Goal: Task Accomplishment & Management: Manage account settings

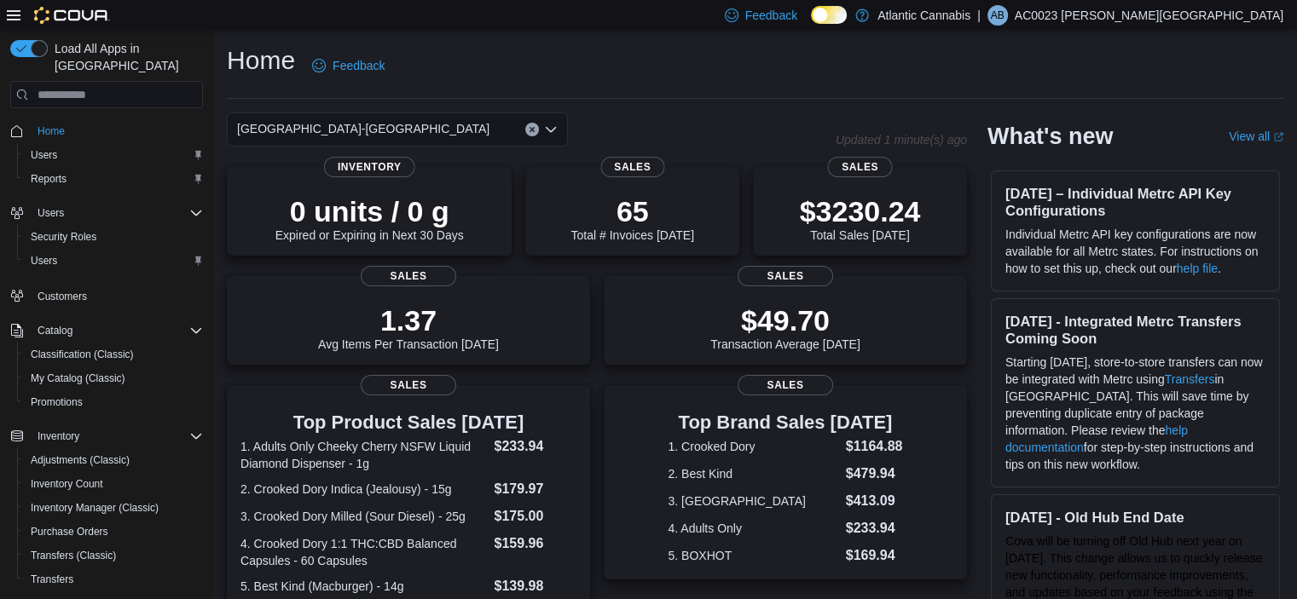
click at [526, 133] on button "Clear input" at bounding box center [532, 130] width 14 height 14
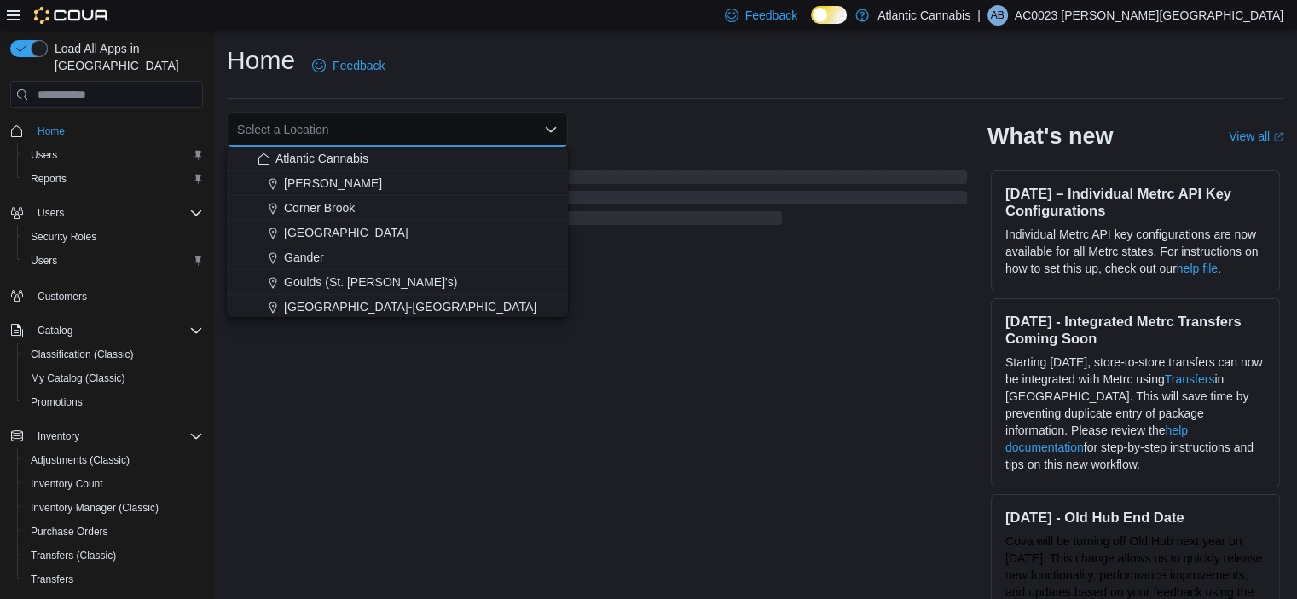
click at [414, 166] on div "Atlantic Cannabis" at bounding box center [407, 158] width 300 height 17
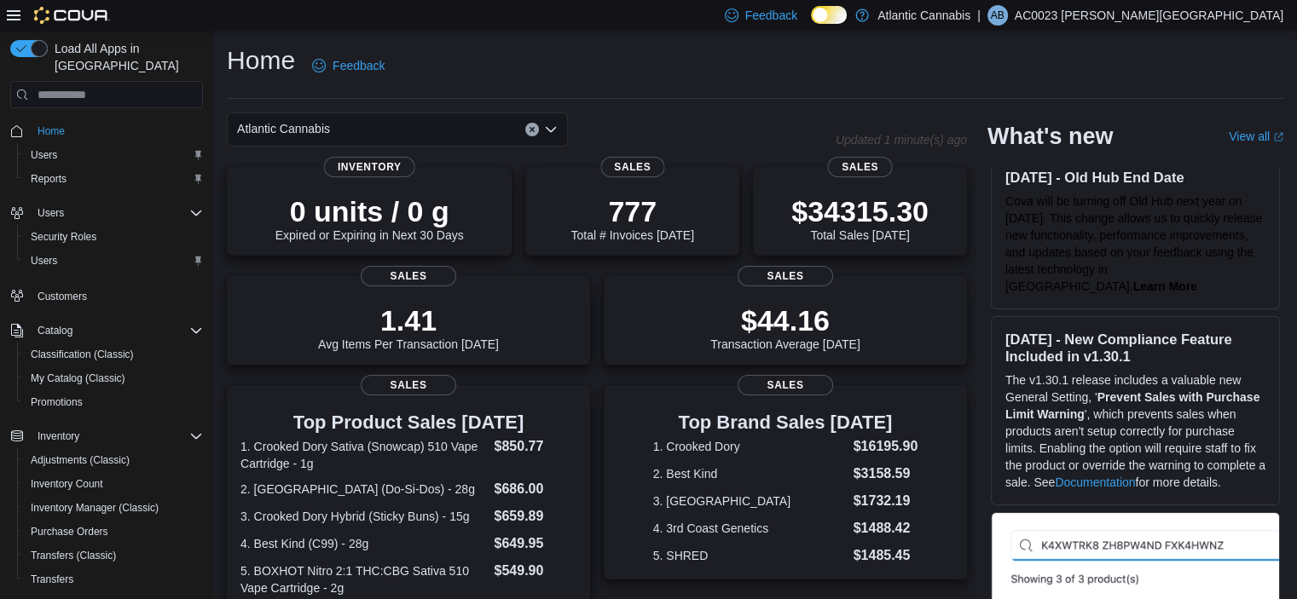
scroll to position [341, 0]
drag, startPoint x: 1045, startPoint y: 217, endPoint x: 1129, endPoint y: 225, distance: 83.9
click at [1129, 225] on p "Cova will be turning off Old Hub next year on February 2nd, 2026. This change a…" at bounding box center [1135, 243] width 260 height 102
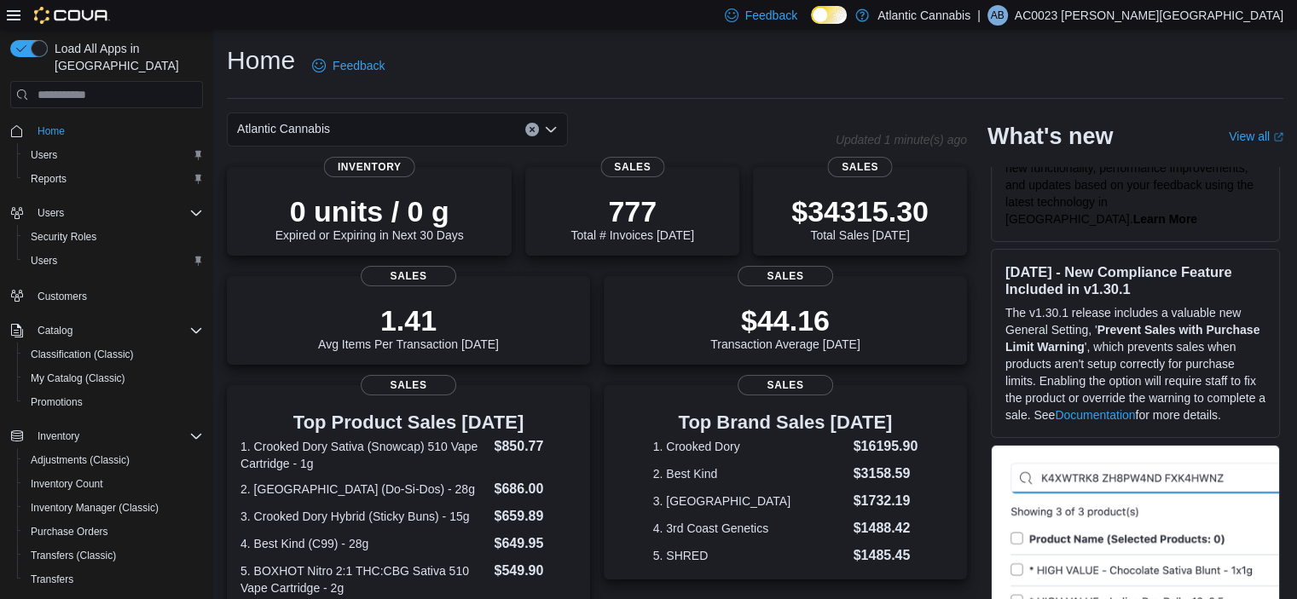
scroll to position [426, 0]
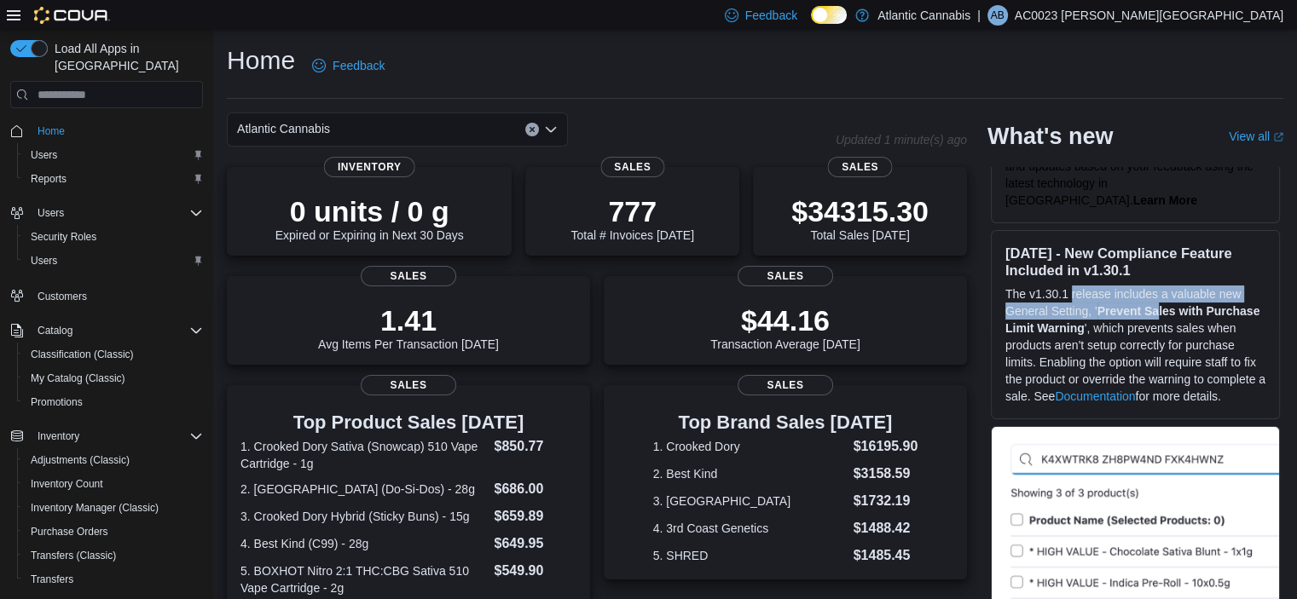
drag, startPoint x: 1079, startPoint y: 292, endPoint x: 1061, endPoint y: 334, distance: 45.8
click at [1163, 307] on p "The v1.30.1 release includes a valuable new General Setting, ' Prevent Sales wi…" at bounding box center [1135, 345] width 260 height 119
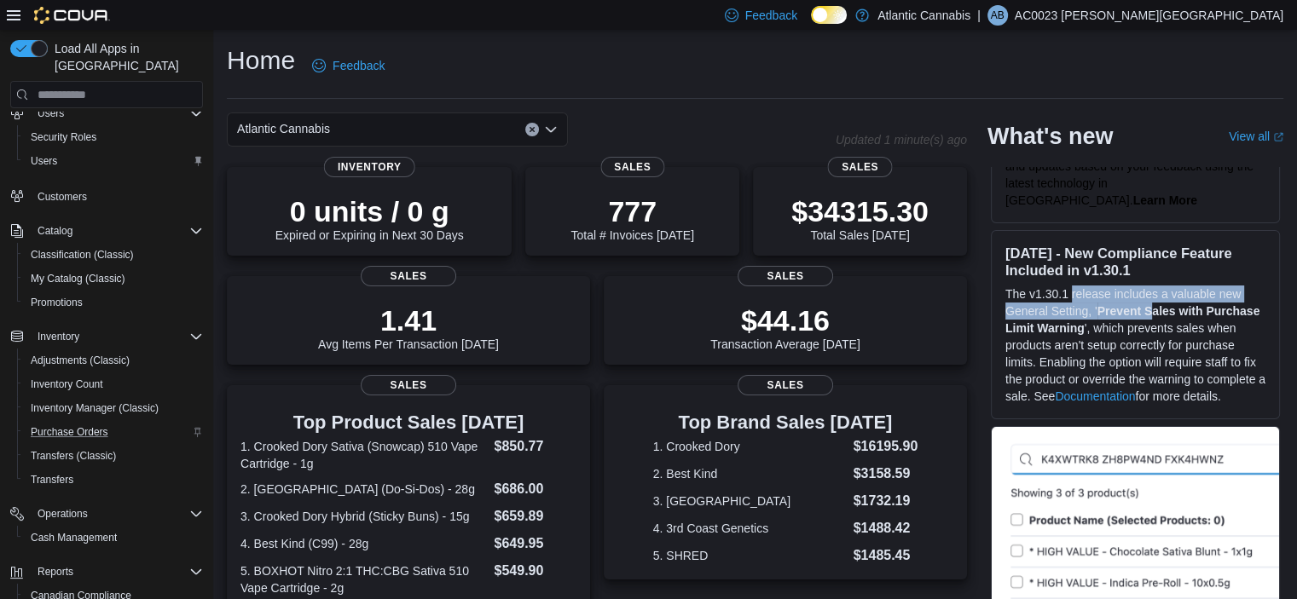
scroll to position [212, 0]
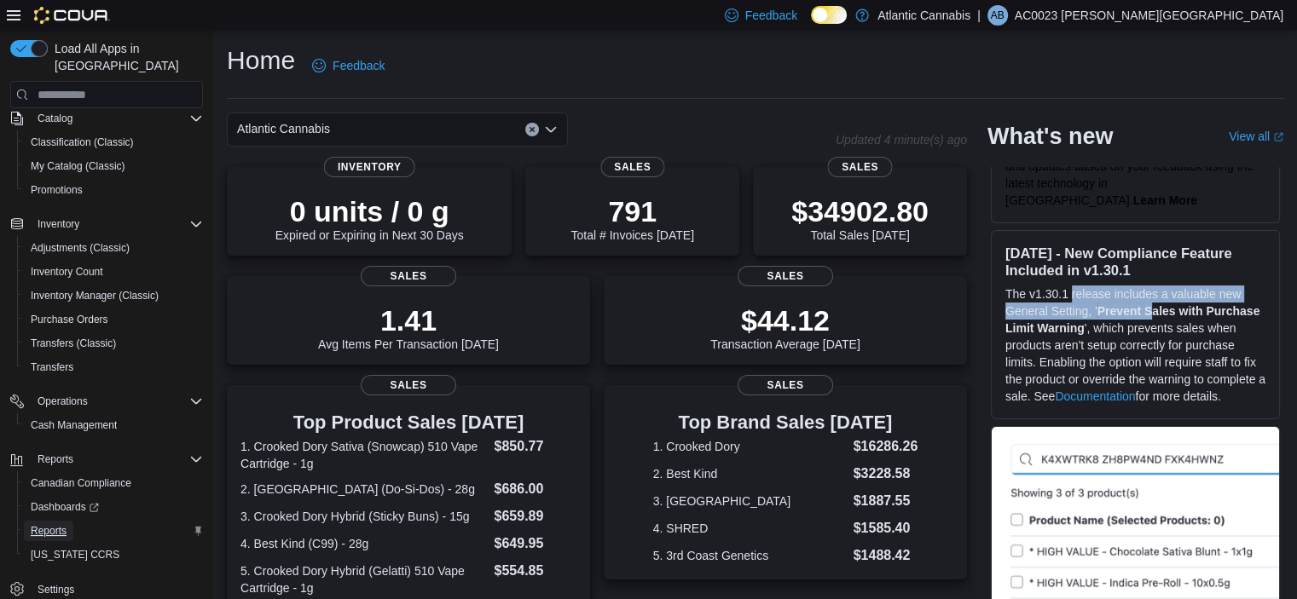
click at [66, 524] on span "Reports" at bounding box center [49, 531] width 36 height 14
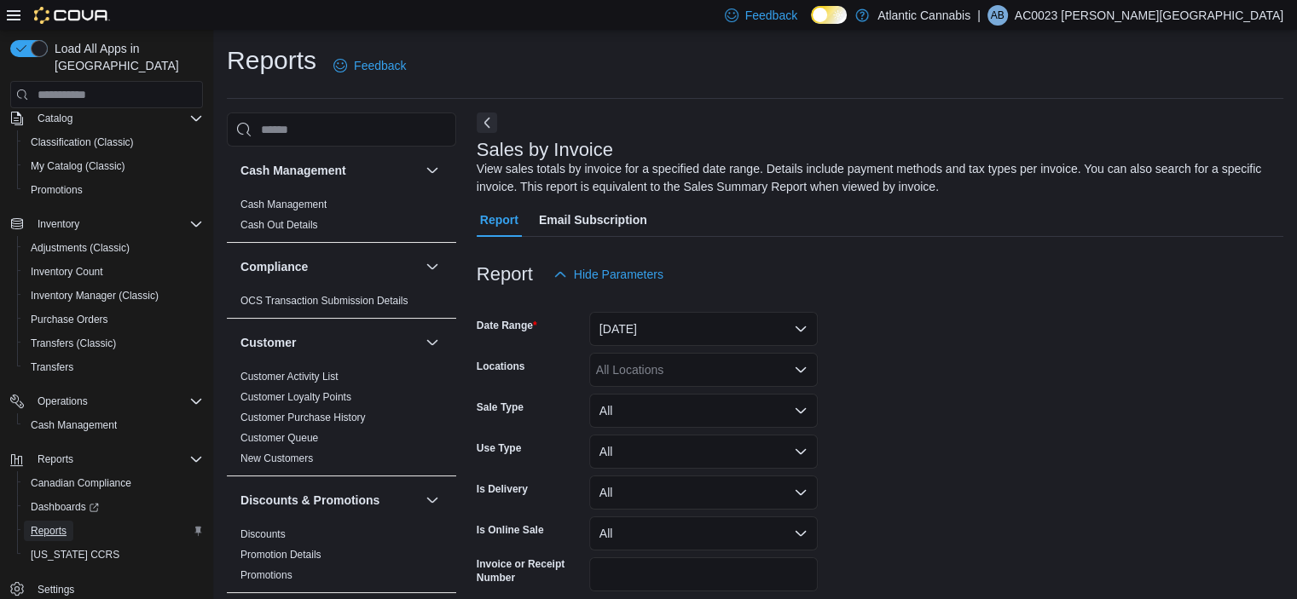
scroll to position [57, 0]
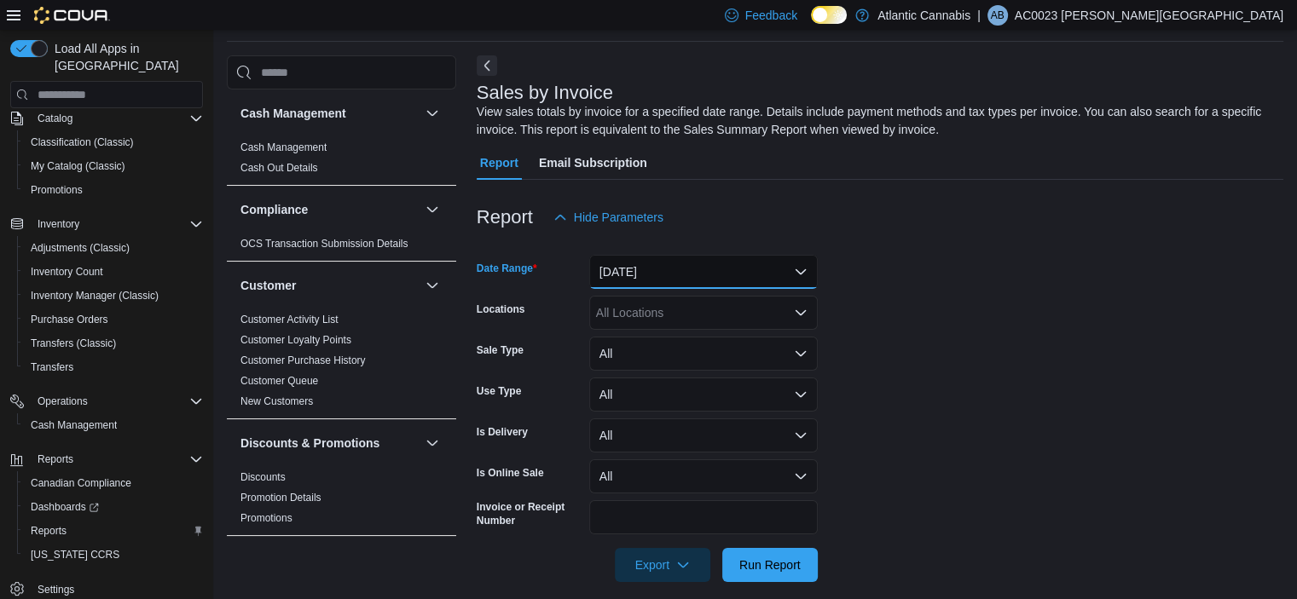
click at [653, 278] on button "Yesterday" at bounding box center [703, 272] width 229 height 34
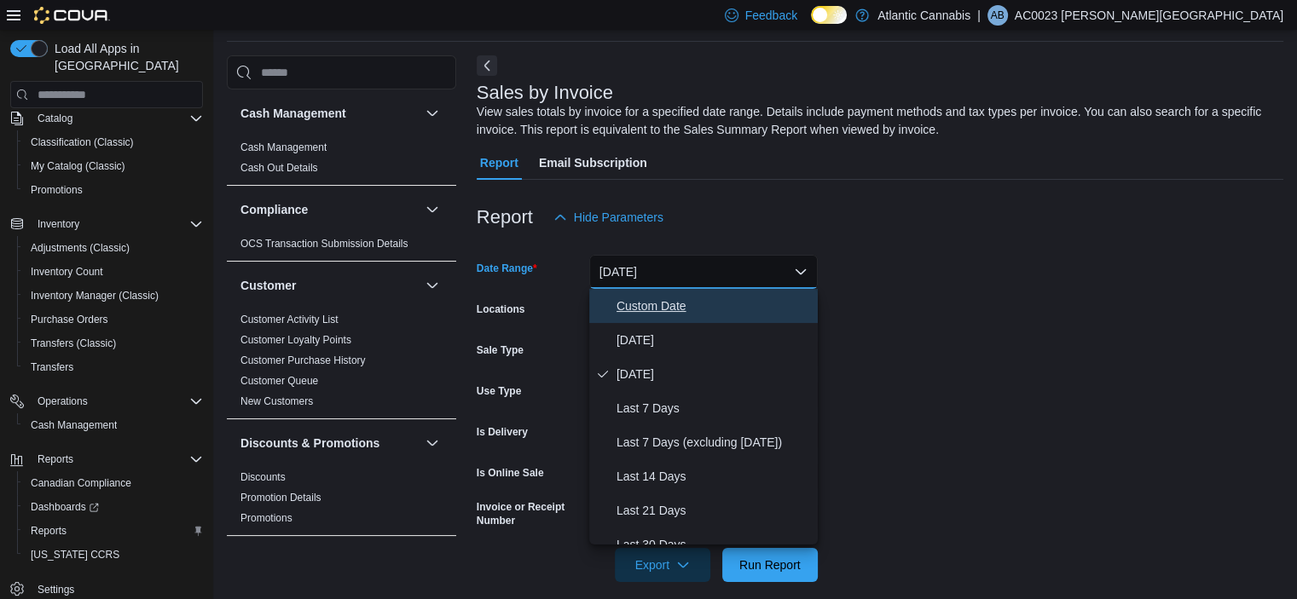
click at [657, 316] on button "Custom Date" at bounding box center [703, 306] width 229 height 34
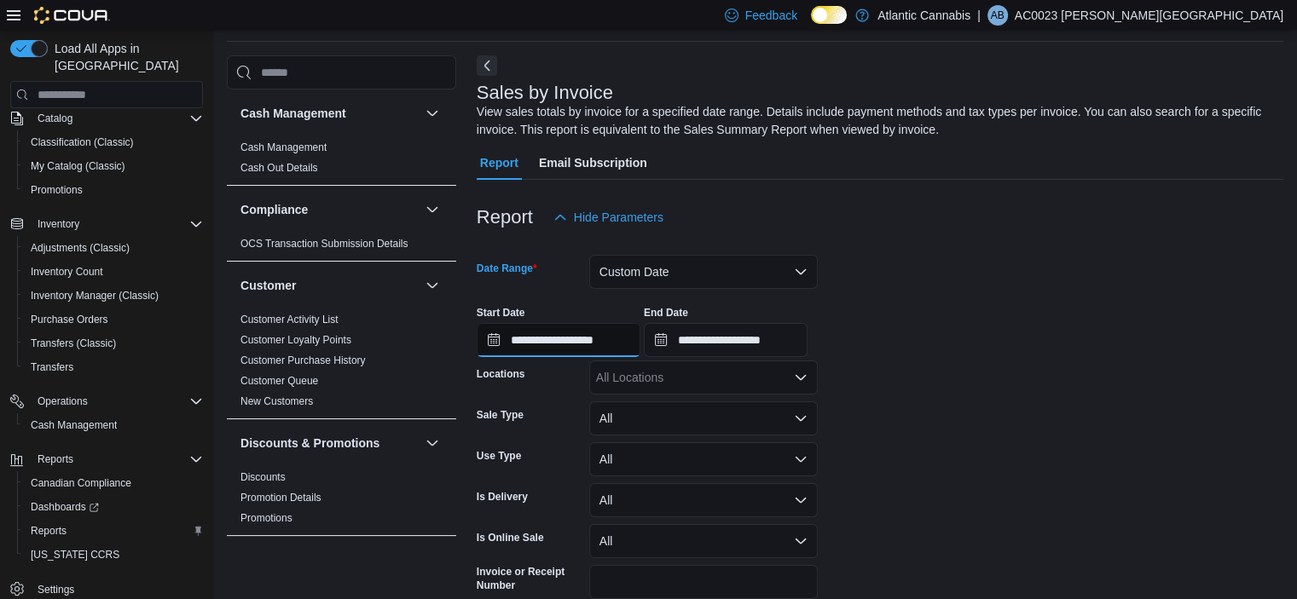
click at [596, 354] on input "**********" at bounding box center [559, 340] width 164 height 34
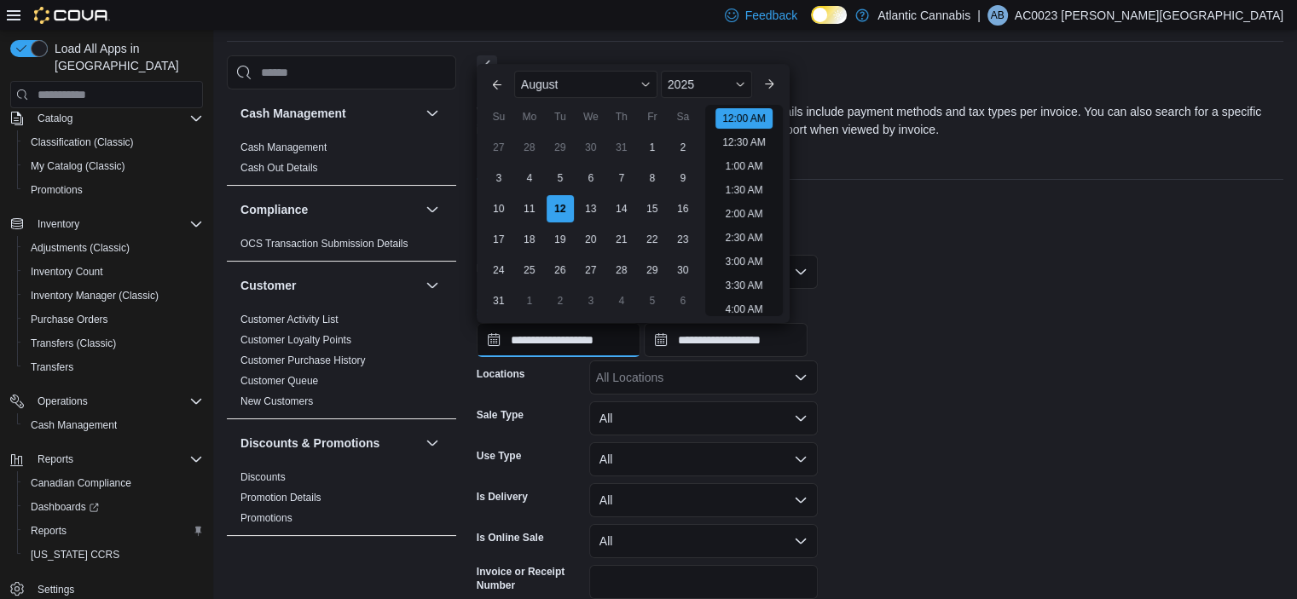
scroll to position [53, 0]
click at [529, 150] on div "28" at bounding box center [529, 148] width 30 height 30
type input "**********"
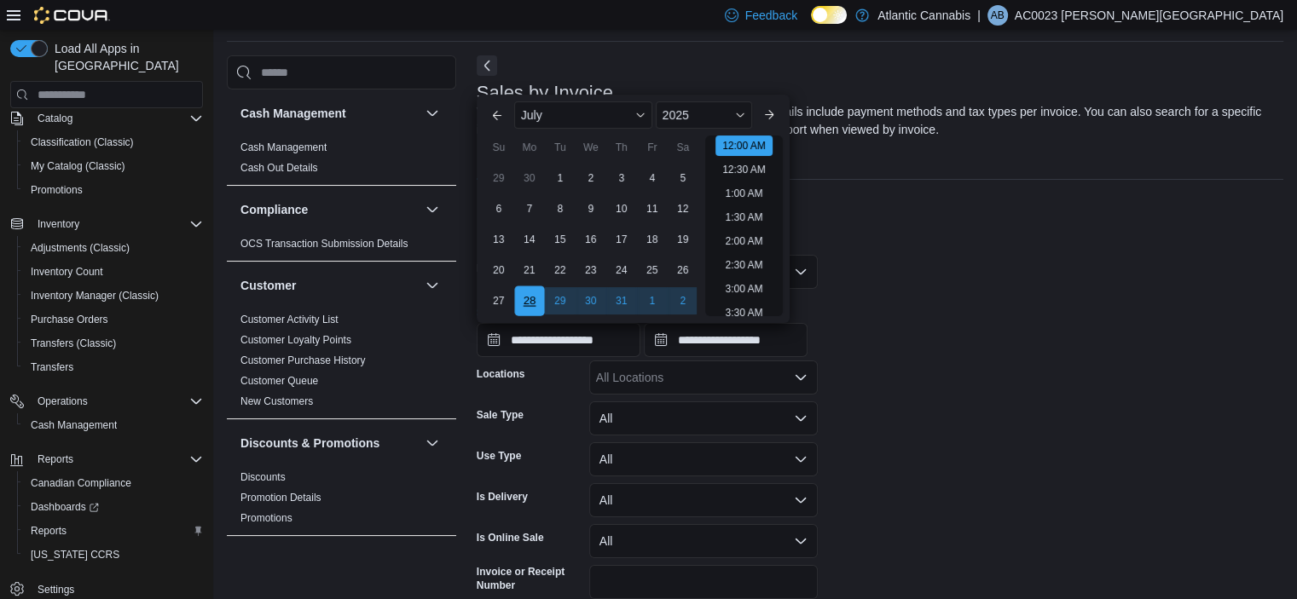
click at [534, 299] on div "28" at bounding box center [529, 301] width 30 height 30
click at [928, 235] on div at bounding box center [880, 244] width 807 height 20
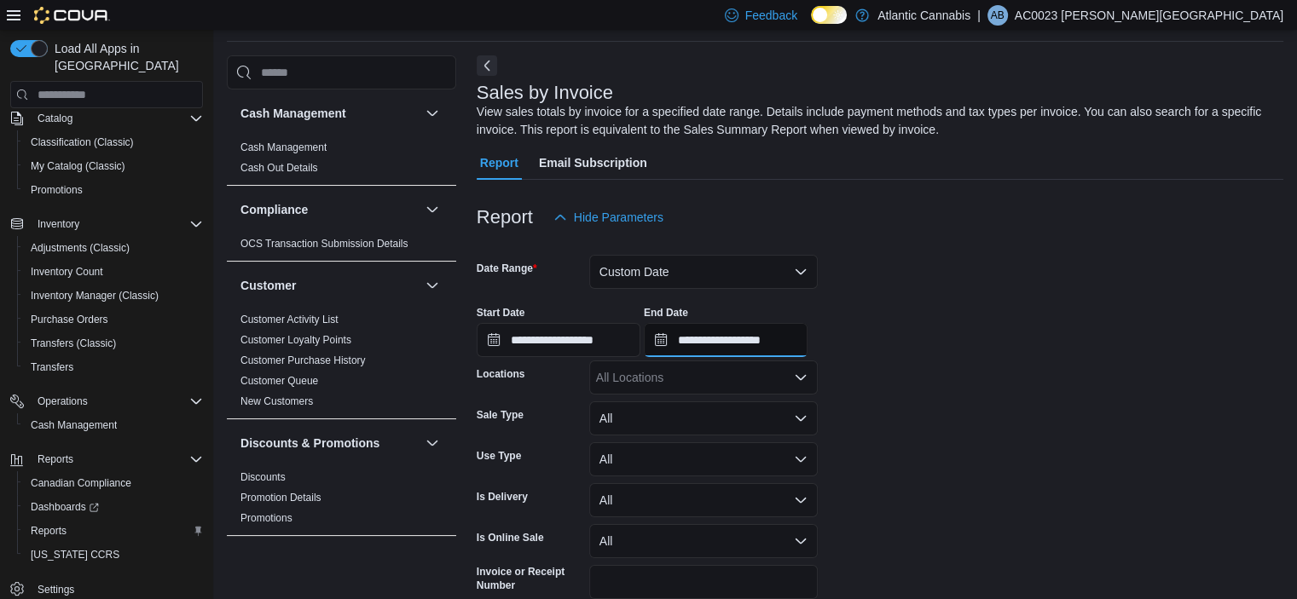
click at [745, 340] on input "**********" at bounding box center [726, 340] width 164 height 34
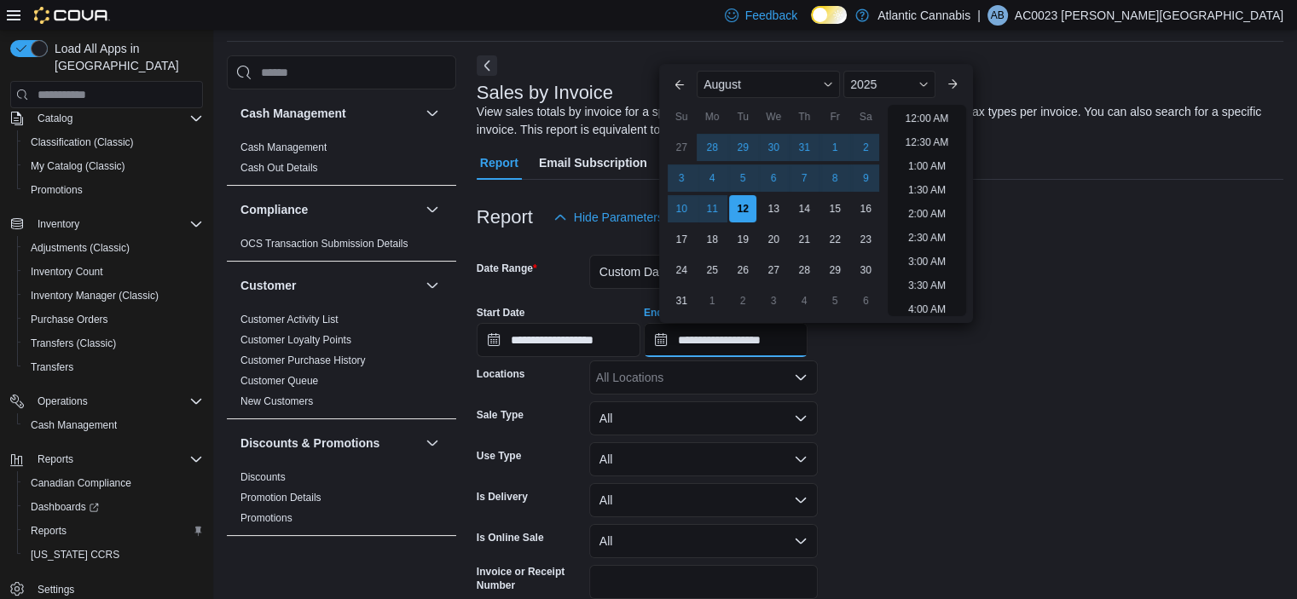
scroll to position [938, 0]
click at [713, 142] on div "28" at bounding box center [712, 148] width 30 height 30
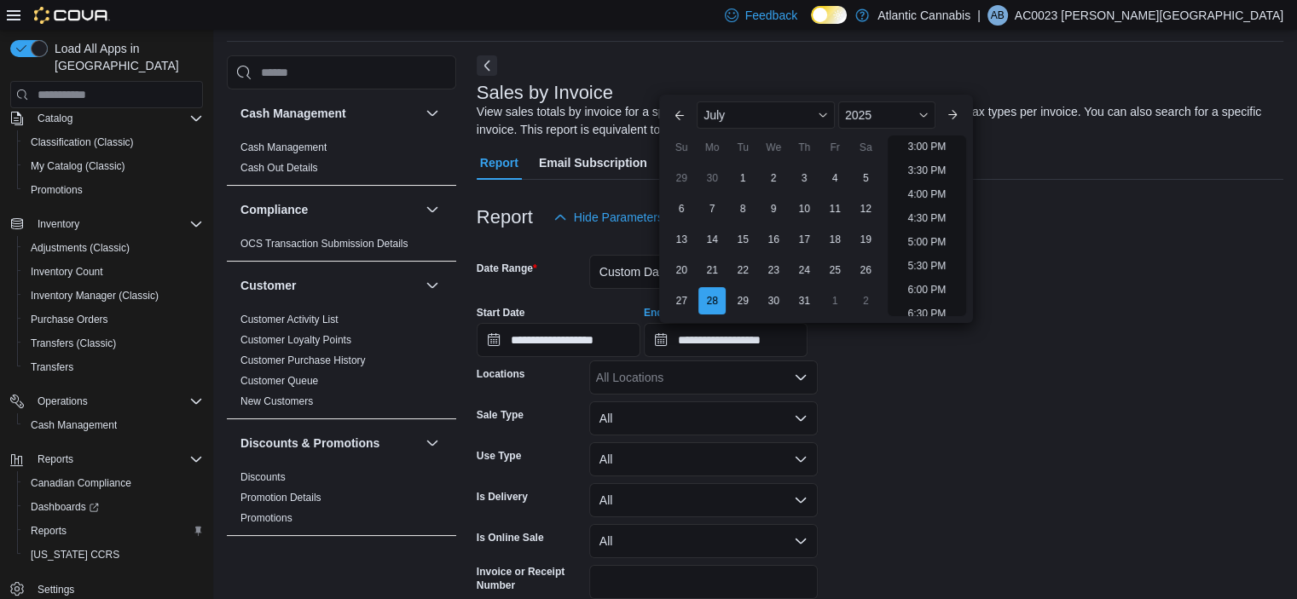
scroll to position [733, 0]
click at [933, 256] on li "5:30 PM" at bounding box center [927, 251] width 52 height 20
type input "**********"
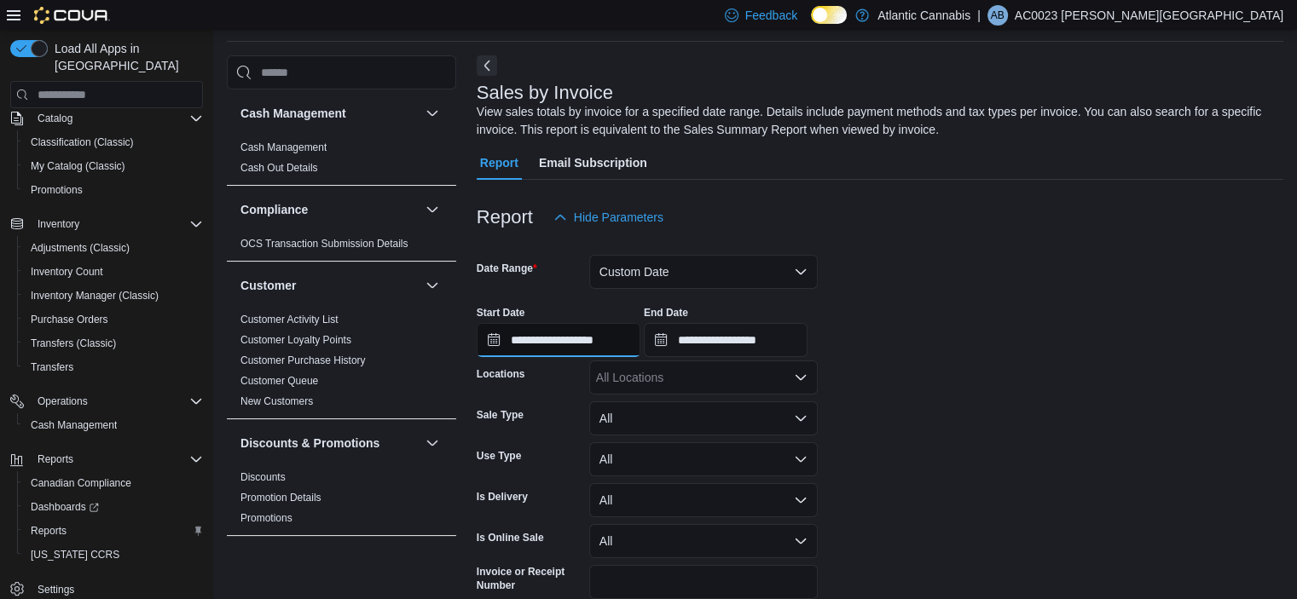
click at [591, 356] on input "**********" at bounding box center [559, 340] width 164 height 34
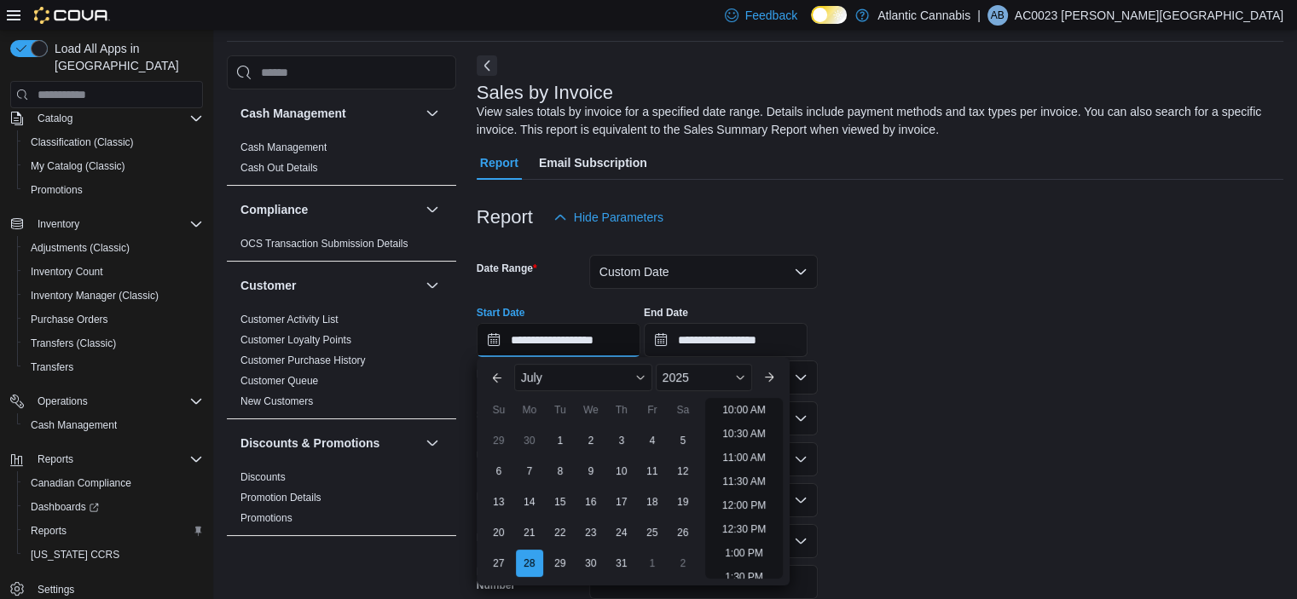
scroll to position [564, 0]
click at [749, 512] on li "2:00 PM" at bounding box center [744, 516] width 52 height 20
type input "**********"
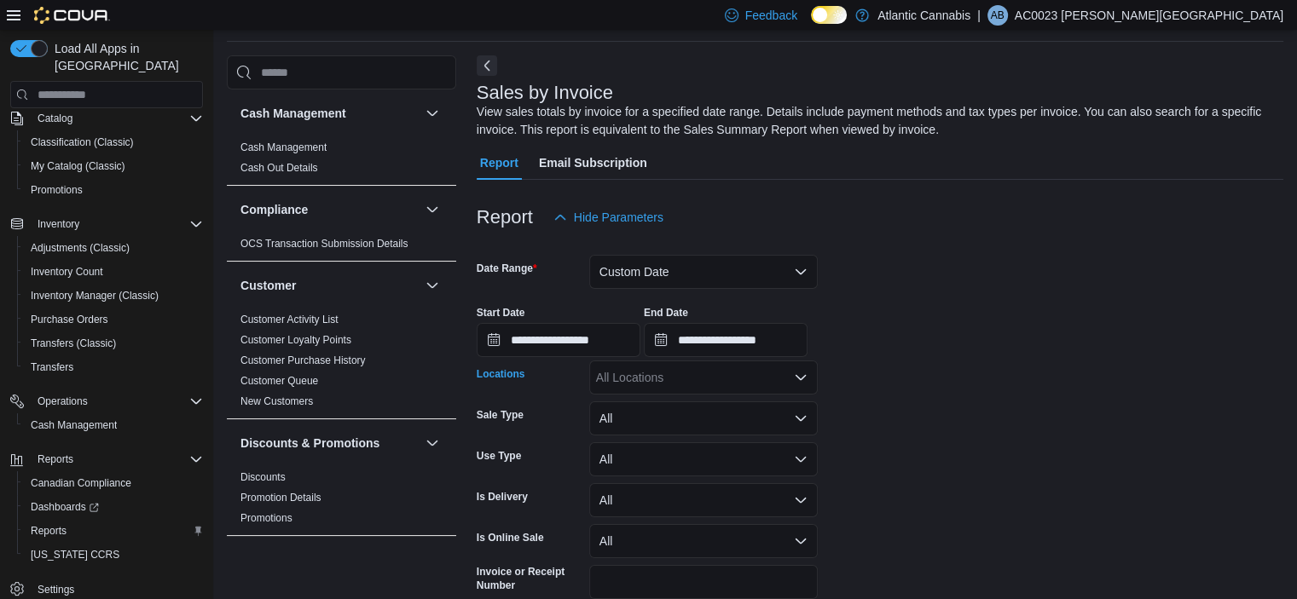
click at [645, 373] on div "All Locations" at bounding box center [703, 378] width 229 height 34
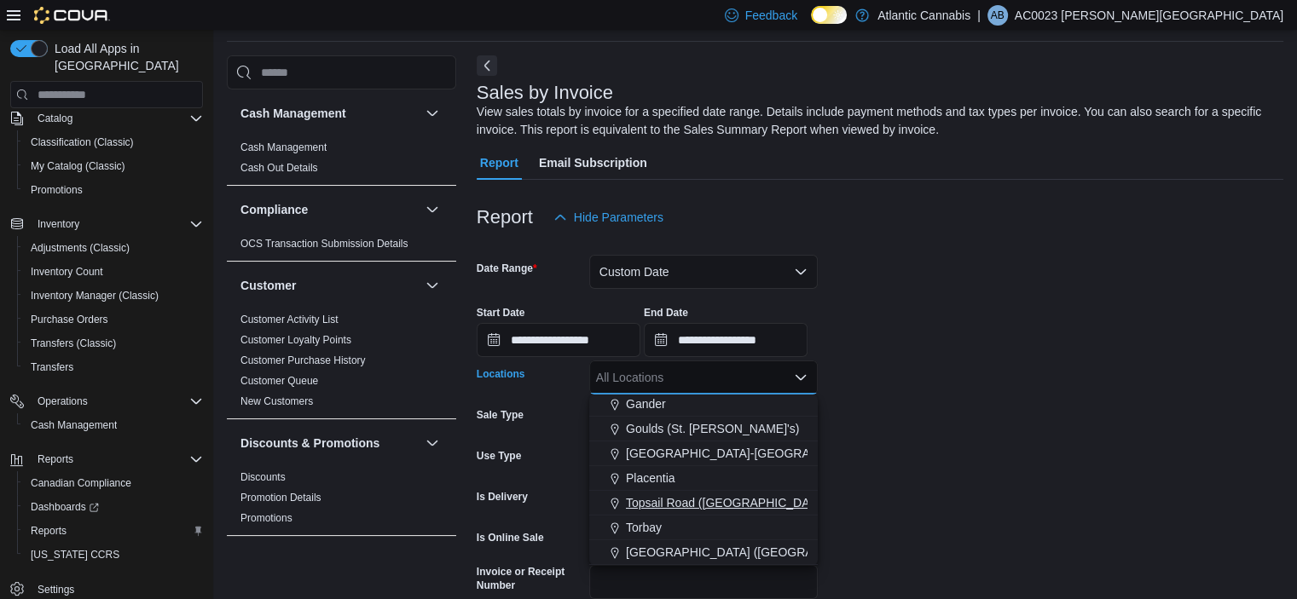
click at [682, 506] on span "Topsail Road (St. John's)" at bounding box center [777, 503] width 303 height 17
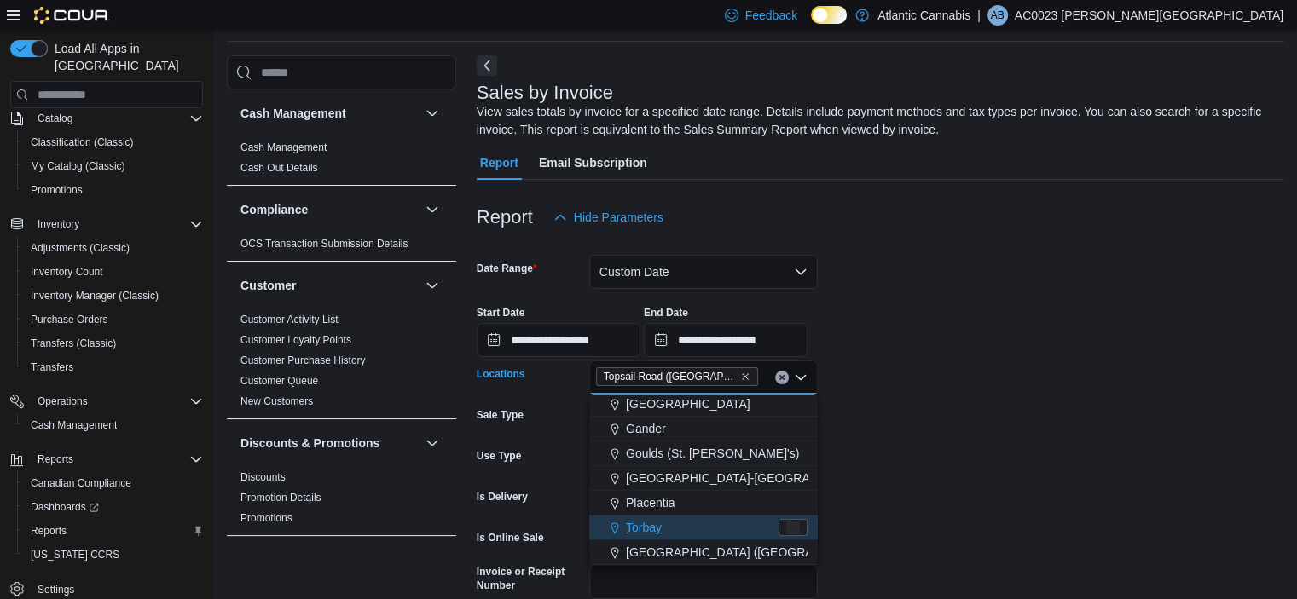
scroll to position [77, 0]
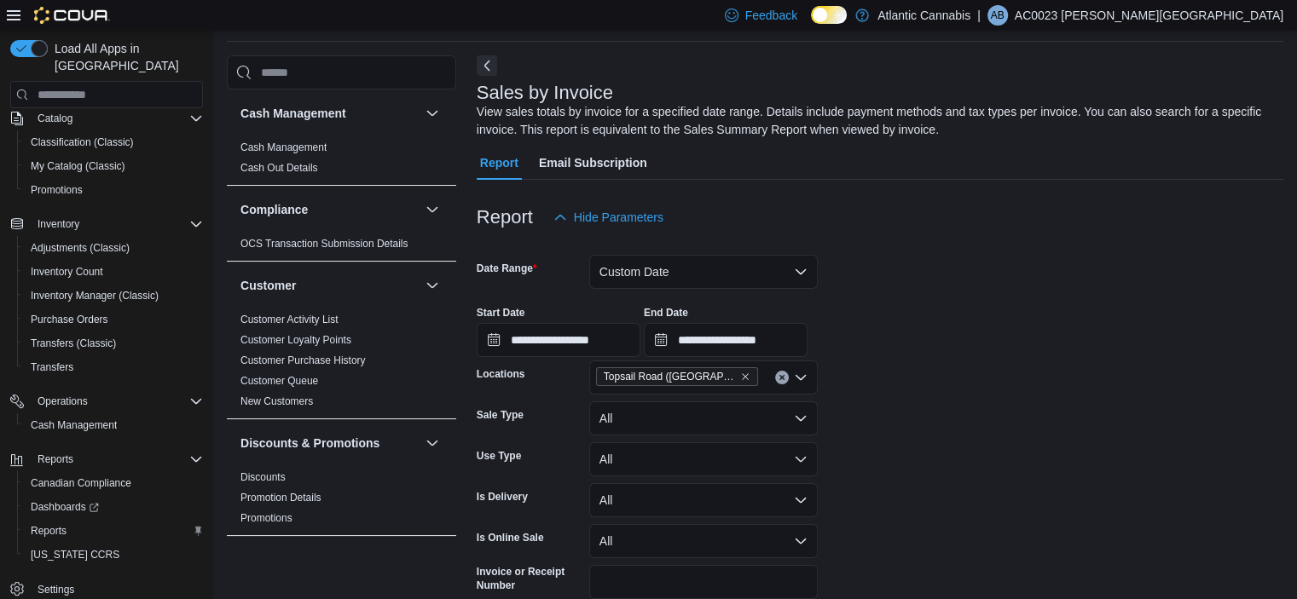
click at [915, 433] on form "**********" at bounding box center [880, 440] width 807 height 413
click at [699, 412] on button "All" at bounding box center [703, 419] width 229 height 34
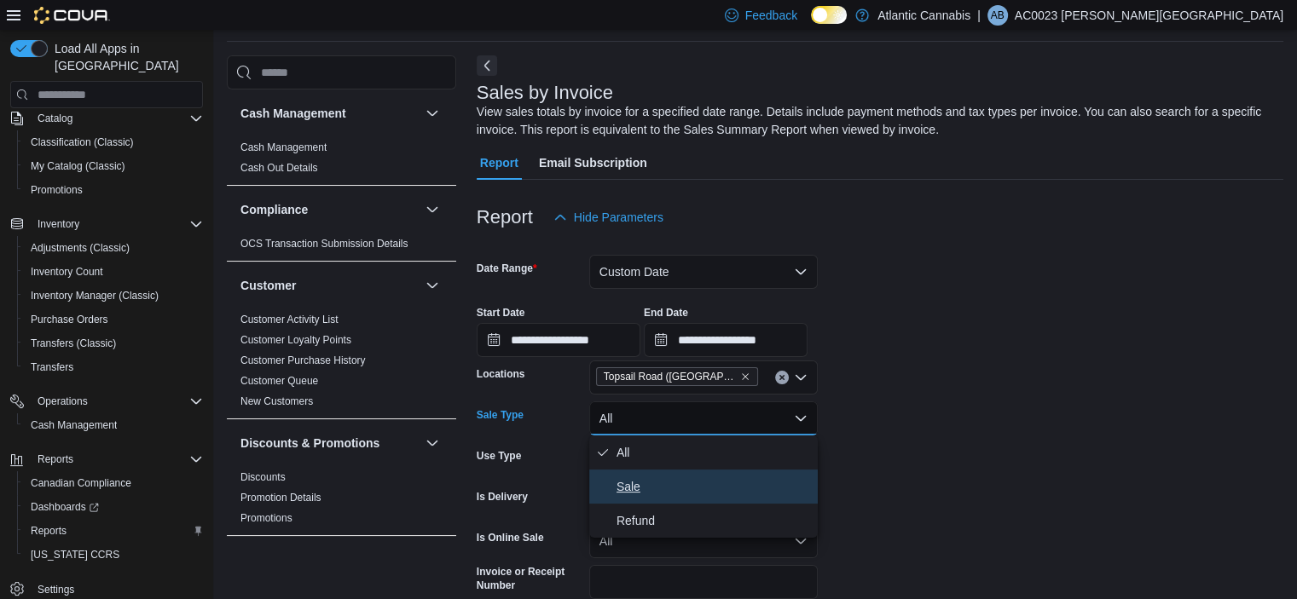
click at [636, 490] on span "Sale" at bounding box center [713, 487] width 194 height 20
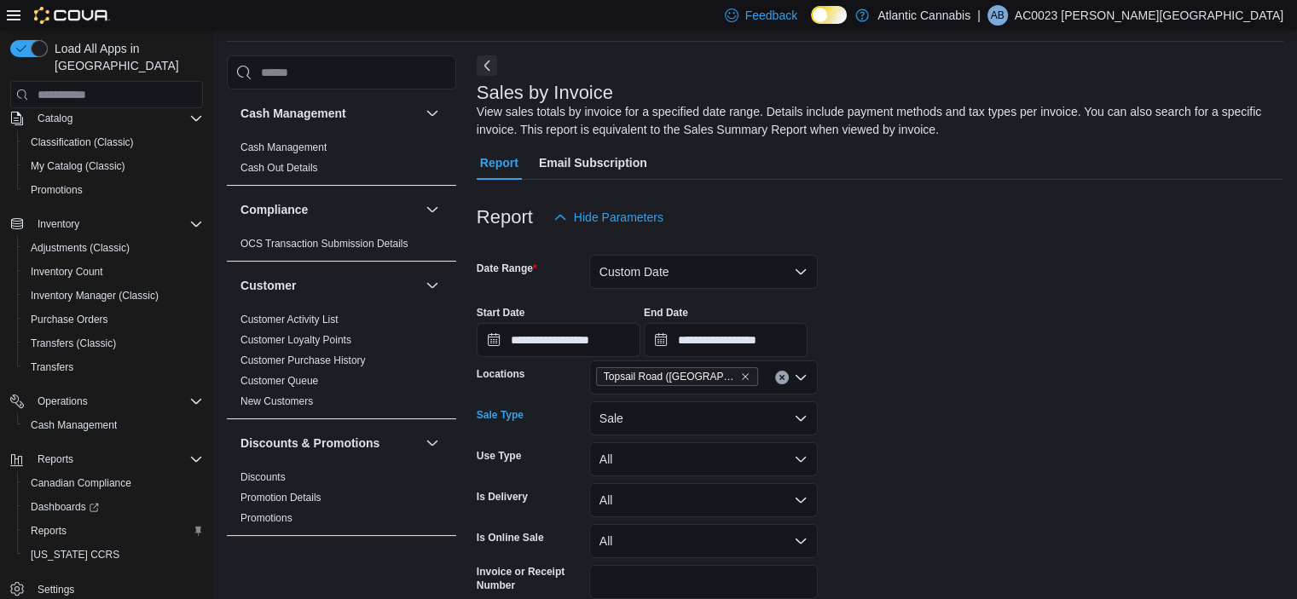
click at [894, 448] on form "**********" at bounding box center [880, 440] width 807 height 413
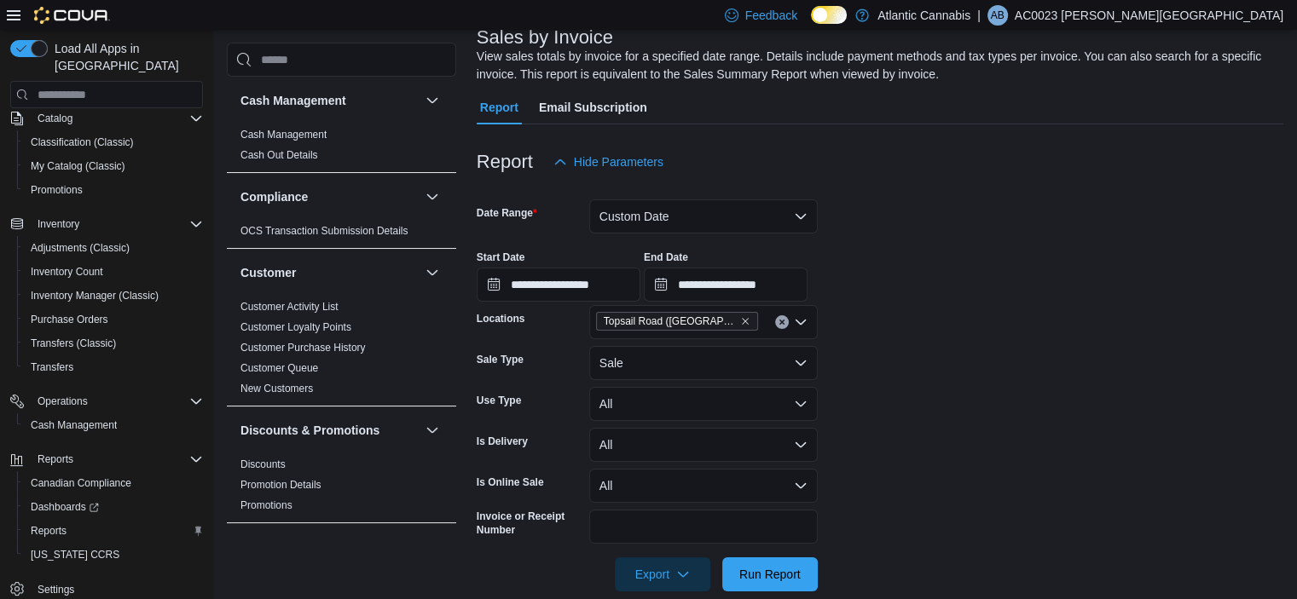
scroll to position [139, 0]
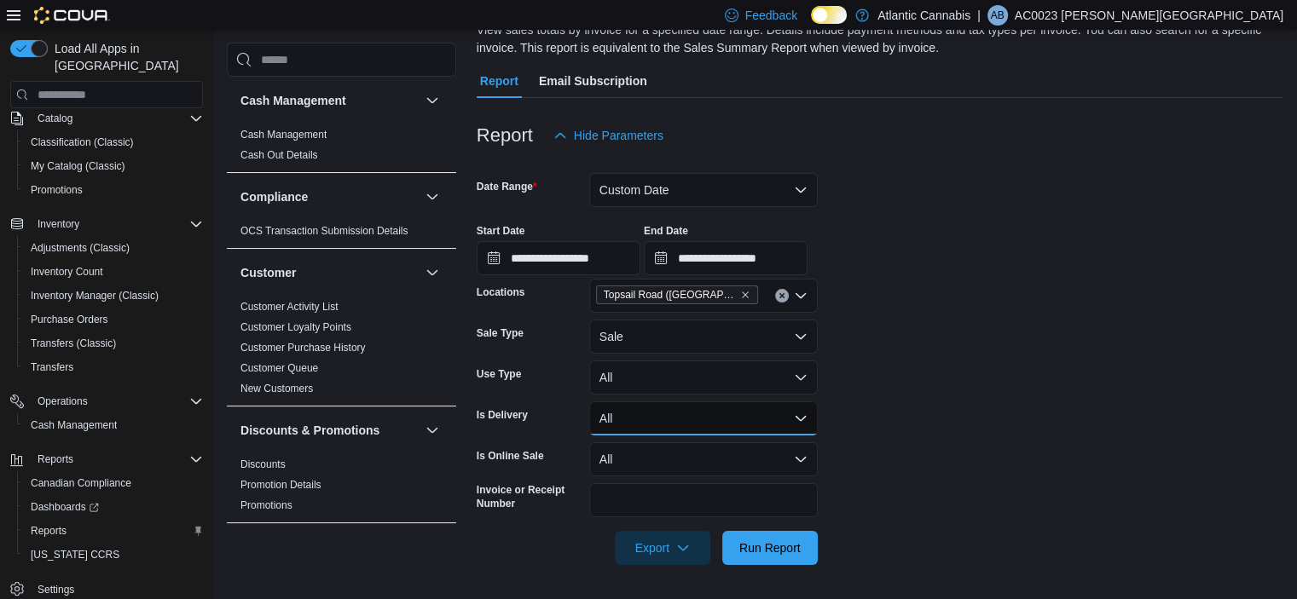
click at [636, 412] on button "All" at bounding box center [703, 419] width 229 height 34
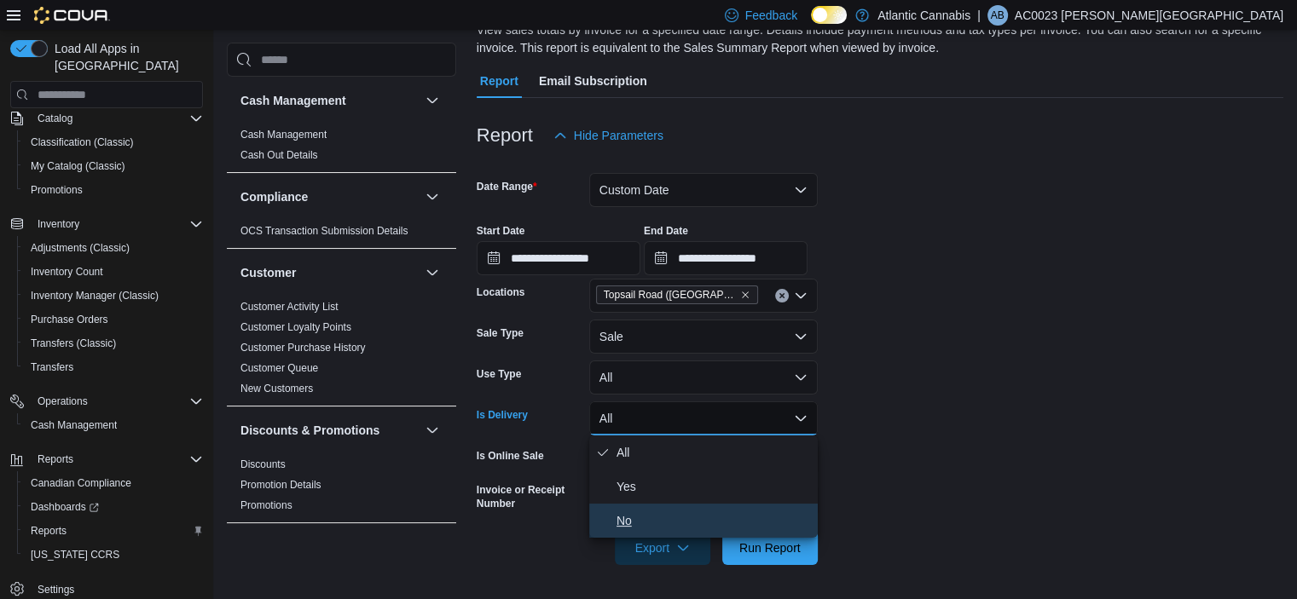
click at [636, 518] on span "No" at bounding box center [713, 521] width 194 height 20
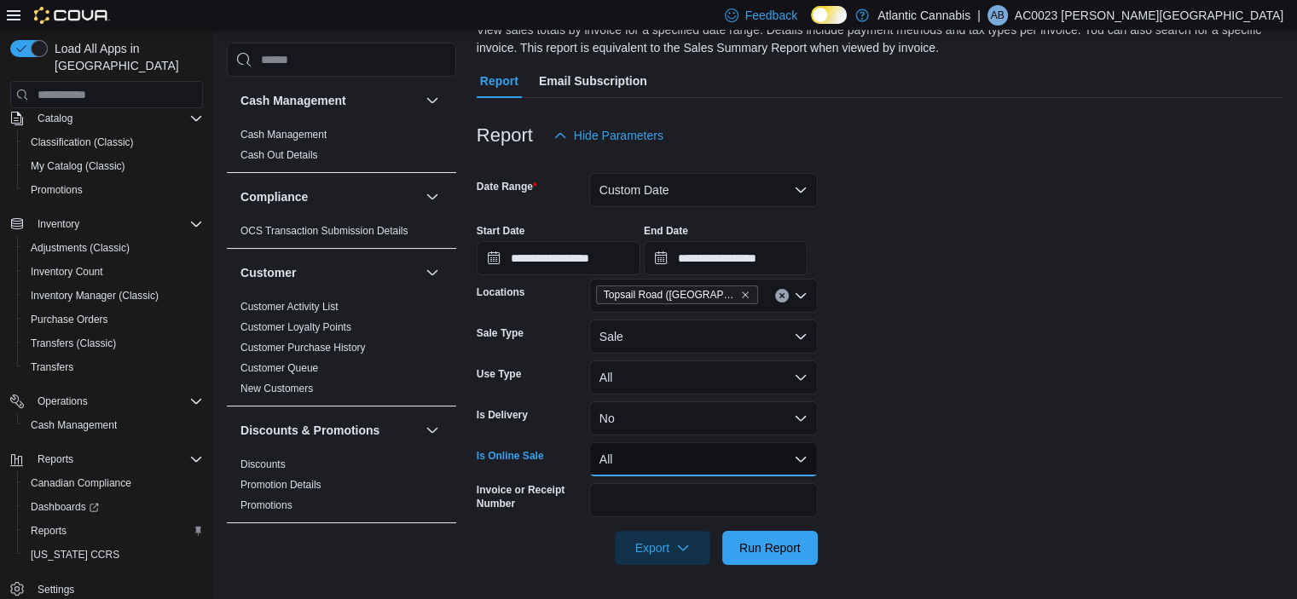
click at [699, 460] on button "All" at bounding box center [703, 460] width 229 height 34
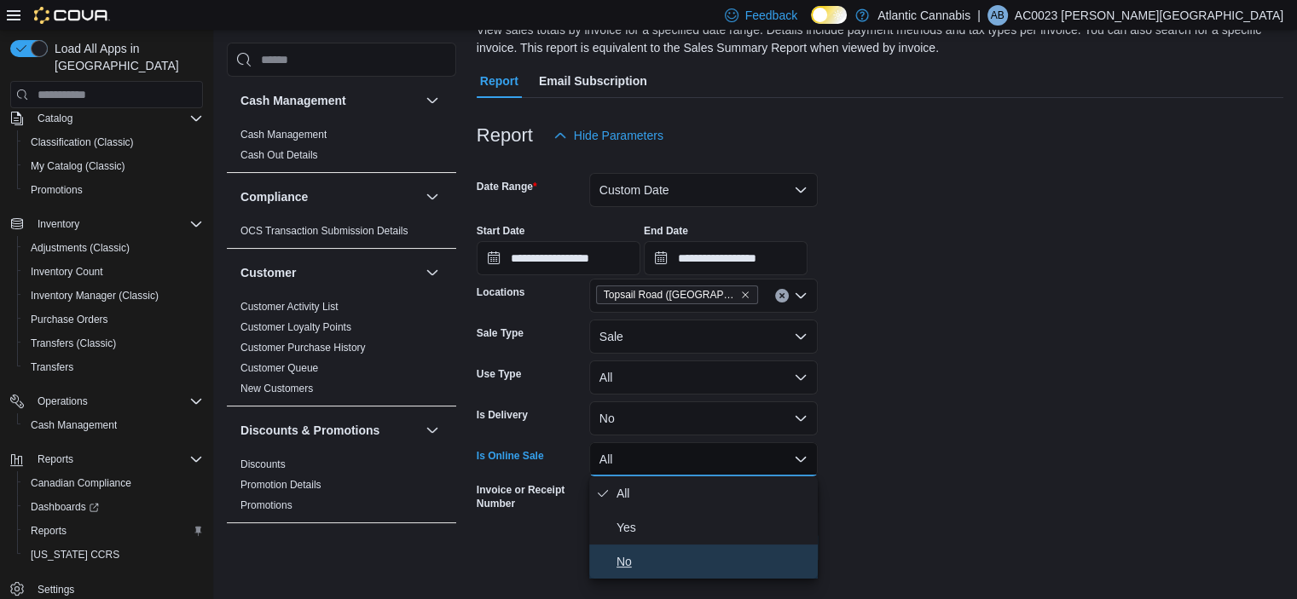
click at [615, 560] on button "No" at bounding box center [703, 562] width 229 height 34
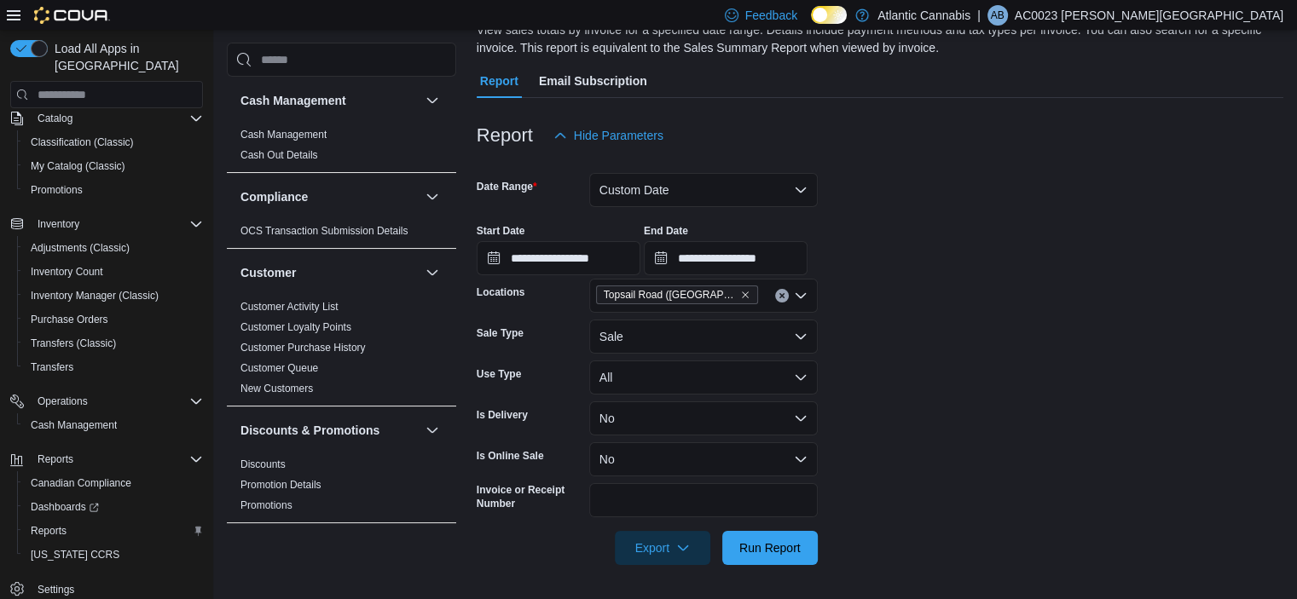
click at [981, 442] on form "**********" at bounding box center [880, 359] width 807 height 413
click at [785, 551] on span "Run Report" at bounding box center [769, 547] width 61 height 17
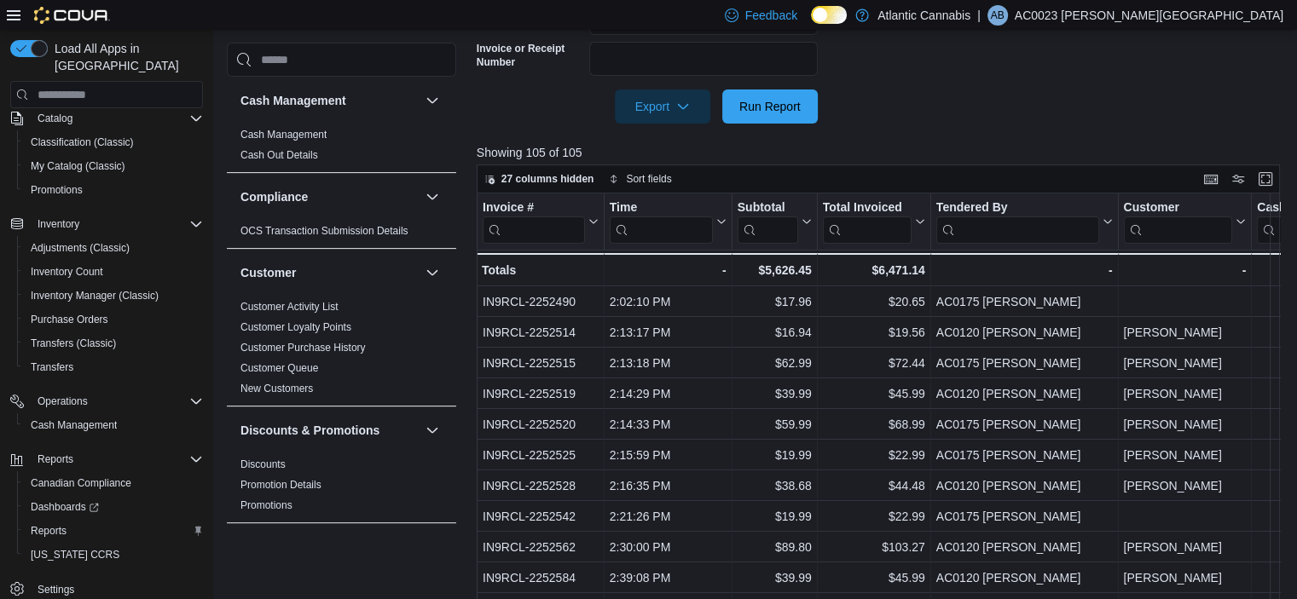
scroll to position [639, 0]
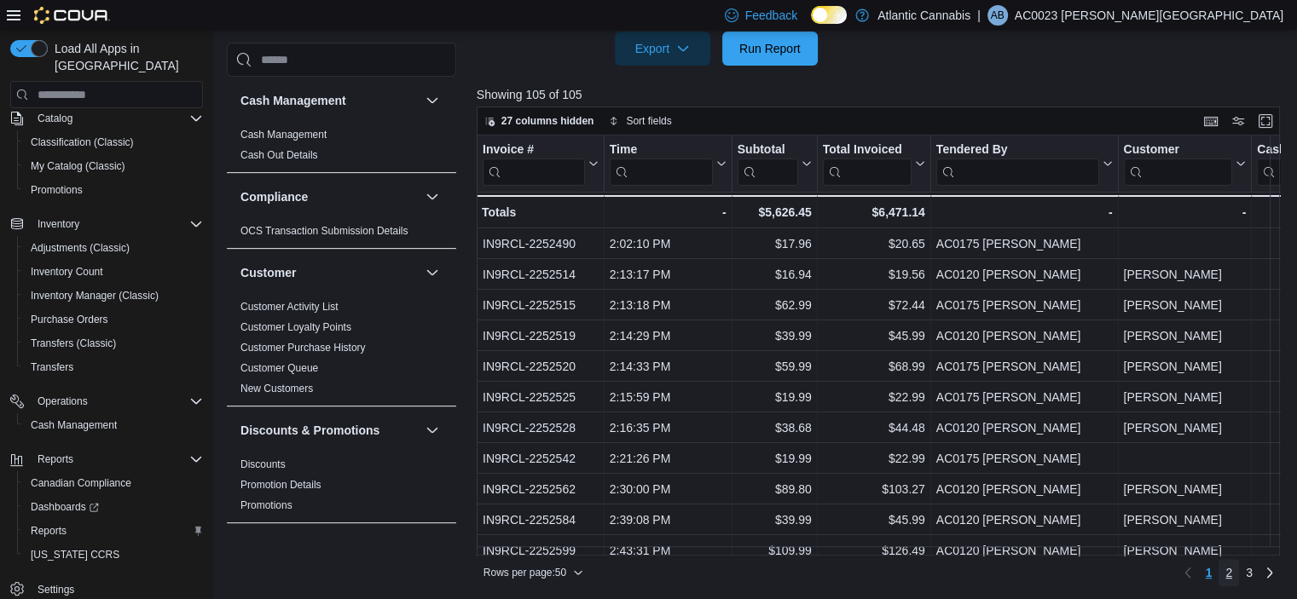
click at [1232, 578] on span "2" at bounding box center [1228, 572] width 7 height 17
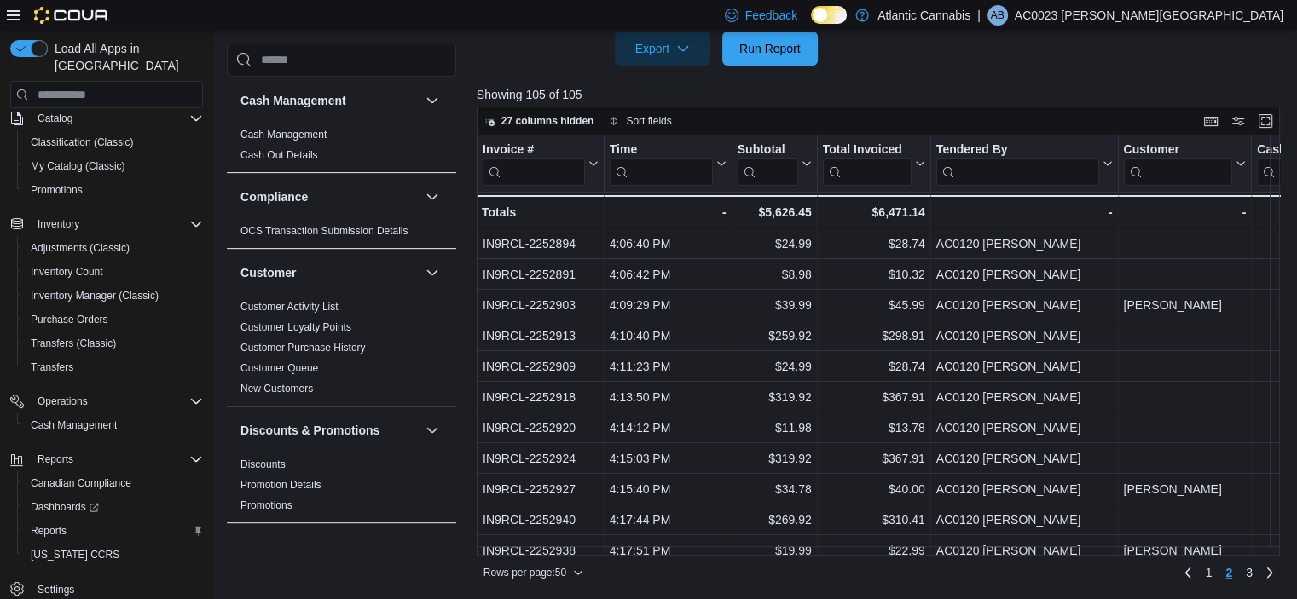
click at [911, 86] on p "Showing 105 of 105" at bounding box center [883, 94] width 812 height 17
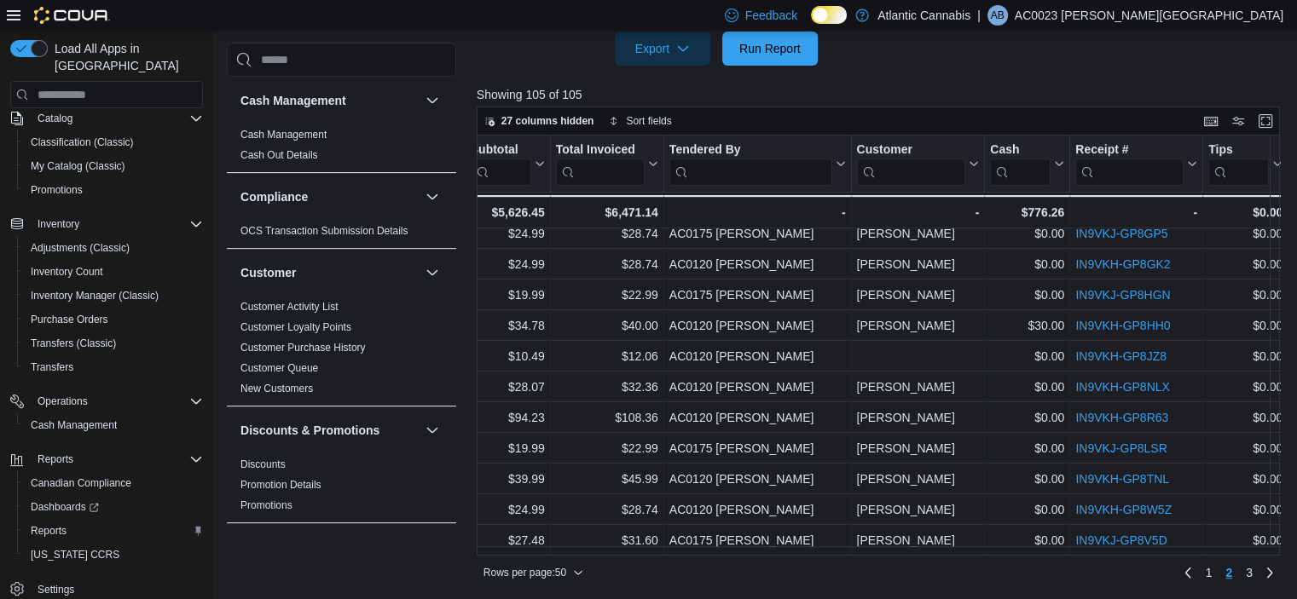
scroll to position [1217, 0]
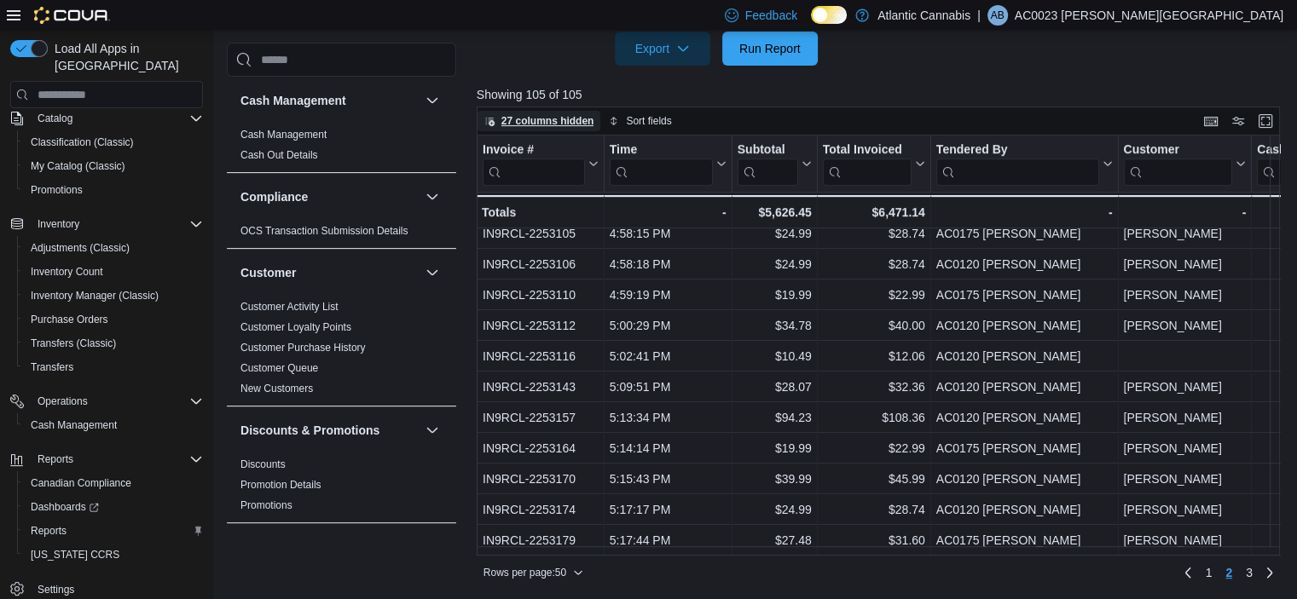
click at [592, 118] on span "27 columns hidden" at bounding box center [547, 121] width 93 height 14
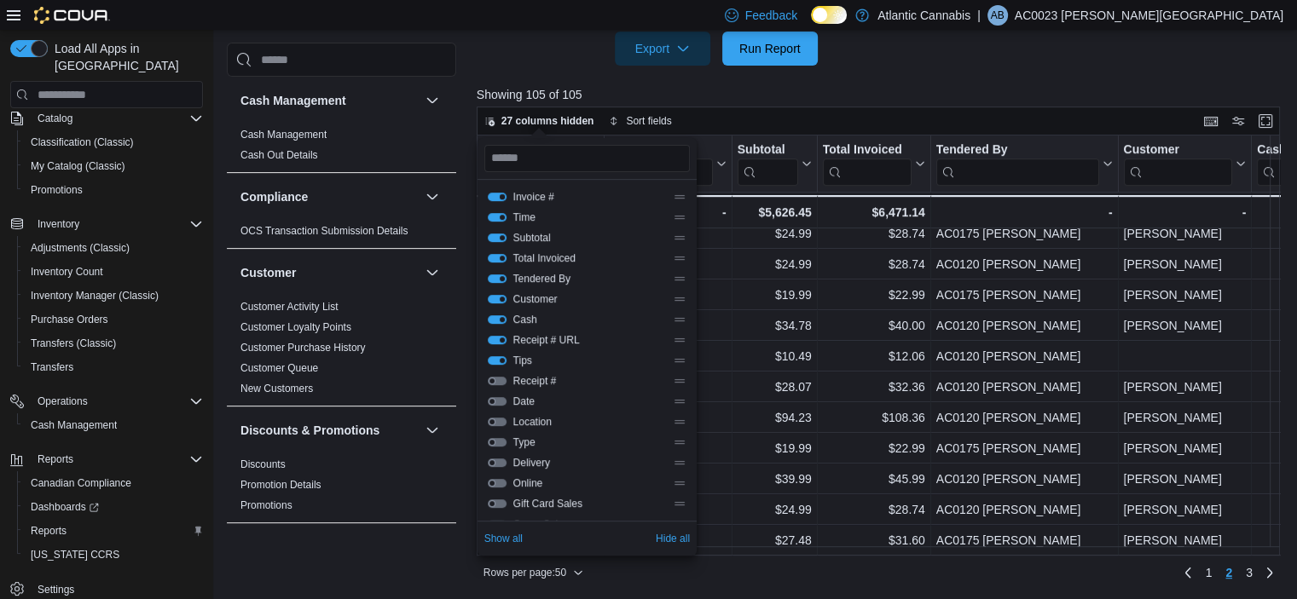
click at [498, 198] on button "Invoice #" at bounding box center [497, 197] width 19 height 9
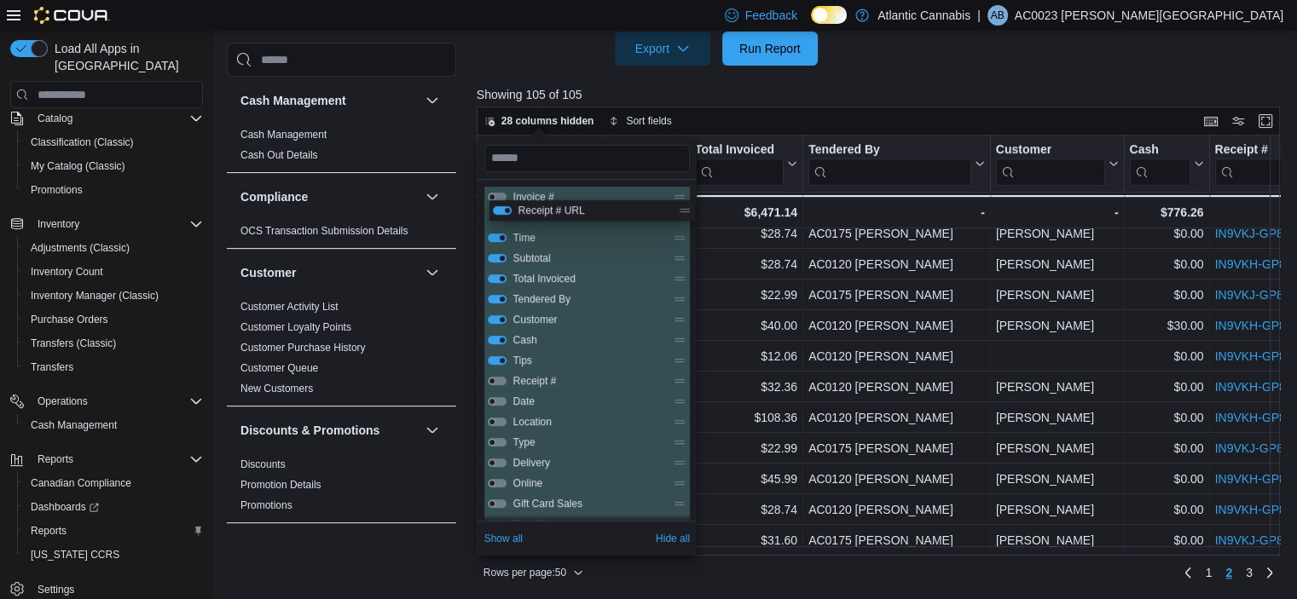
drag, startPoint x: 679, startPoint y: 342, endPoint x: 684, endPoint y: 208, distance: 134.0
click at [684, 208] on div "Invoice # Time Subtotal Total Invoiced Tendered By Customer Cash Receipt # URL …" at bounding box center [586, 555] width 205 height 737
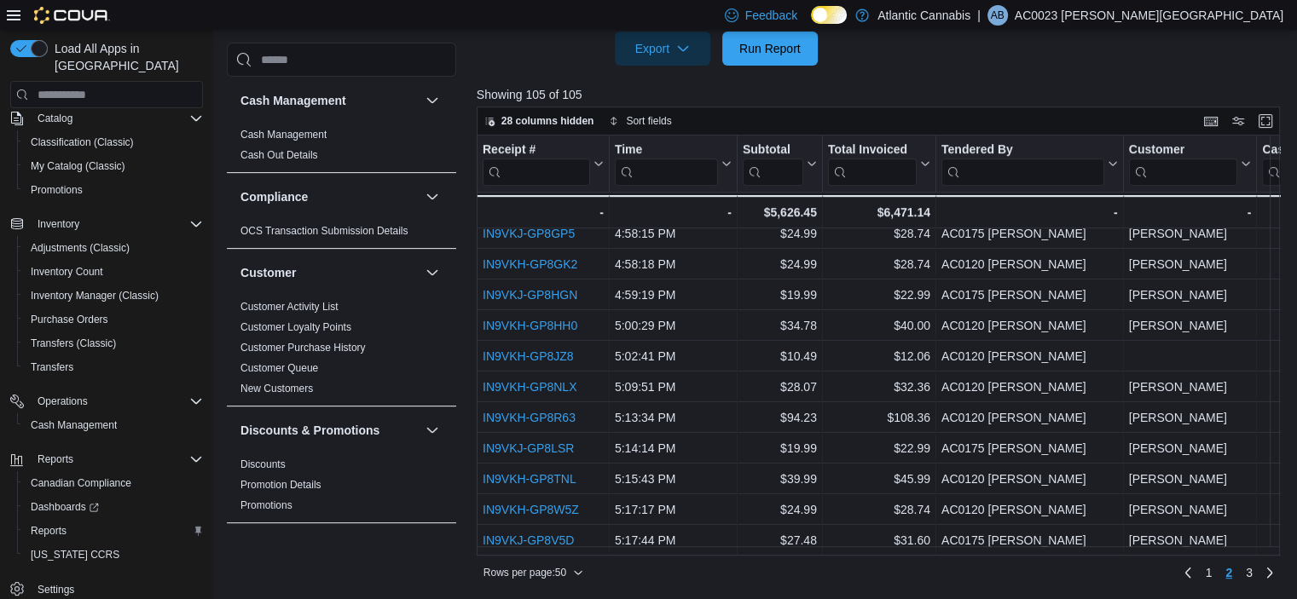
click at [871, 82] on div at bounding box center [883, 76] width 812 height 20
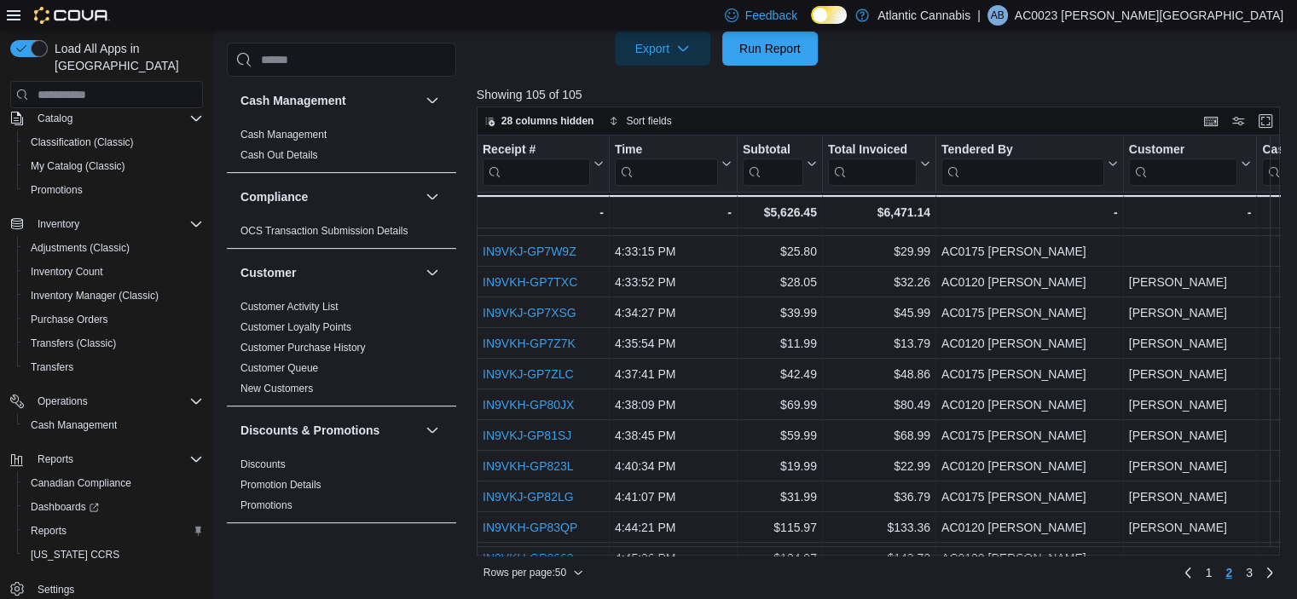
scroll to position [535, 0]
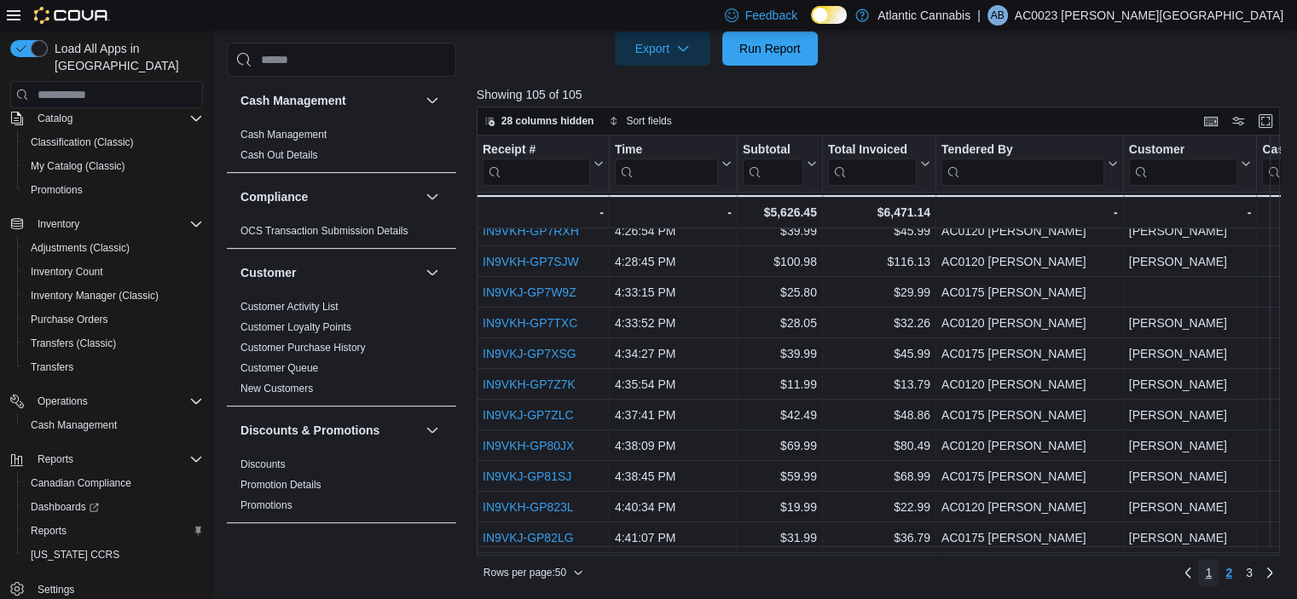
click at [1212, 571] on span "1" at bounding box center [1208, 572] width 7 height 17
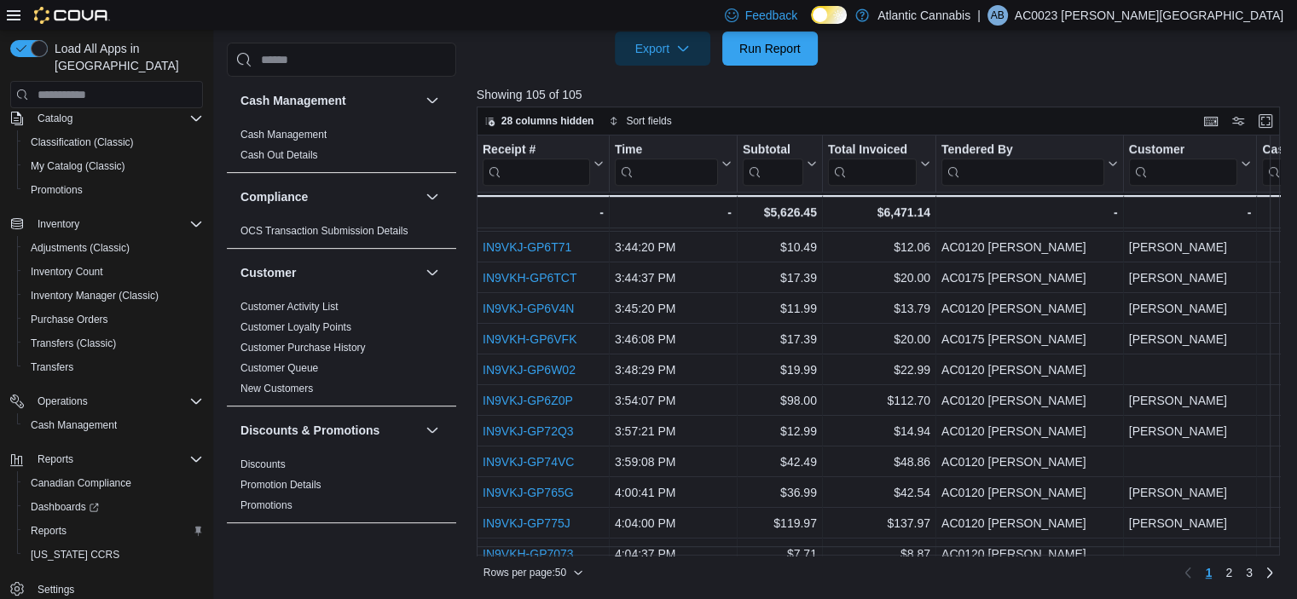
scroll to position [1217, 0]
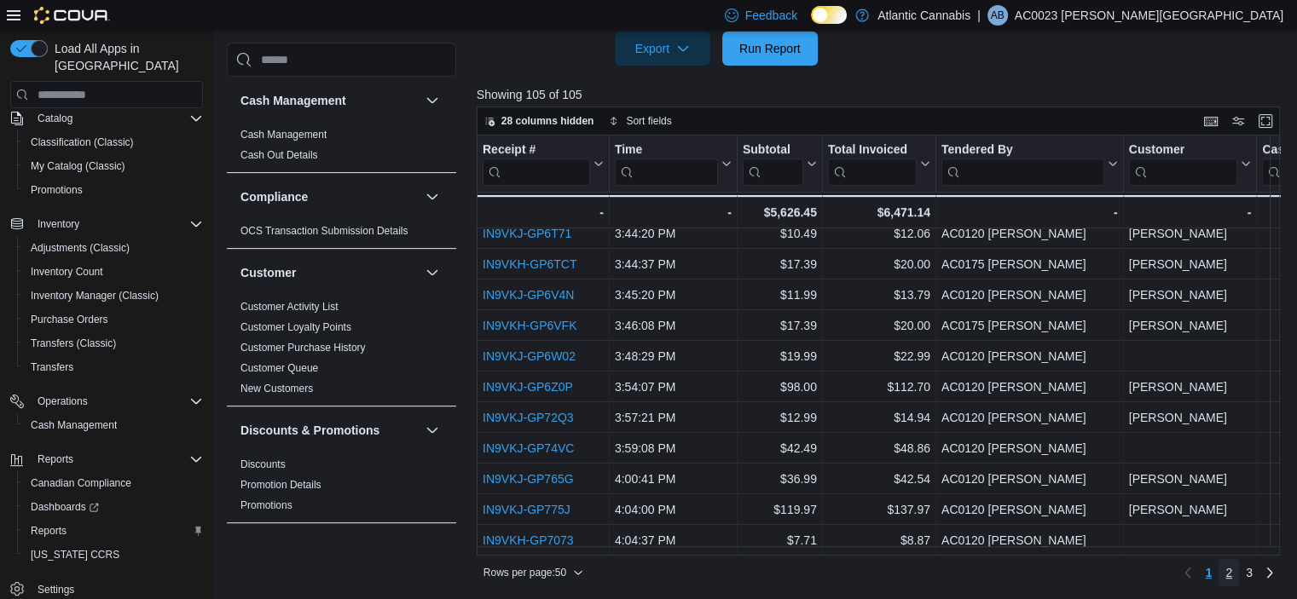
click at [1239, 569] on link "2" at bounding box center [1228, 572] width 20 height 27
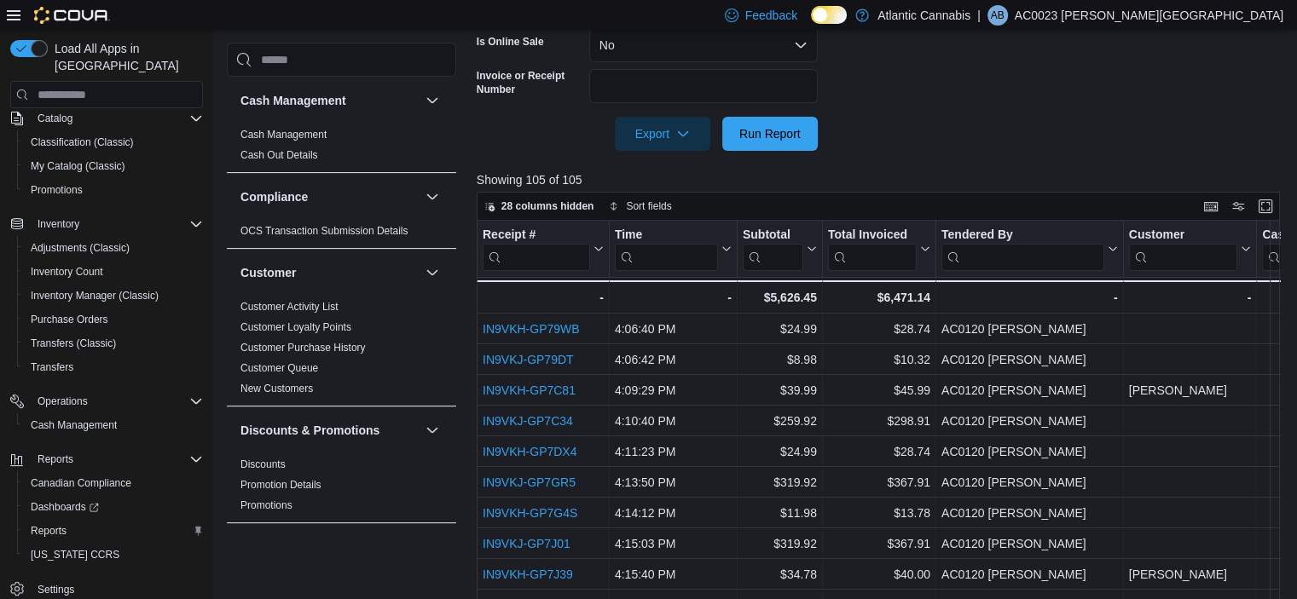
scroll to position [639, 0]
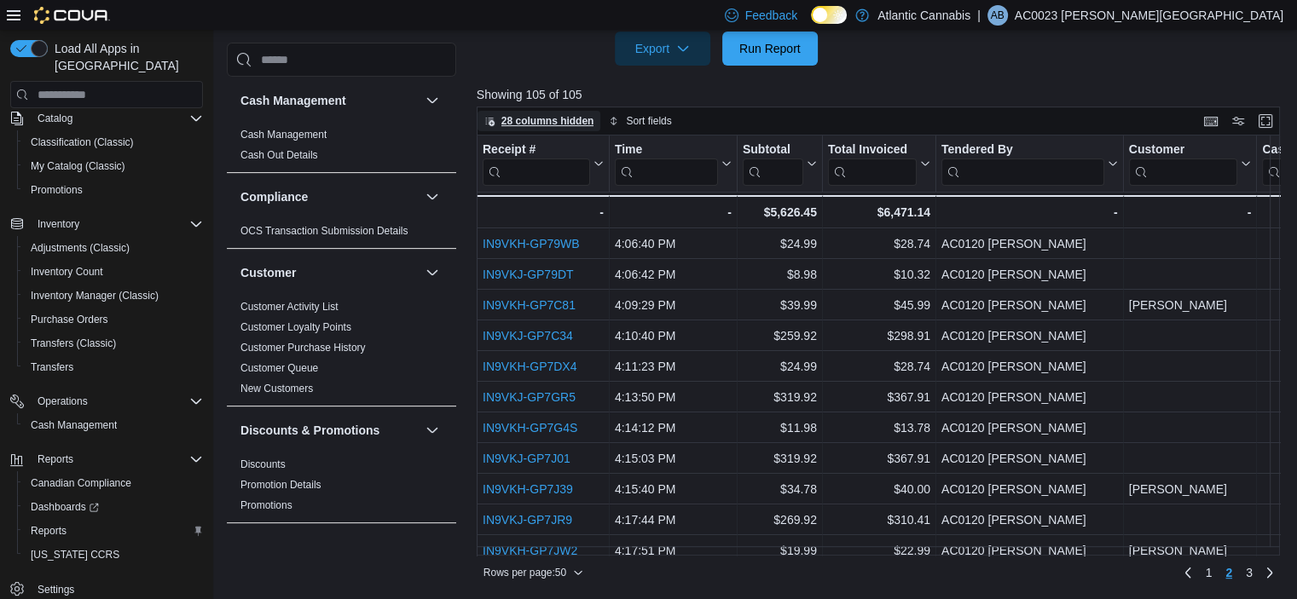
click at [574, 119] on span "28 columns hidden" at bounding box center [547, 121] width 93 height 14
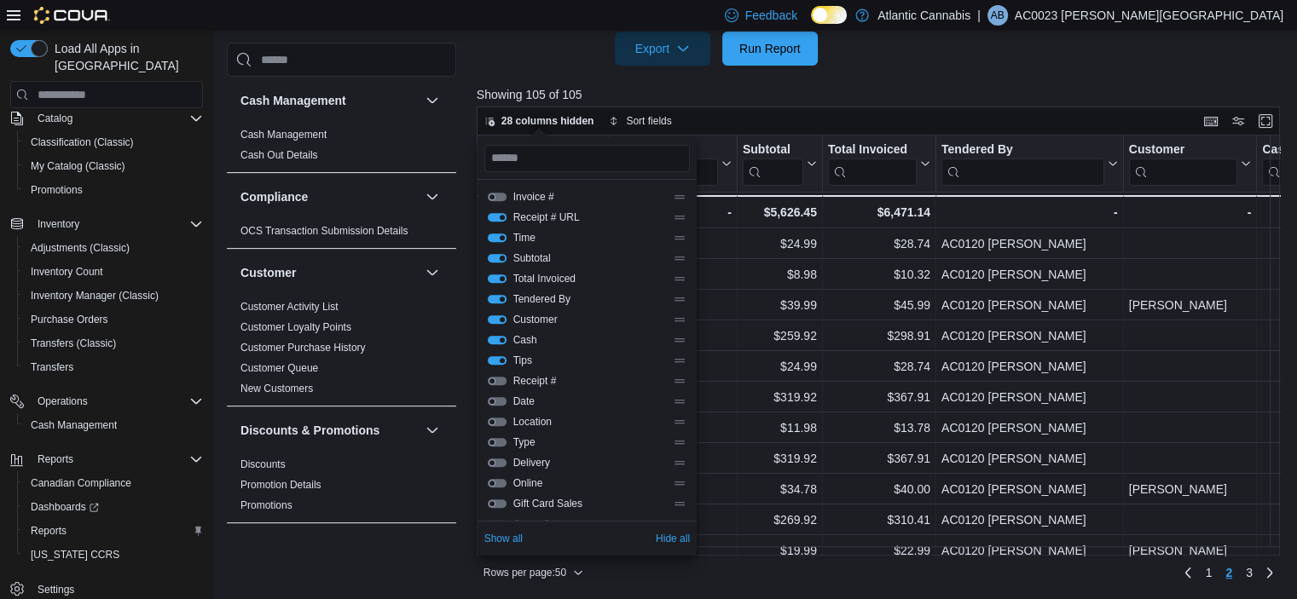
click at [498, 258] on button "Subtotal" at bounding box center [497, 258] width 19 height 9
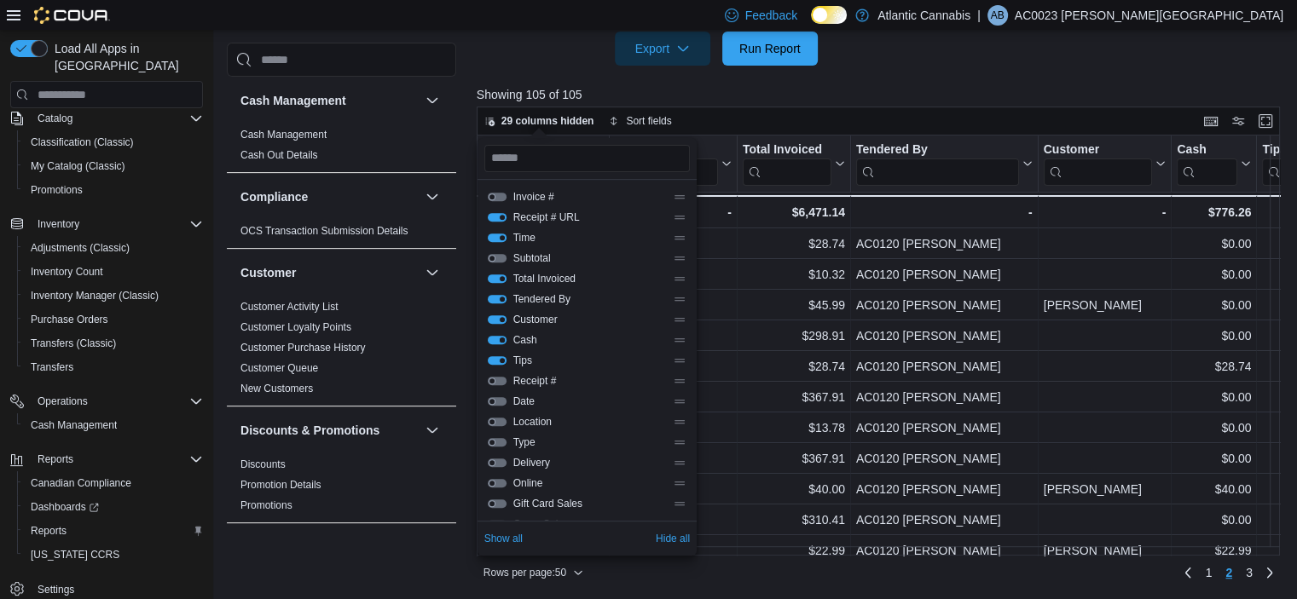
click at [495, 338] on button "Cash" at bounding box center [497, 340] width 19 height 9
click at [497, 362] on button "Tips" at bounding box center [497, 360] width 19 height 9
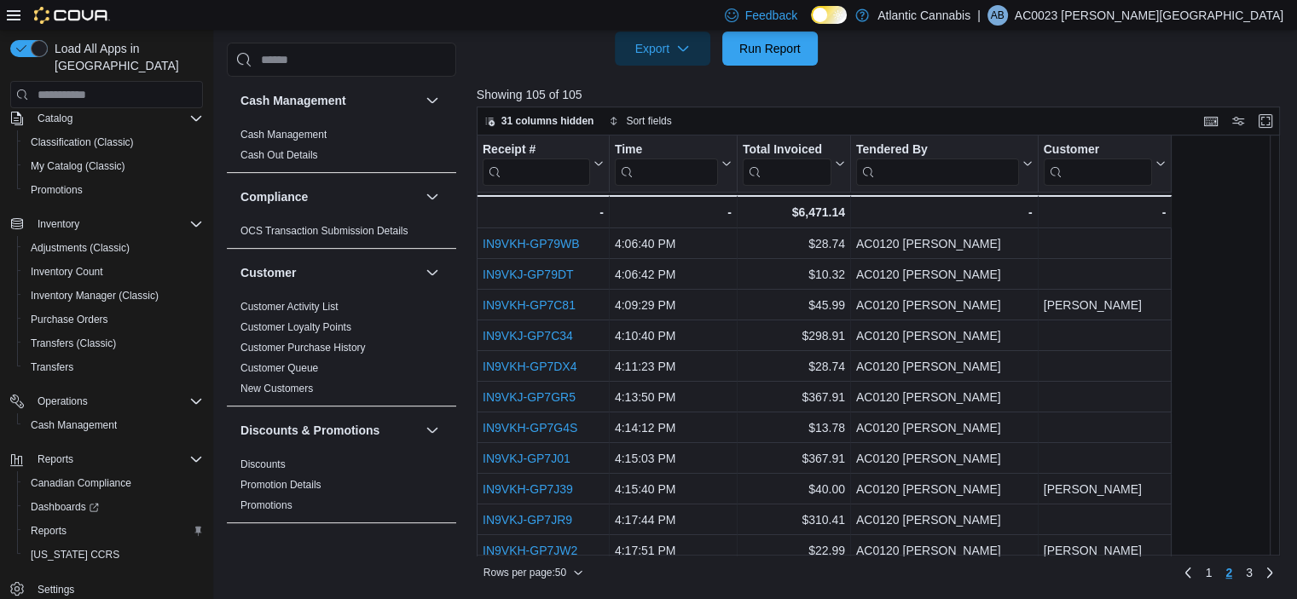
click at [959, 81] on div at bounding box center [883, 76] width 812 height 20
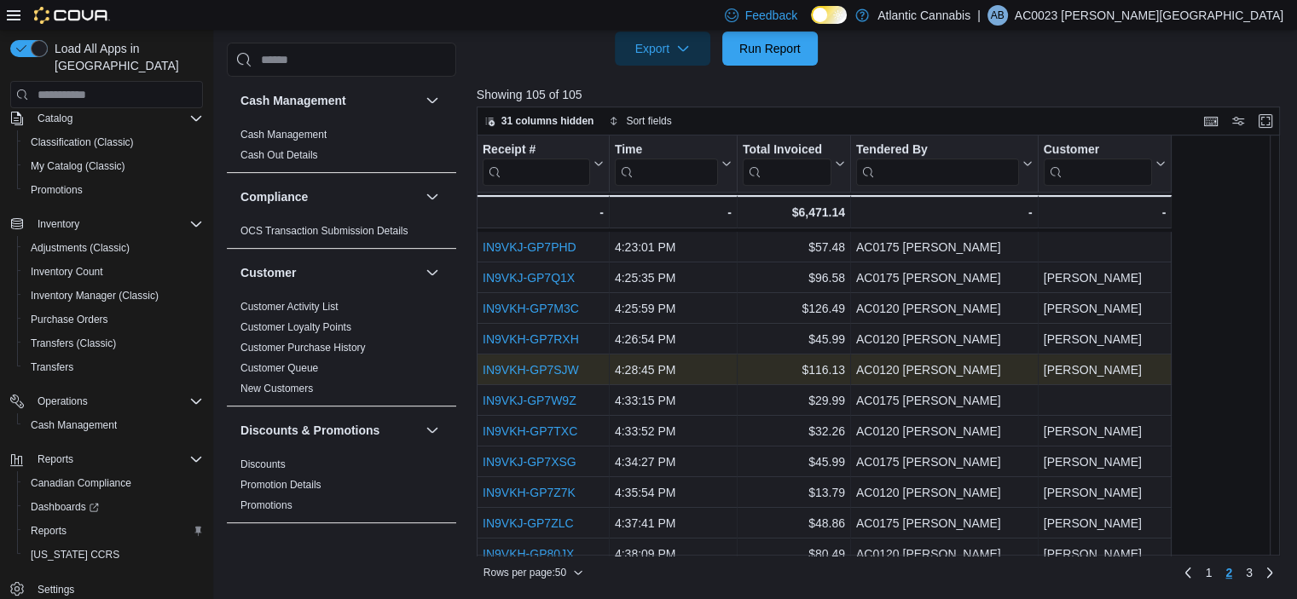
scroll to position [597, 0]
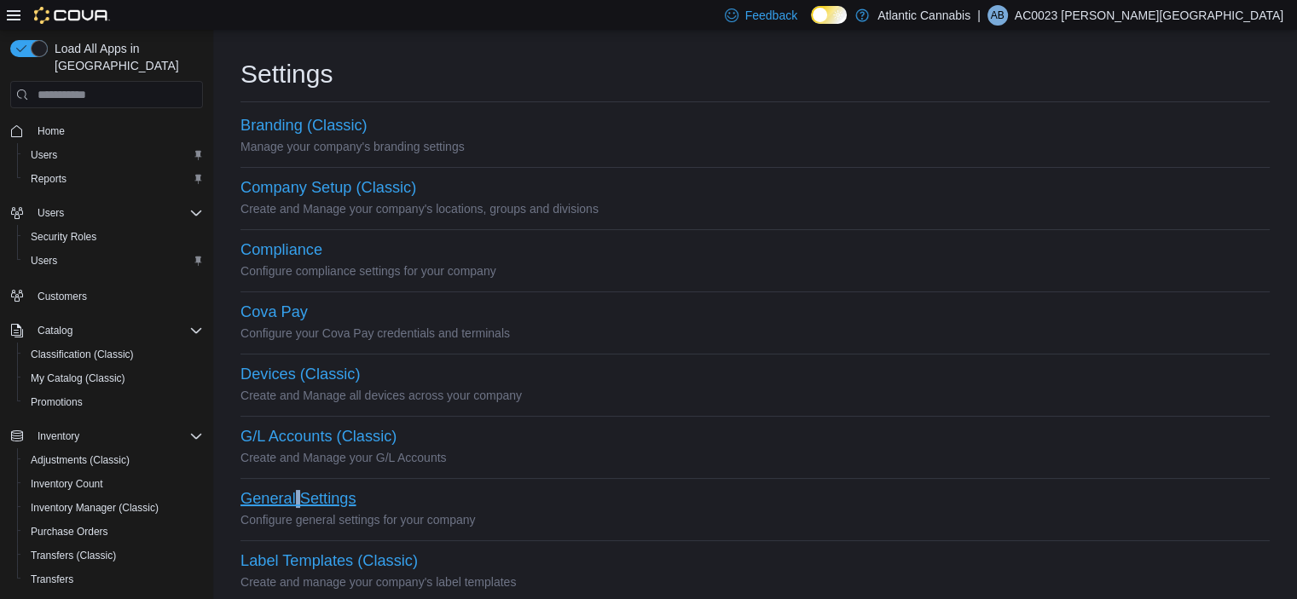
click at [298, 500] on button "General Settings" at bounding box center [297, 499] width 115 height 18
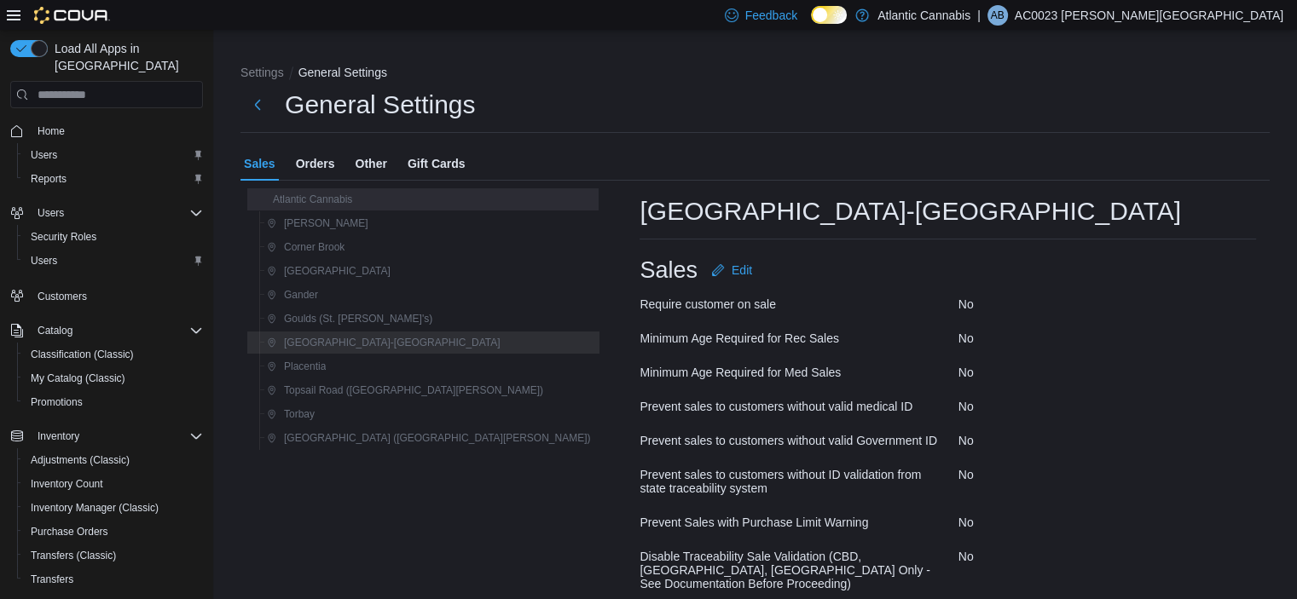
click at [331, 204] on span "Atlantic Cannabis" at bounding box center [312, 200] width 79 height 14
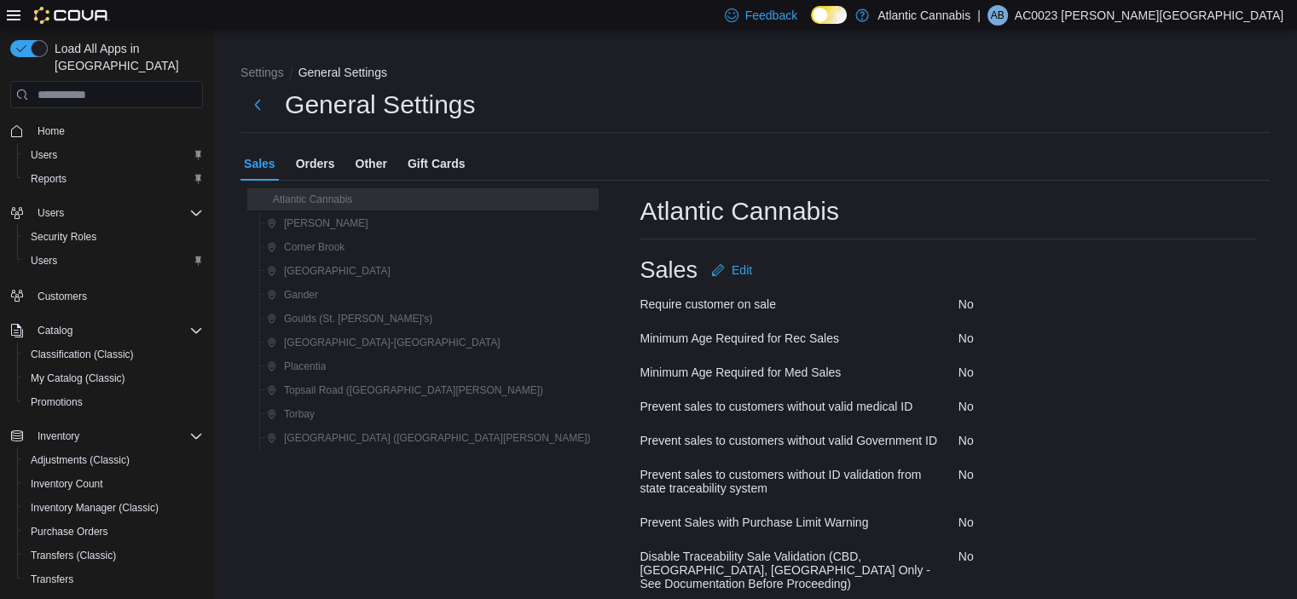
click at [330, 159] on span "Orders" at bounding box center [315, 164] width 39 height 34
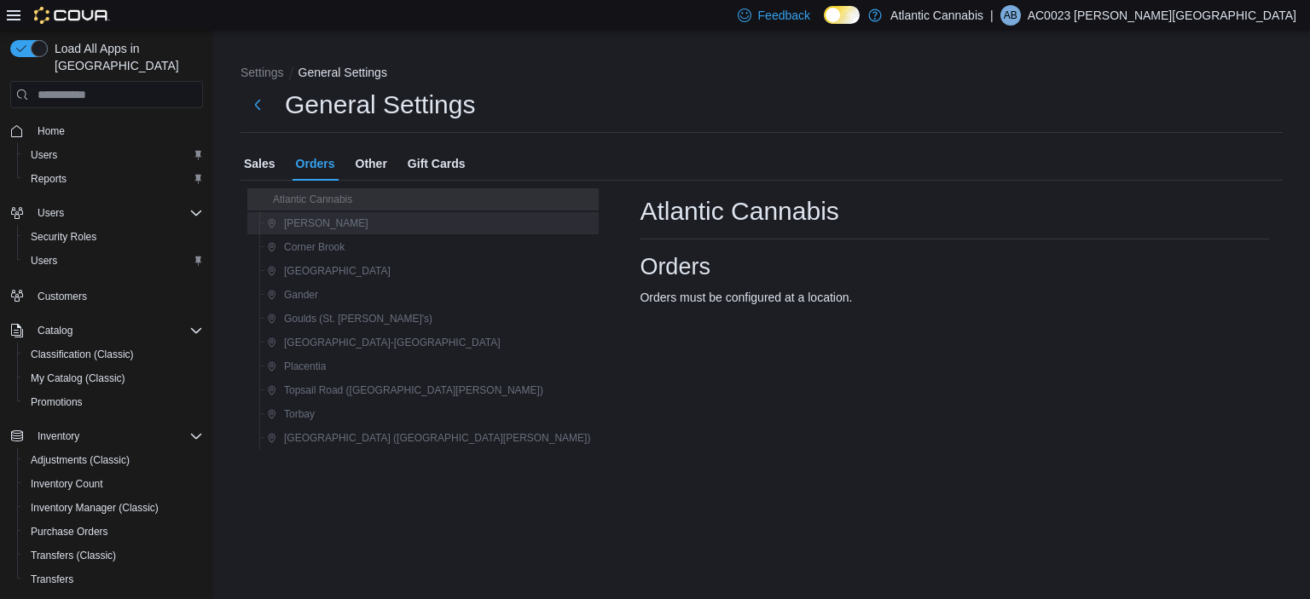
click at [311, 223] on span "Bay Roberts" at bounding box center [326, 224] width 84 height 14
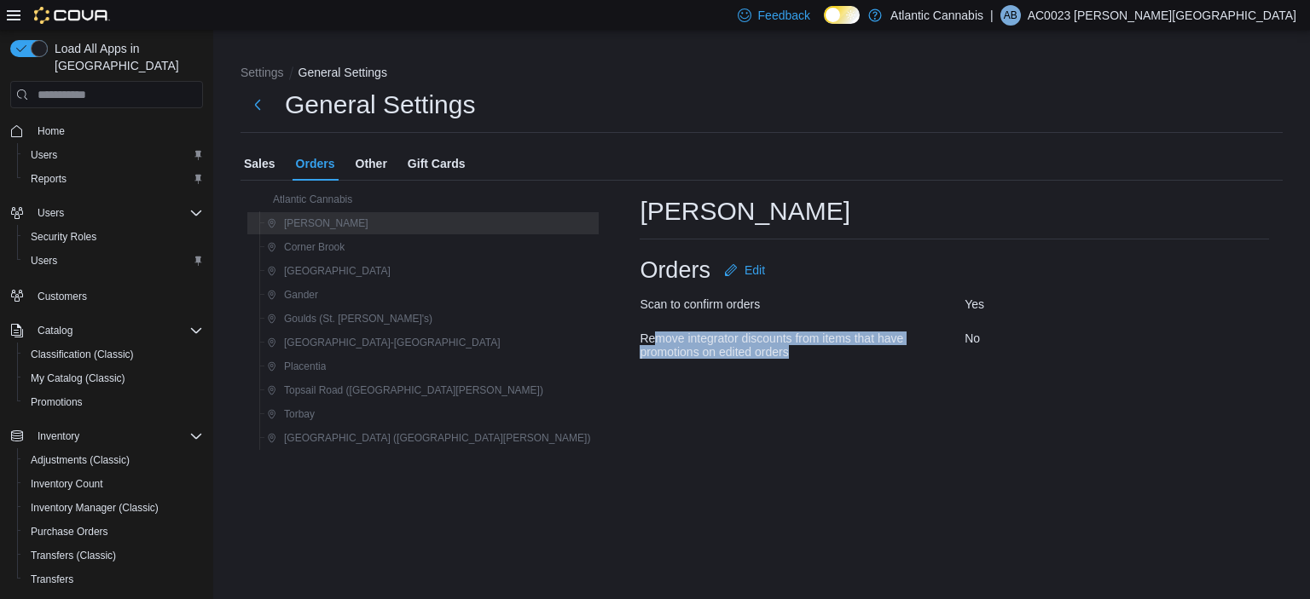
drag, startPoint x: 474, startPoint y: 344, endPoint x: 461, endPoint y: 338, distance: 13.8
click at [639, 338] on span "Remove integrator discounts from items that have promotions on edited orders" at bounding box center [791, 345] width 304 height 27
click at [639, 355] on span "Remove integrator discounts from items that have promotions on edited orders" at bounding box center [791, 345] width 304 height 27
click at [639, 352] on span "Remove integrator discounts from items that have promotions on edited orders" at bounding box center [791, 345] width 304 height 27
click at [639, 342] on span "Remove integrator discounts from items that have promotions on edited orders" at bounding box center [791, 345] width 304 height 27
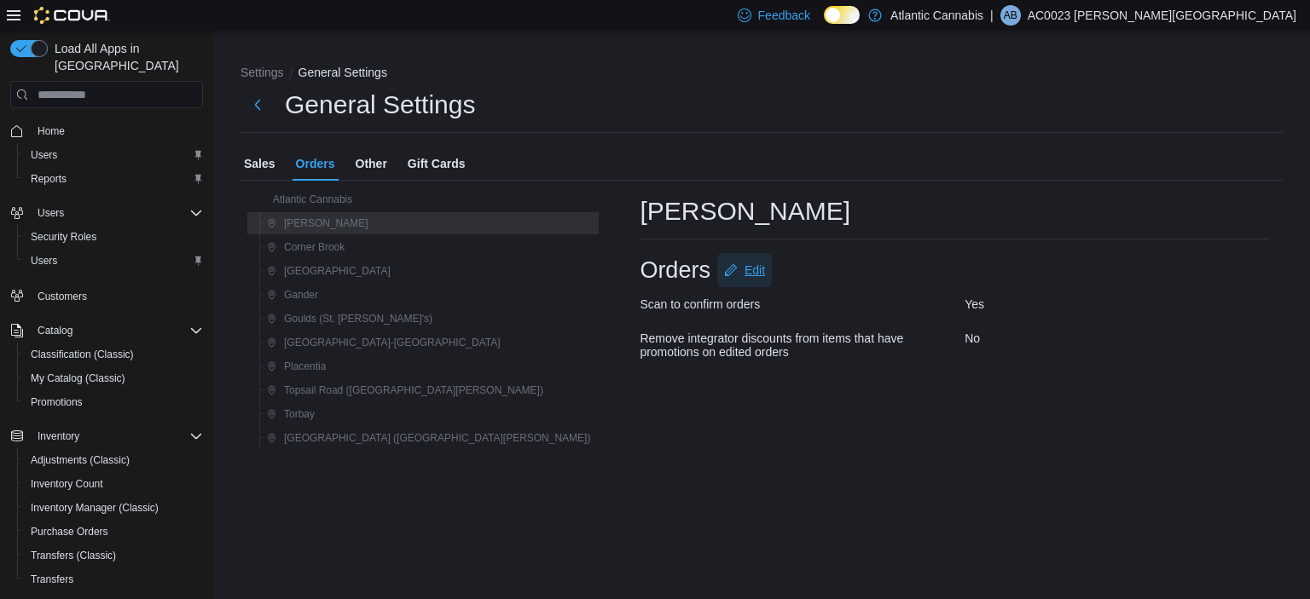
click at [744, 267] on span "Edit" at bounding box center [754, 270] width 20 height 17
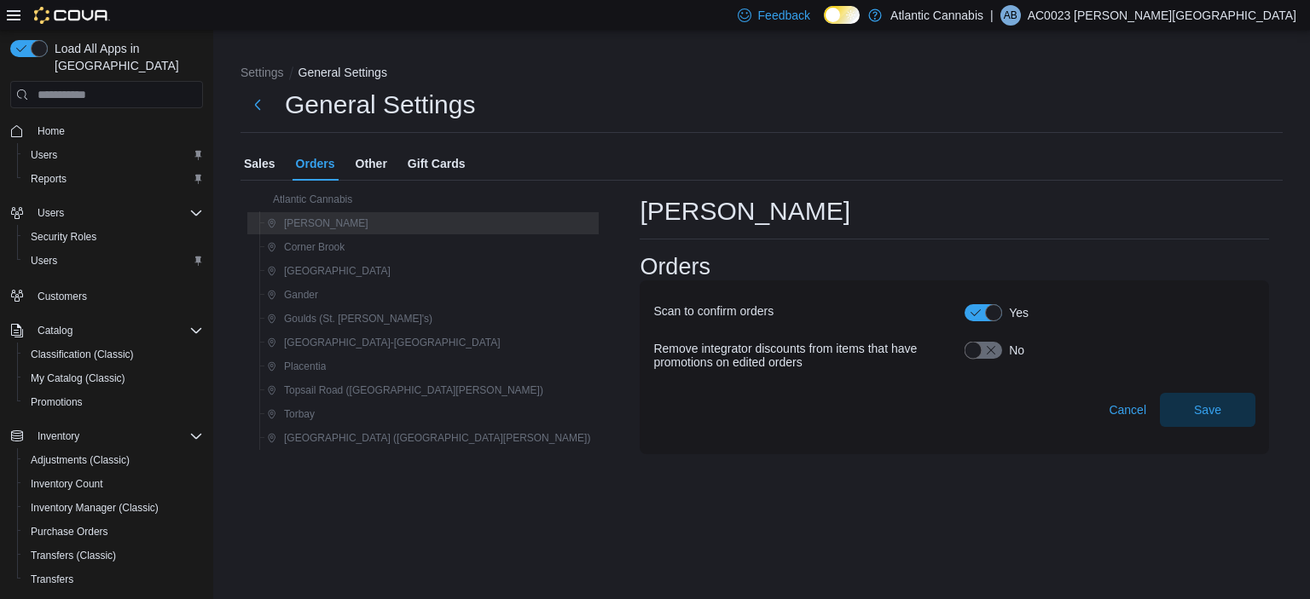
click at [964, 342] on button "button" at bounding box center [983, 350] width 38 height 17
click at [1211, 412] on span "Save" at bounding box center [1207, 409] width 27 height 17
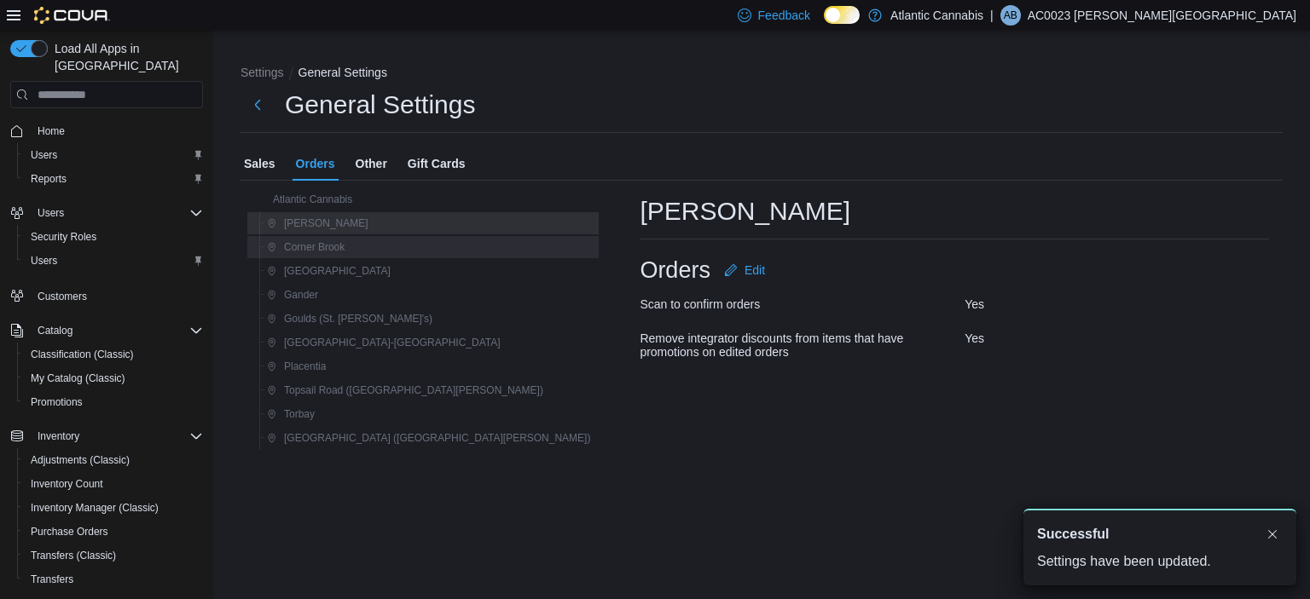
click at [305, 248] on span "Corner Brook" at bounding box center [314, 247] width 61 height 14
click at [717, 269] on button "Edit" at bounding box center [744, 270] width 55 height 34
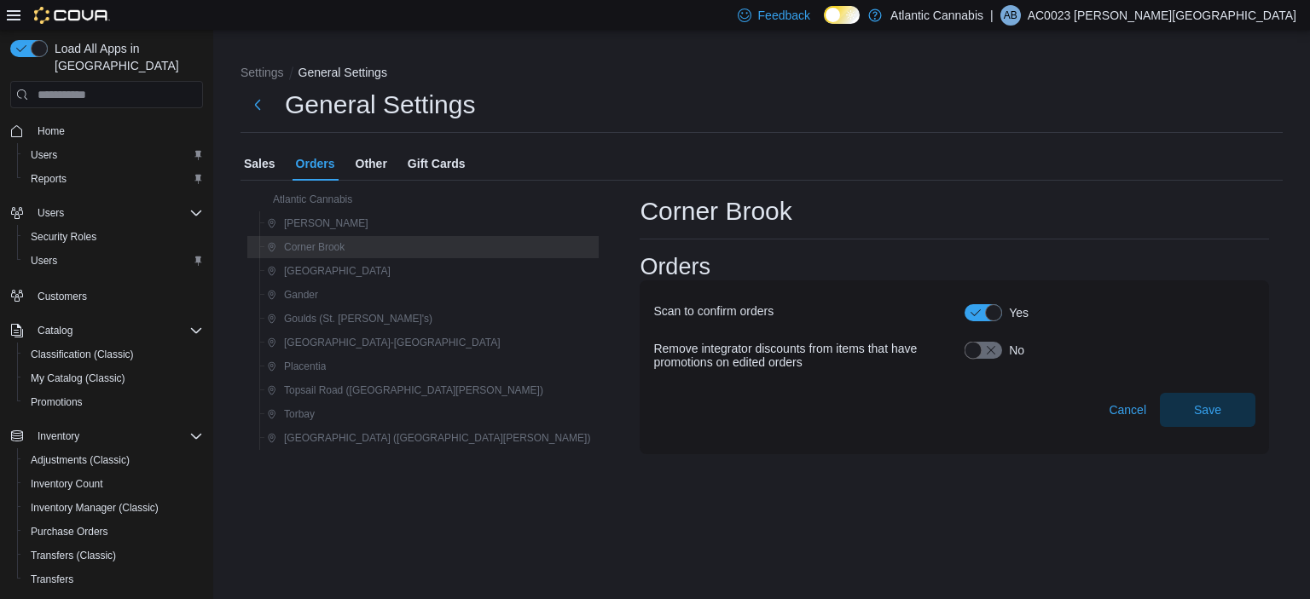
click at [964, 342] on button "button" at bounding box center [983, 350] width 38 height 17
click at [1198, 408] on span "Save" at bounding box center [1207, 409] width 27 height 17
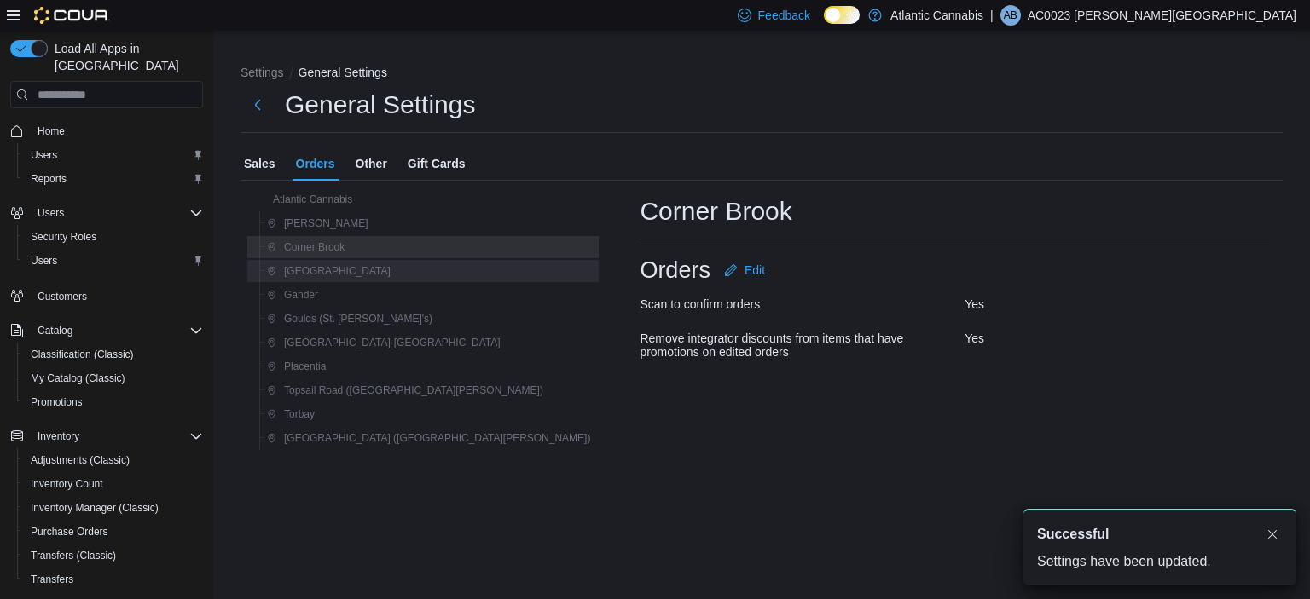
click at [365, 275] on div "Galway" at bounding box center [428, 271] width 337 height 20
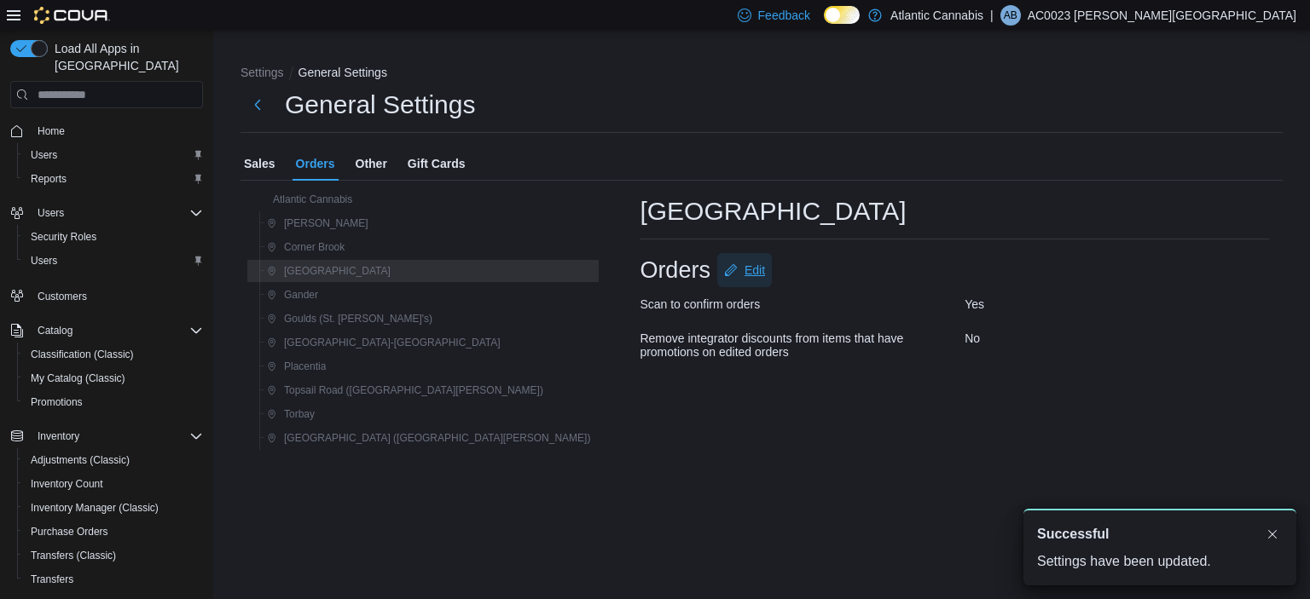
click at [724, 281] on span "Edit" at bounding box center [744, 270] width 41 height 34
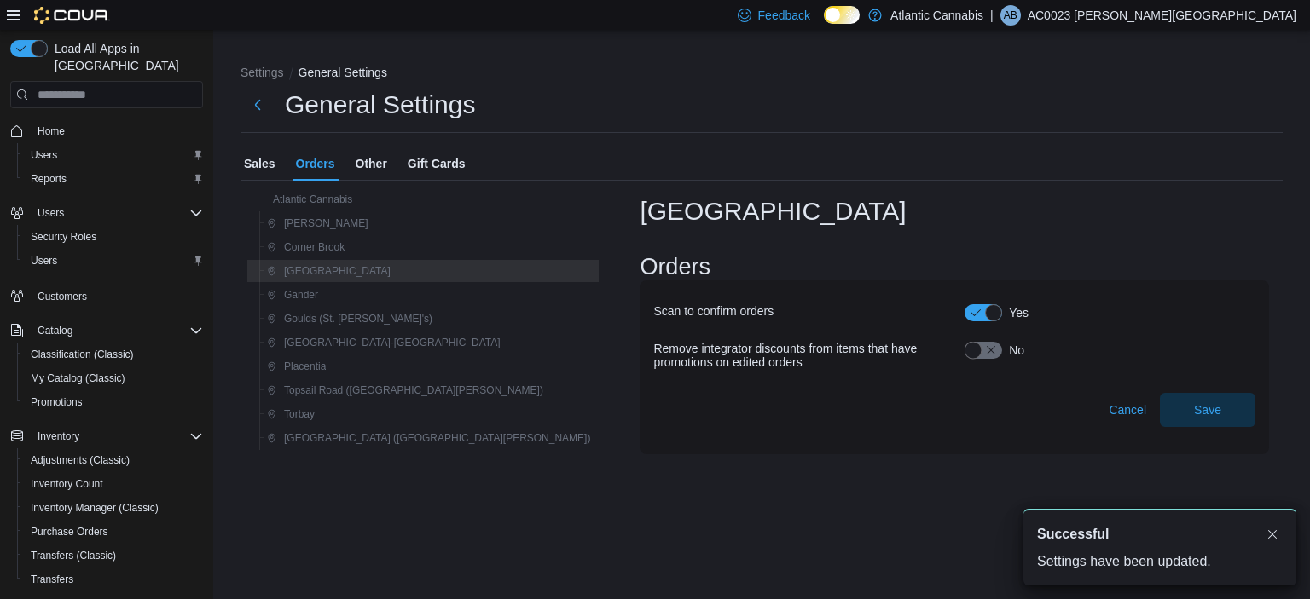
click at [964, 355] on button "button" at bounding box center [983, 350] width 38 height 17
click at [1204, 405] on span "Save" at bounding box center [1207, 409] width 27 height 17
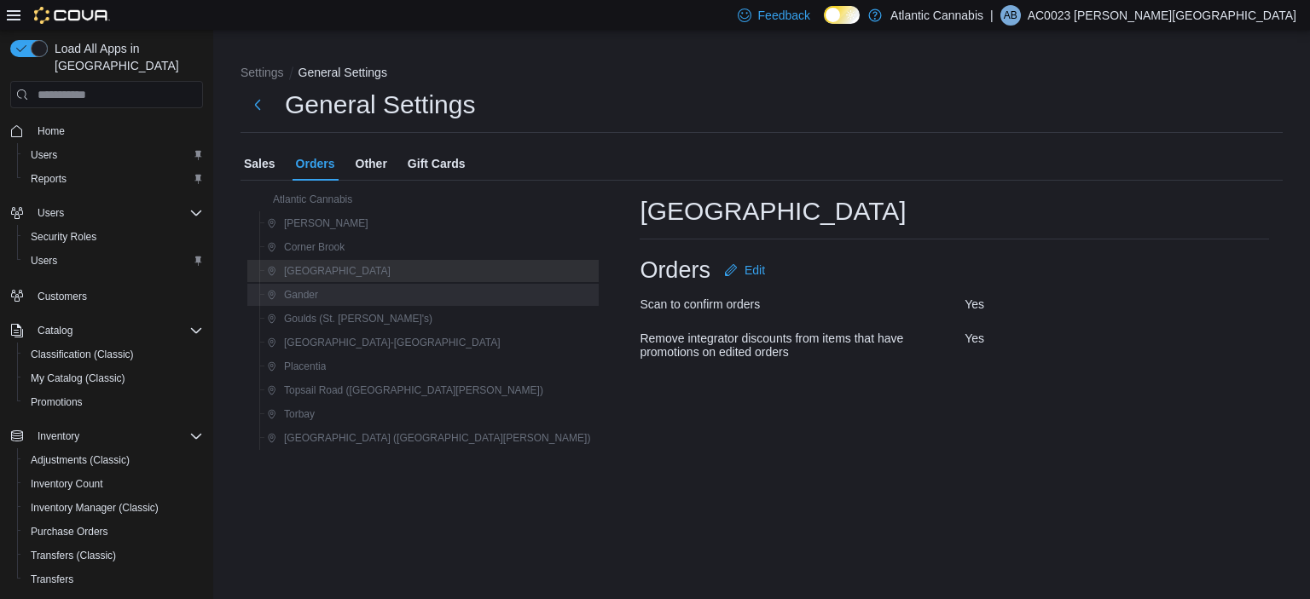
click at [304, 301] on span "Gander" at bounding box center [301, 295] width 34 height 14
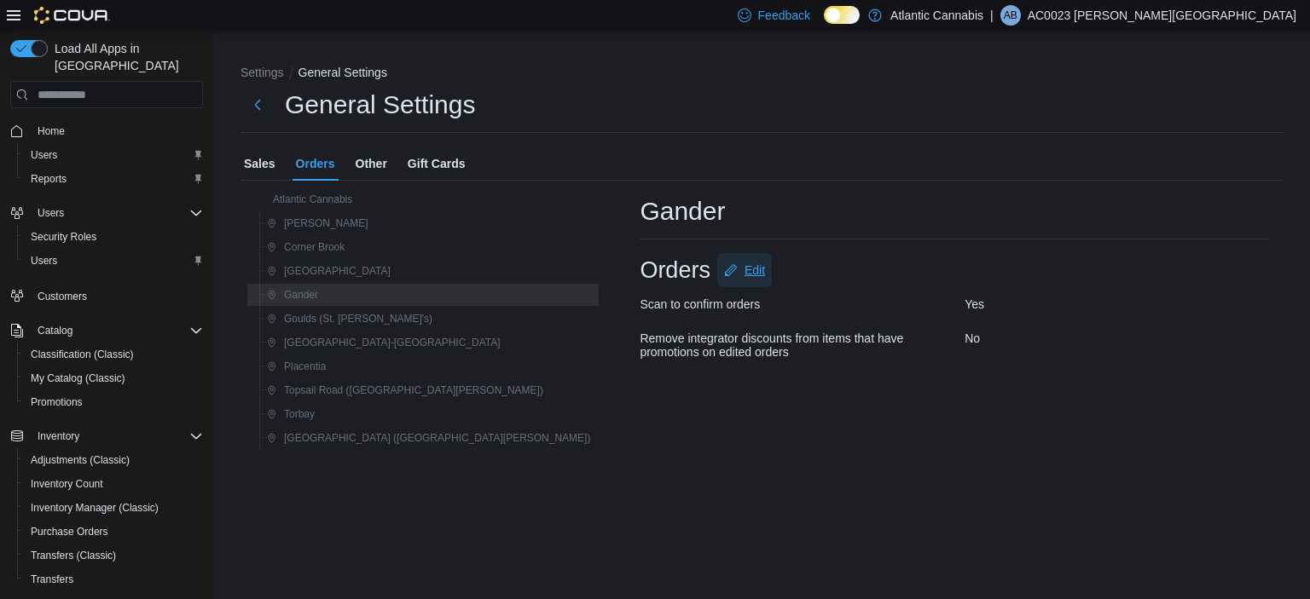
click at [744, 269] on span "Edit" at bounding box center [754, 270] width 20 height 17
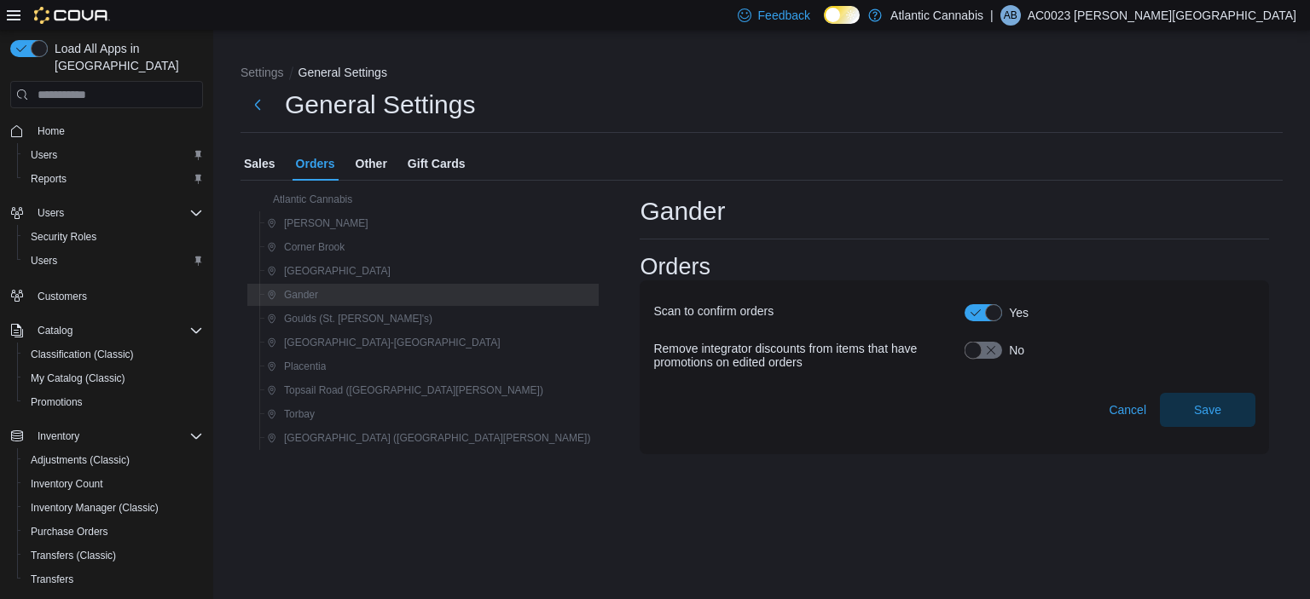
click at [1002, 350] on span "No" at bounding box center [1013, 350] width 22 height 17
click at [1198, 408] on span "Save" at bounding box center [1207, 409] width 27 height 17
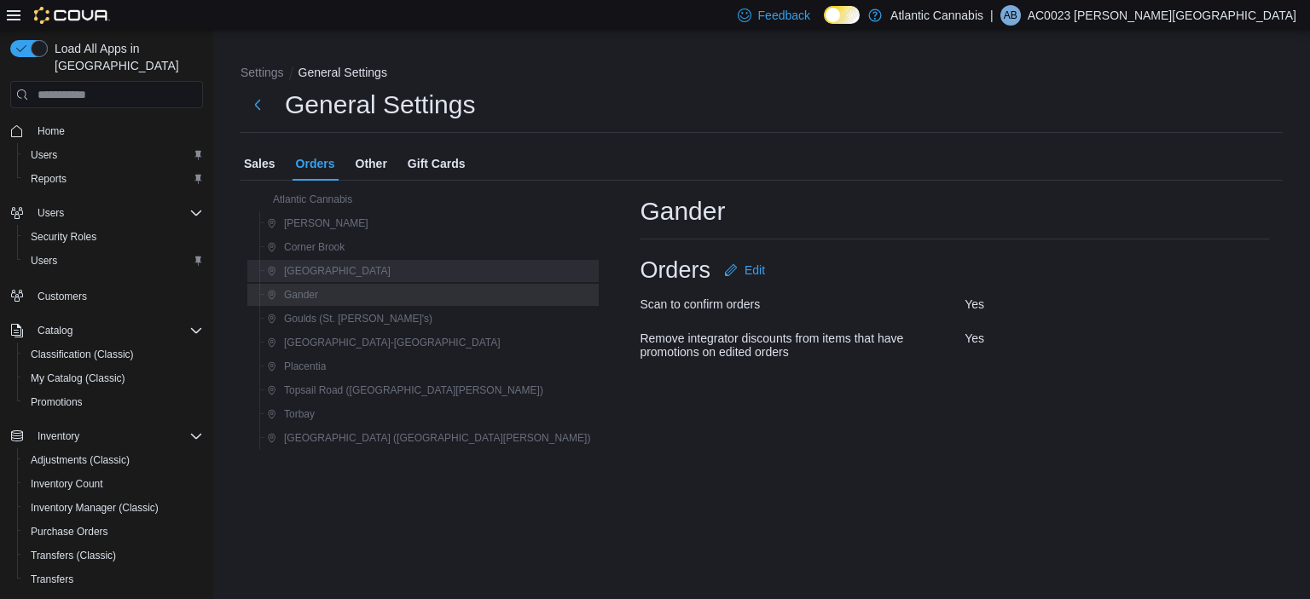
click at [331, 281] on div "Galway" at bounding box center [427, 271] width 344 height 24
click at [323, 278] on button "Galway" at bounding box center [328, 271] width 137 height 20
click at [330, 296] on div "Gander" at bounding box center [428, 295] width 337 height 20
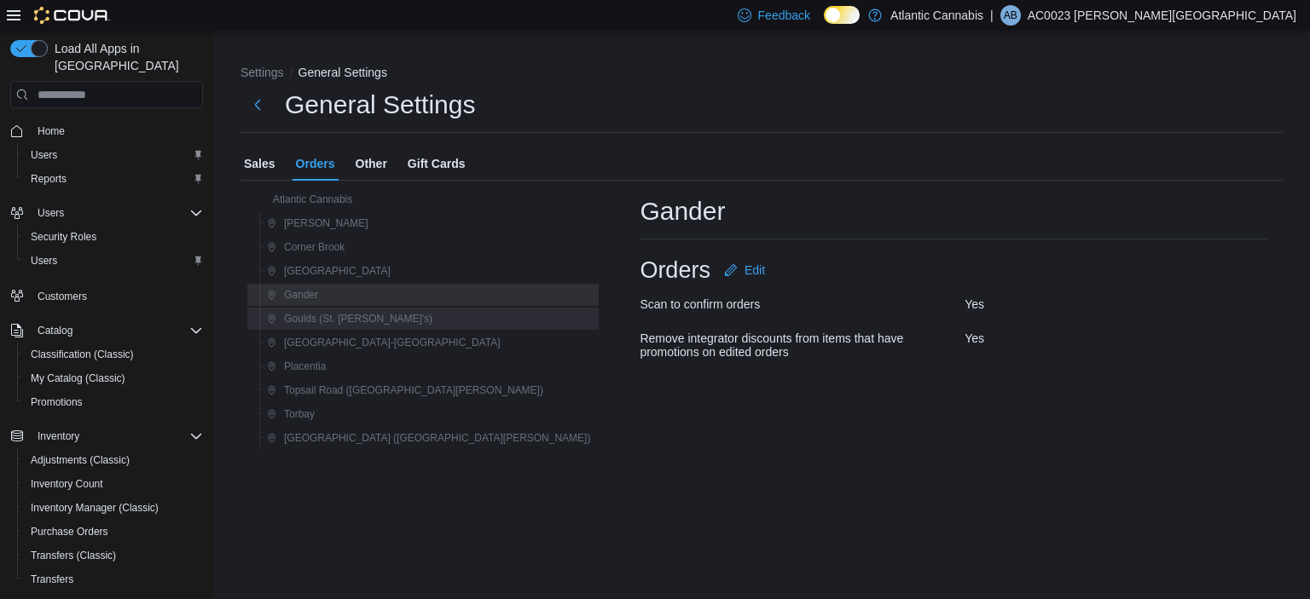
click at [334, 322] on span "Goulds (St. John's)" at bounding box center [358, 319] width 148 height 14
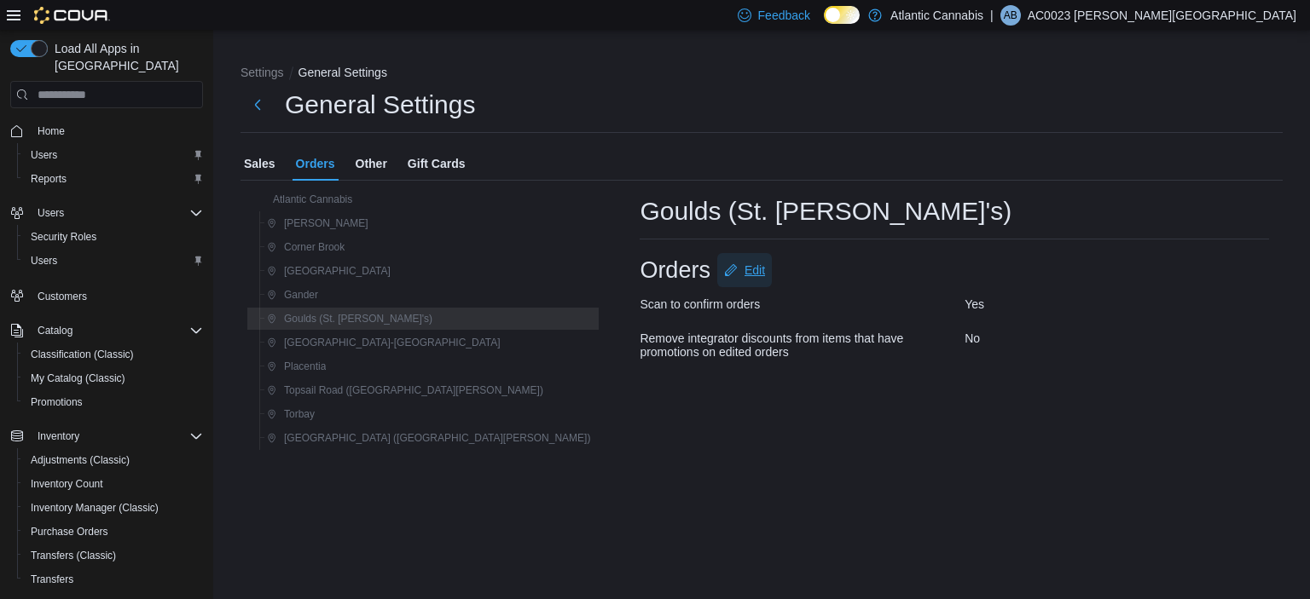
click at [717, 268] on button "Edit" at bounding box center [744, 270] width 55 height 34
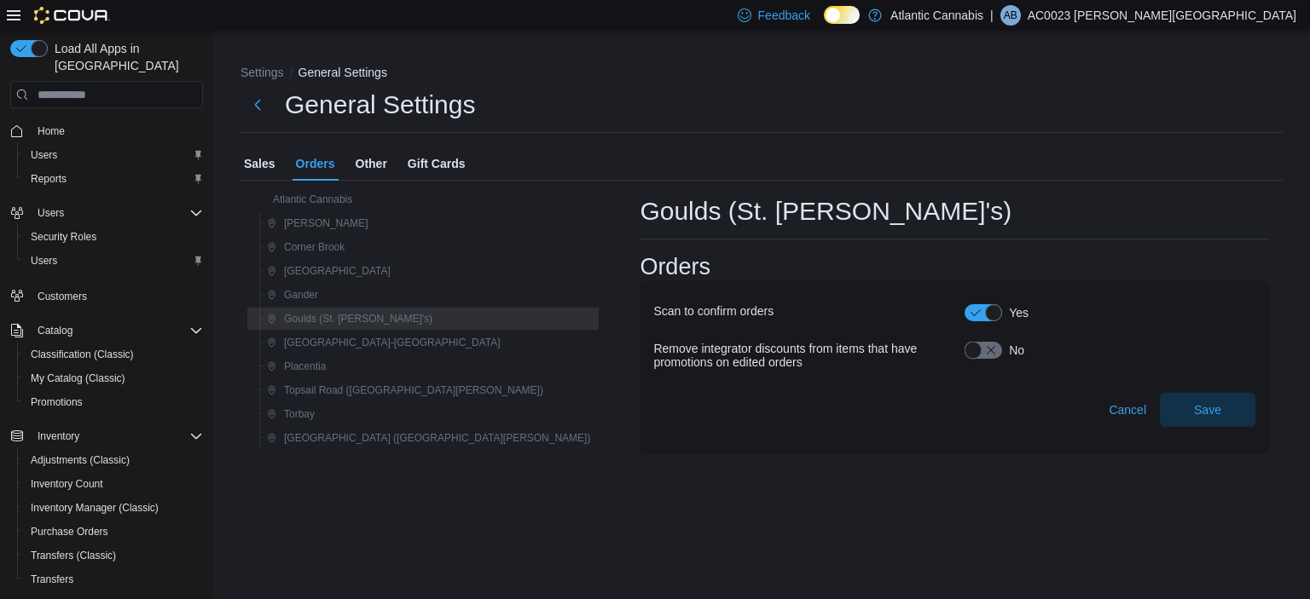
click at [964, 347] on button "button" at bounding box center [983, 350] width 38 height 17
click at [1210, 408] on span "Save" at bounding box center [1207, 409] width 27 height 17
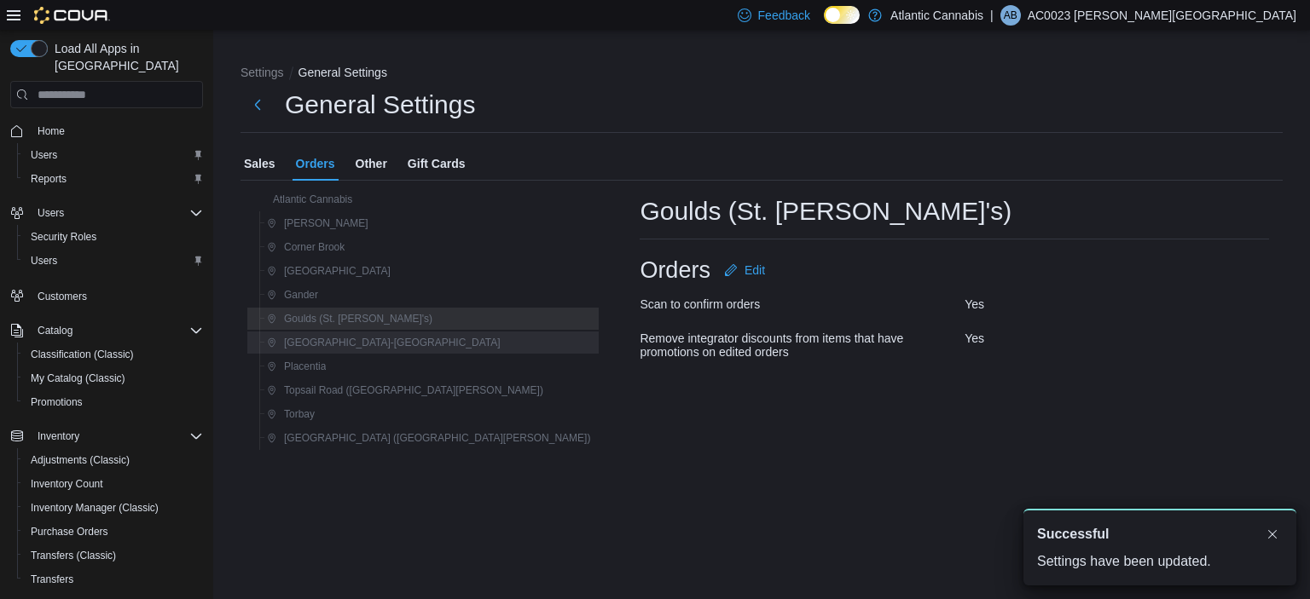
click at [347, 341] on span "Grand Falls-Windsor" at bounding box center [392, 343] width 217 height 14
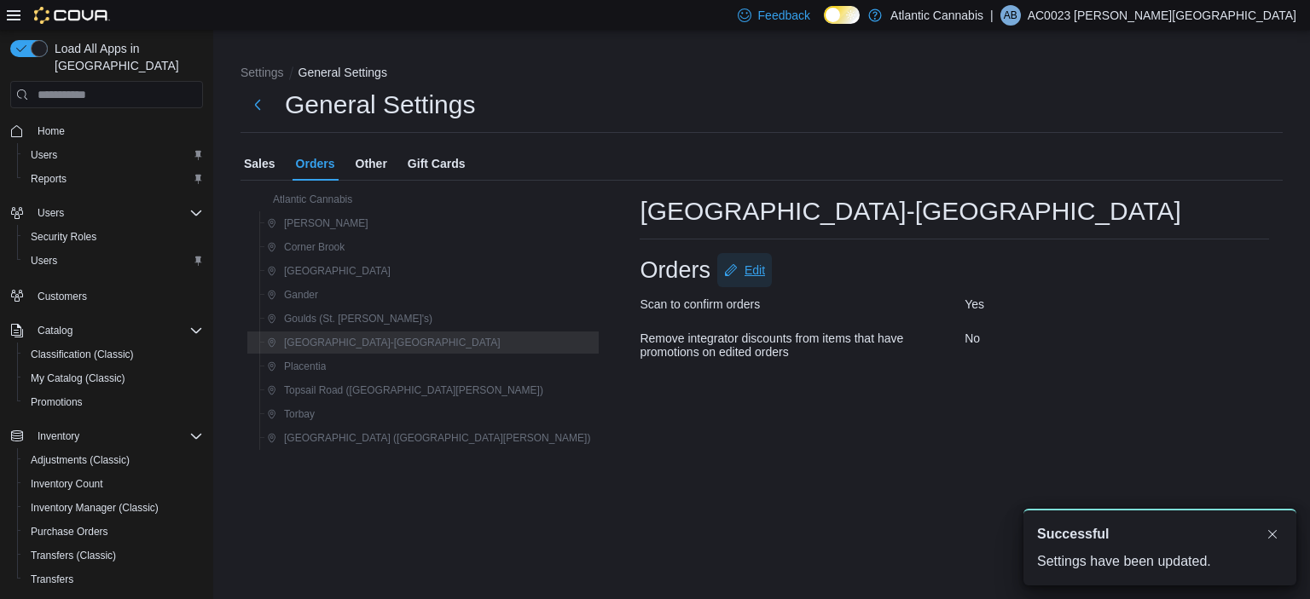
click at [744, 275] on span "Edit" at bounding box center [754, 270] width 20 height 17
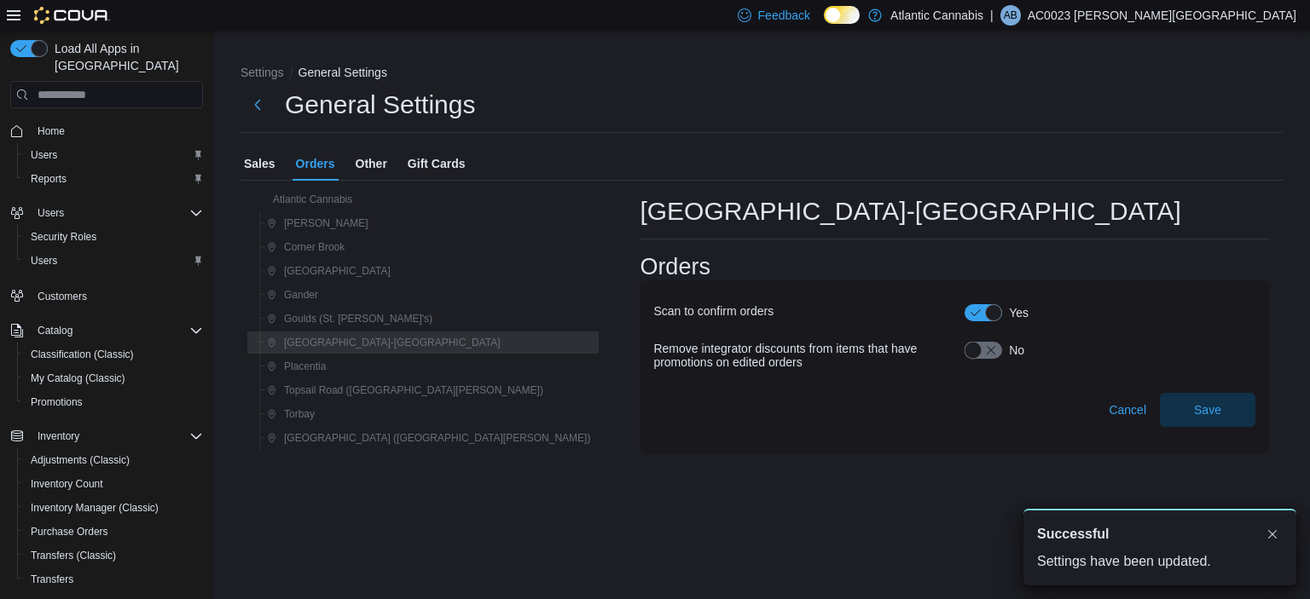
click at [964, 350] on button "button" at bounding box center [983, 350] width 38 height 17
click at [1215, 408] on span "Save" at bounding box center [1207, 409] width 27 height 17
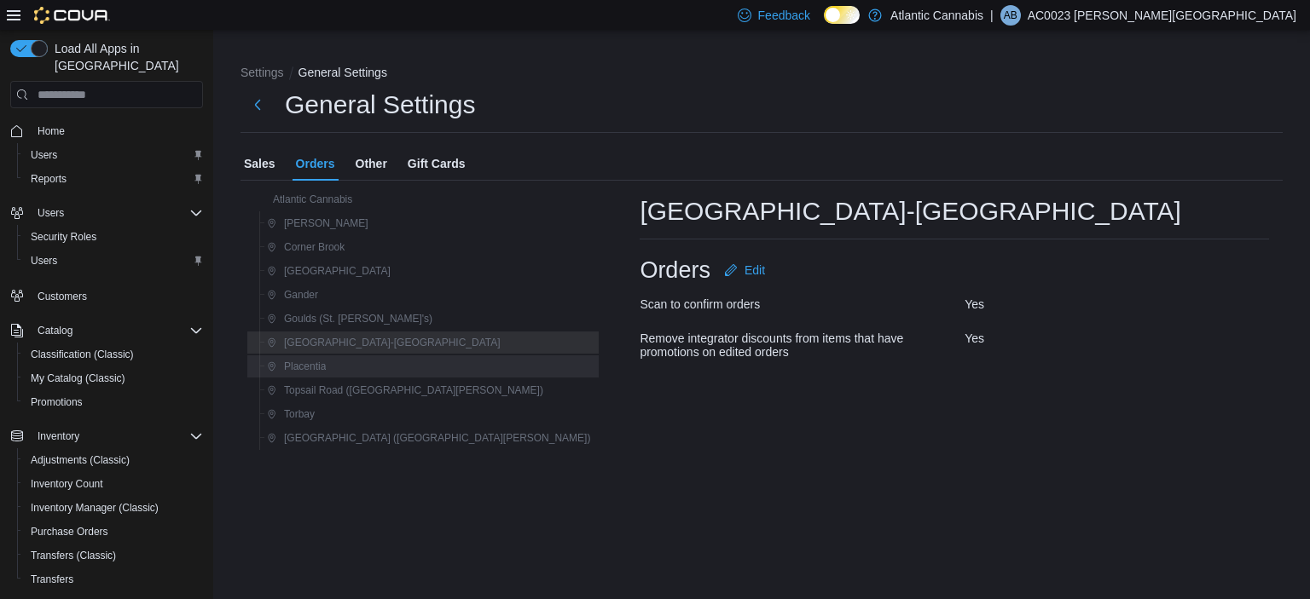
click at [342, 371] on div "Placentia" at bounding box center [428, 366] width 337 height 20
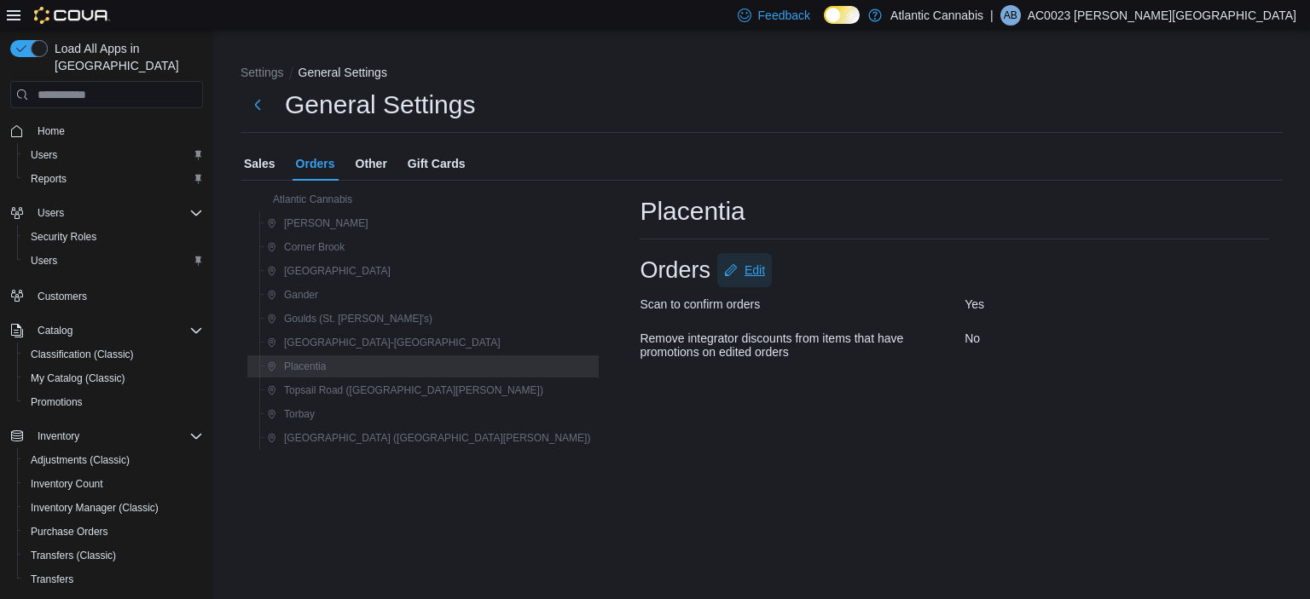
click at [744, 275] on span "Edit" at bounding box center [754, 270] width 20 height 17
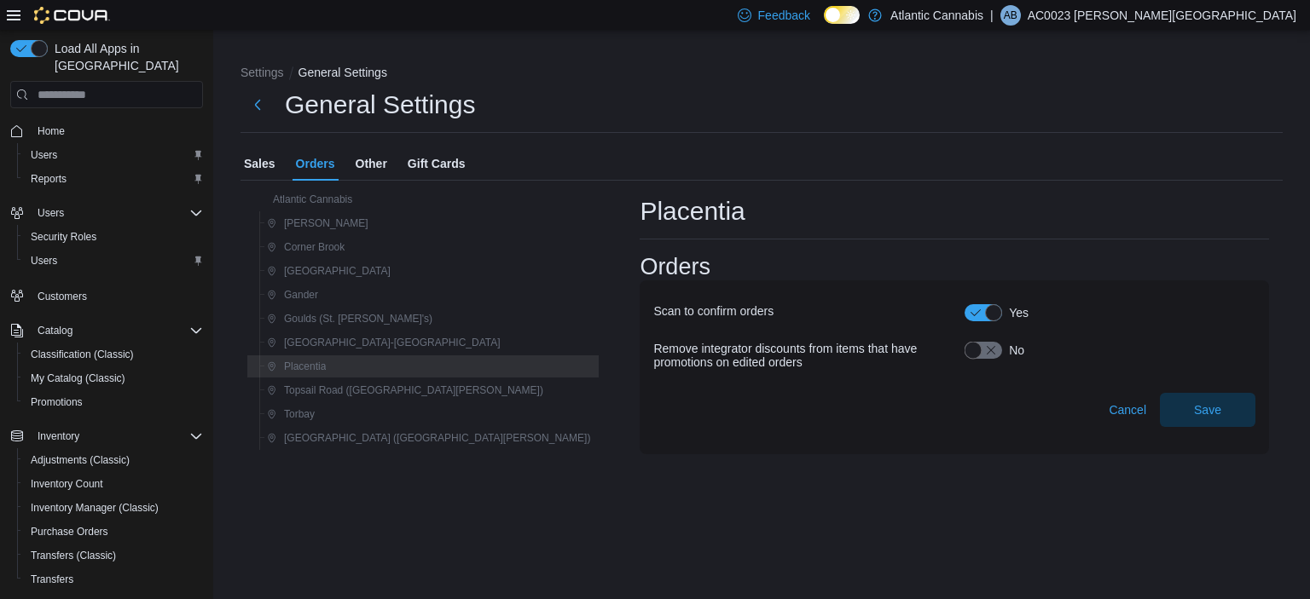
click at [964, 356] on button "button" at bounding box center [983, 350] width 38 height 17
click at [1194, 408] on span "Save" at bounding box center [1207, 409] width 27 height 17
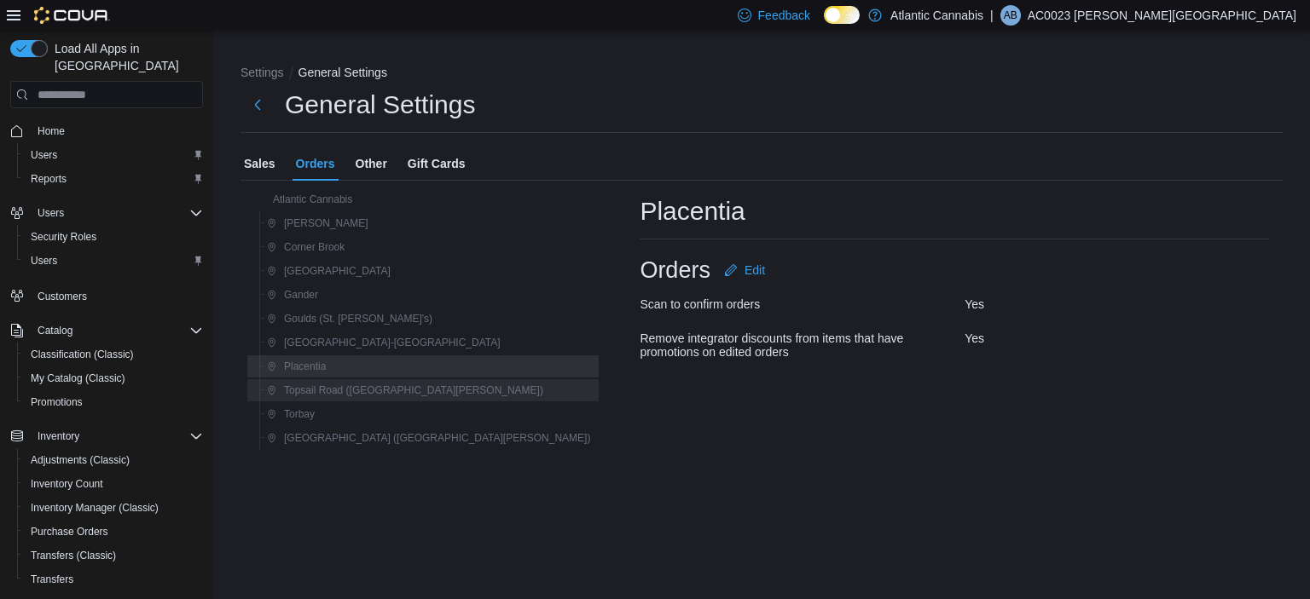
click at [373, 390] on span "Topsail Road (St. John's)" at bounding box center [413, 391] width 259 height 14
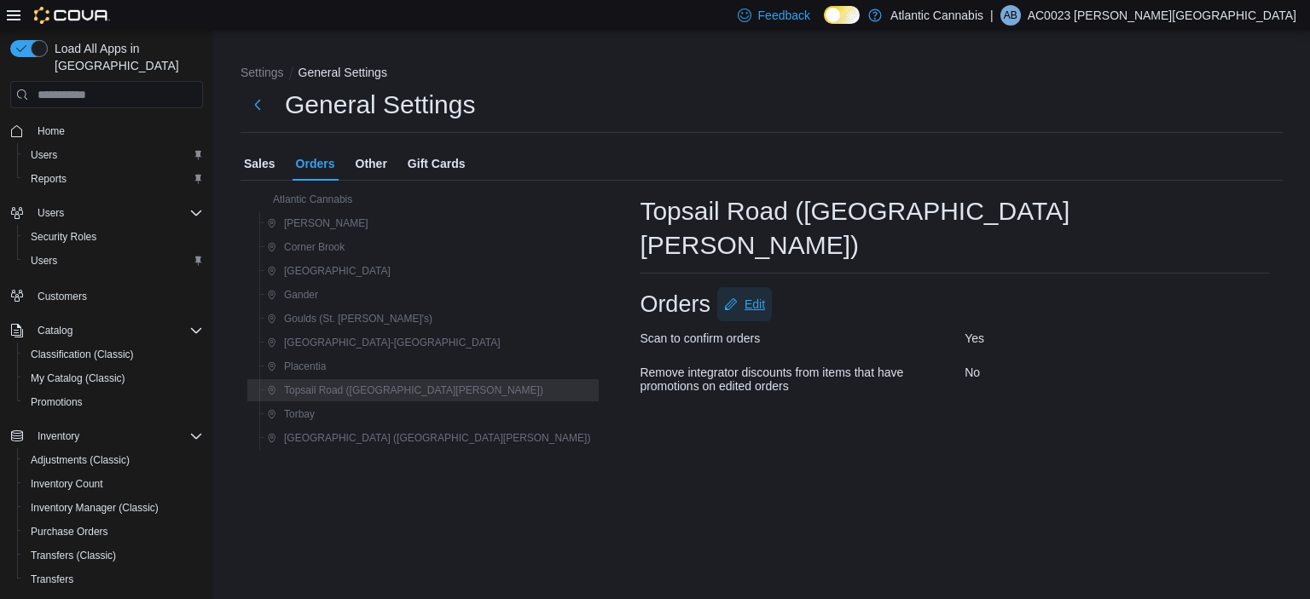
click at [744, 296] on span "Edit" at bounding box center [754, 304] width 20 height 17
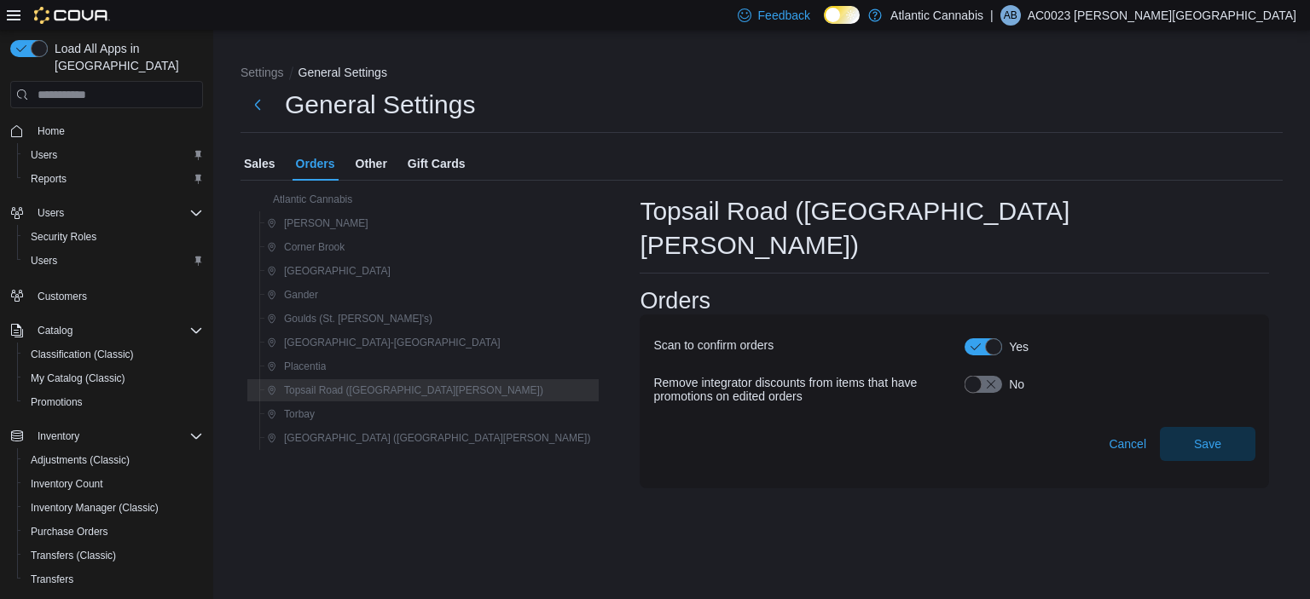
click at [964, 376] on button "button" at bounding box center [983, 384] width 38 height 17
click at [1210, 435] on span "Save" at bounding box center [1207, 443] width 27 height 17
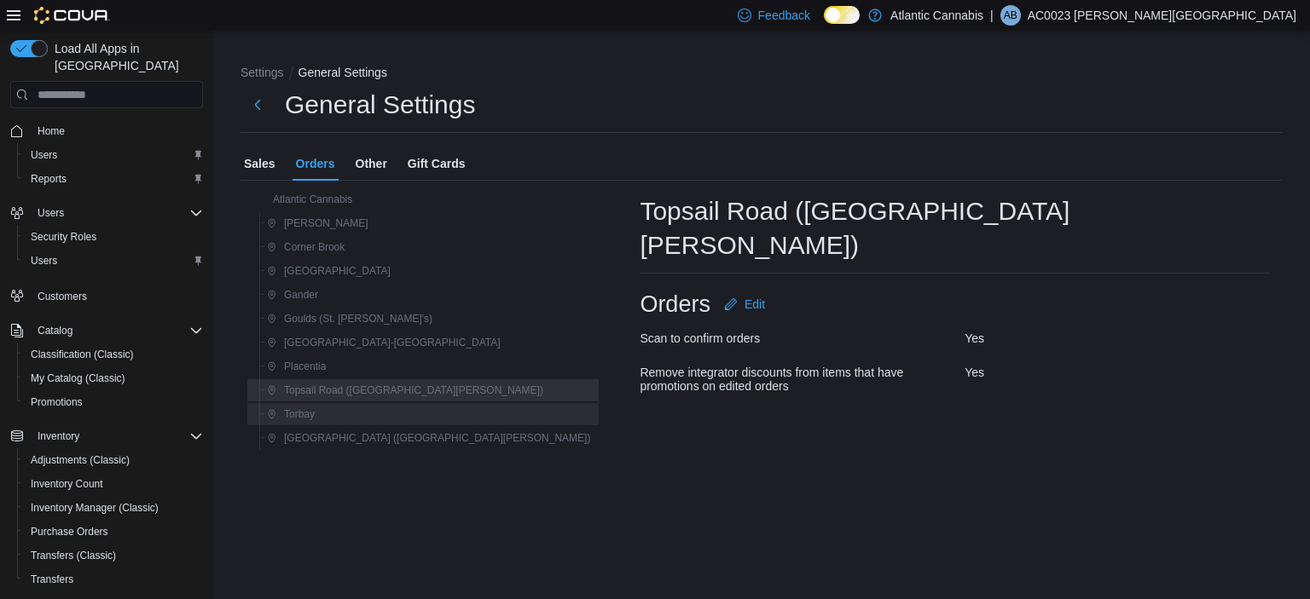
click at [325, 419] on div "Torbay" at bounding box center [428, 414] width 337 height 20
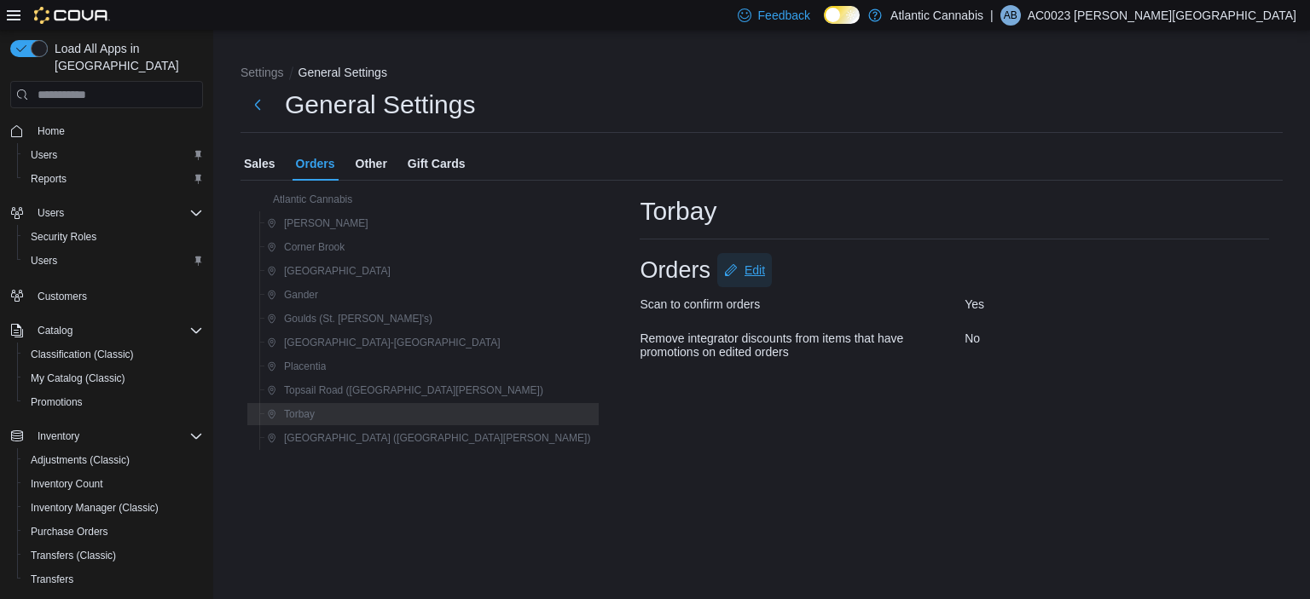
click at [744, 272] on span "Edit" at bounding box center [754, 270] width 20 height 17
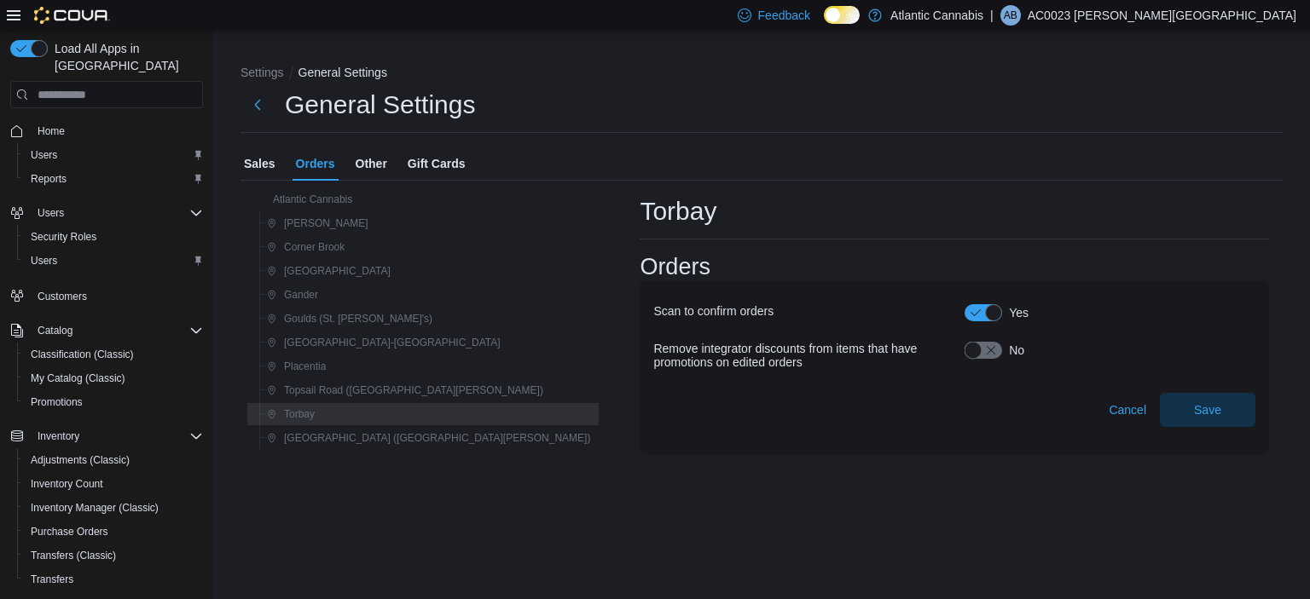
click at [964, 350] on button "button" at bounding box center [983, 350] width 38 height 17
click at [1225, 402] on span "Save" at bounding box center [1207, 409] width 75 height 34
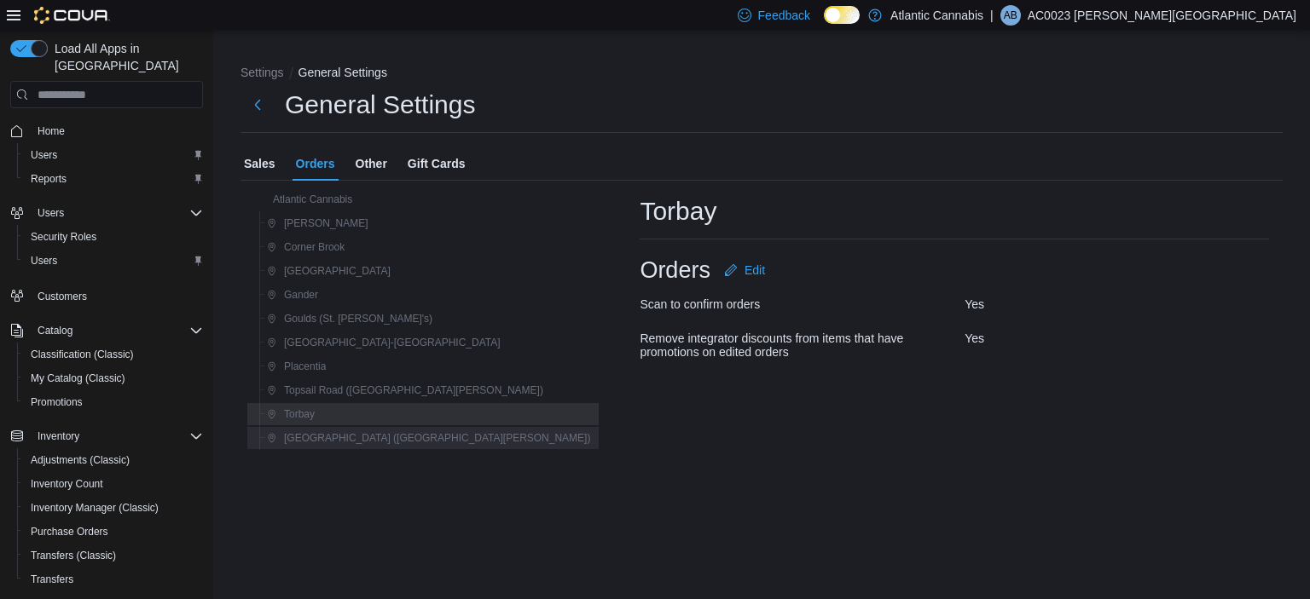
click at [365, 445] on span "Water Street (St. John's)" at bounding box center [428, 438] width 323 height 20
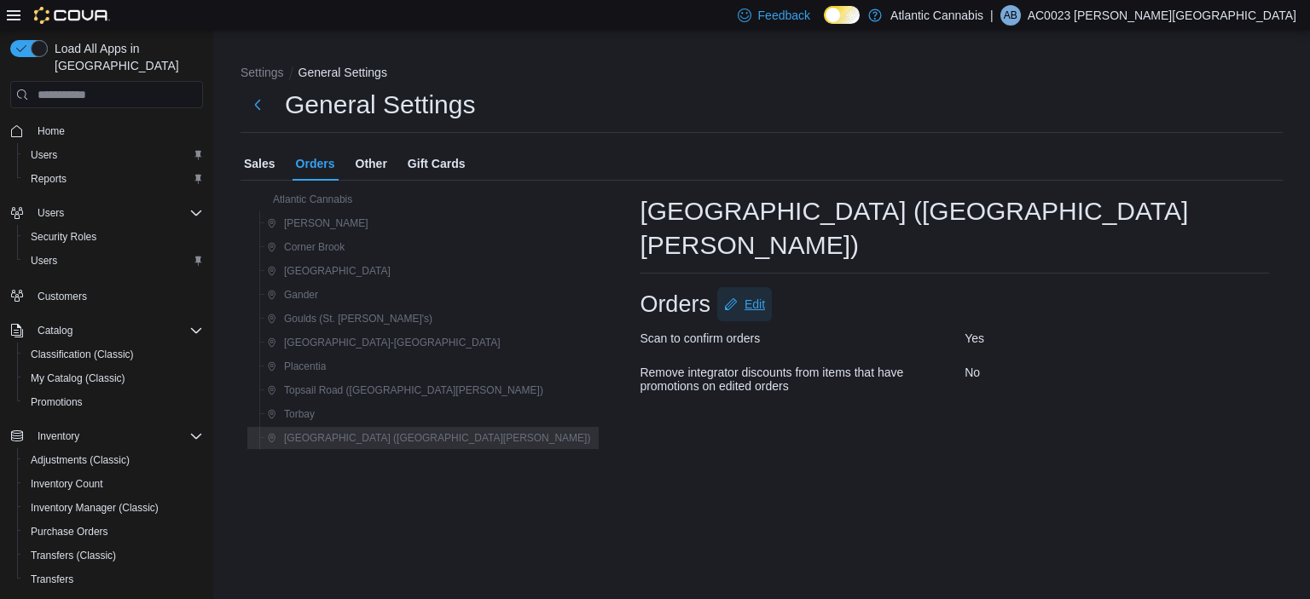
click at [744, 296] on span "Edit" at bounding box center [754, 304] width 20 height 17
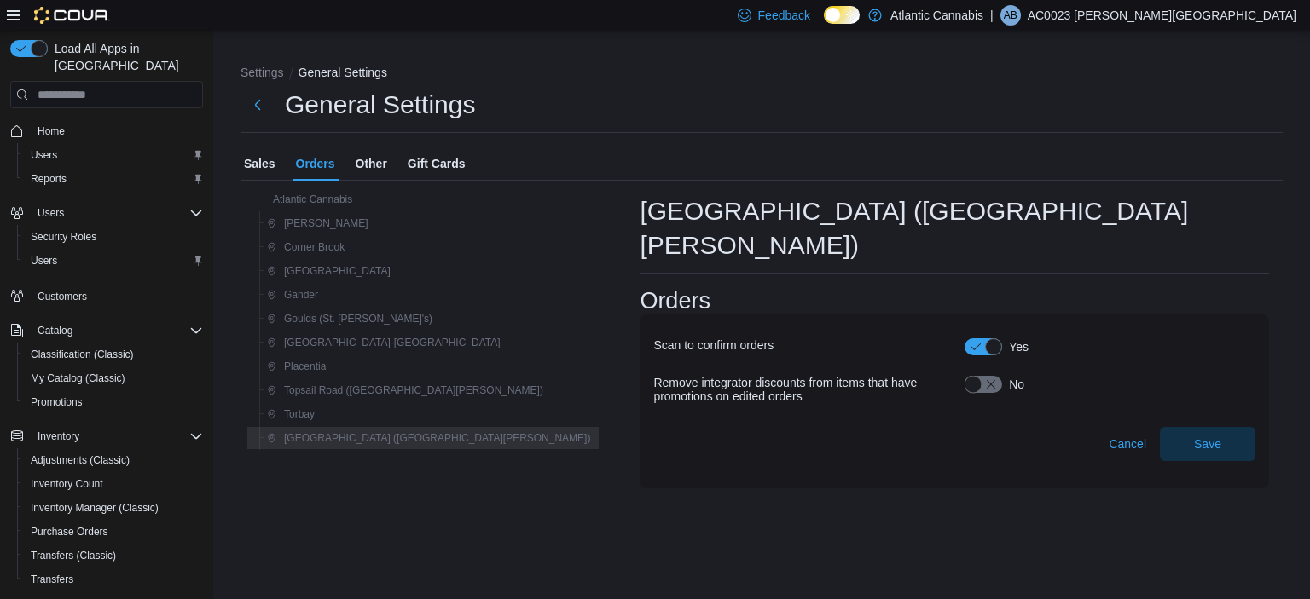
click at [964, 376] on button "button" at bounding box center [983, 384] width 38 height 17
click at [1214, 426] on span "Save" at bounding box center [1207, 443] width 75 height 34
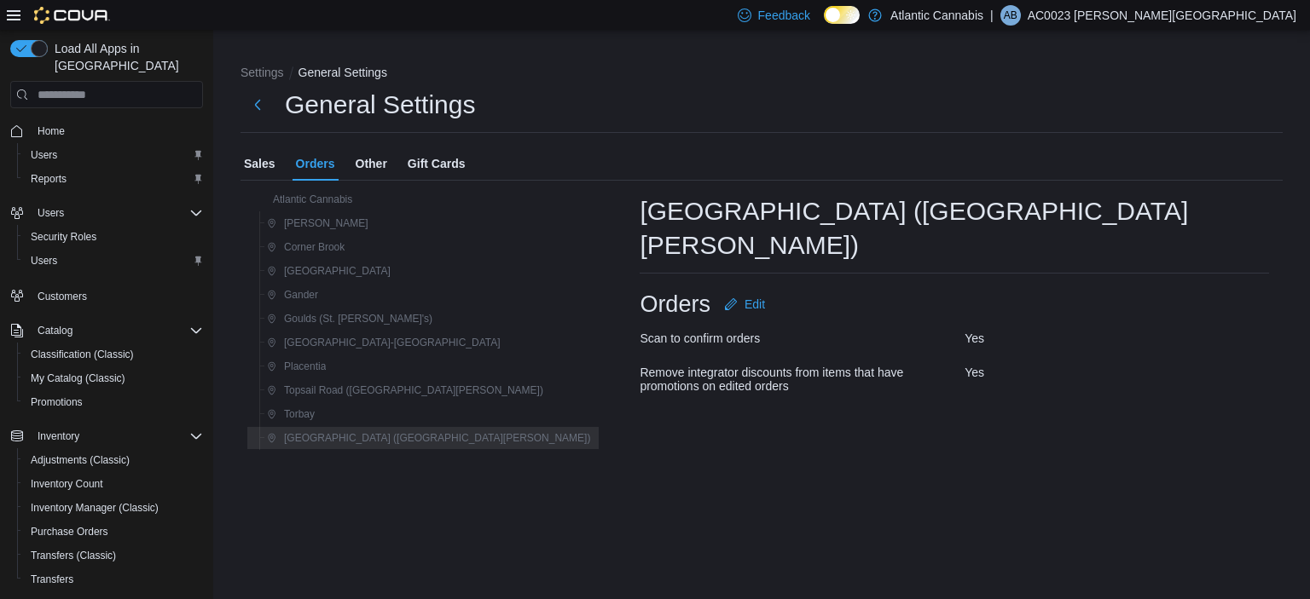
click at [373, 167] on span "Other" at bounding box center [372, 164] width 32 height 34
click at [452, 159] on span "Gift Cards" at bounding box center [437, 164] width 58 height 34
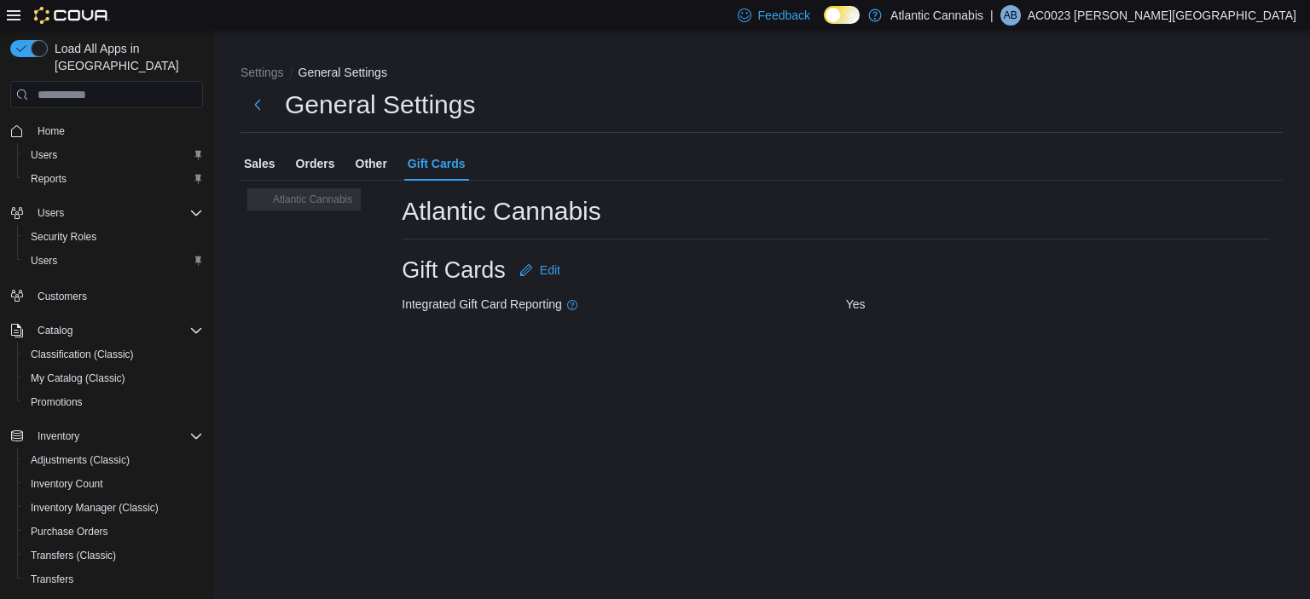
click at [266, 166] on span "Sales" at bounding box center [260, 164] width 32 height 34
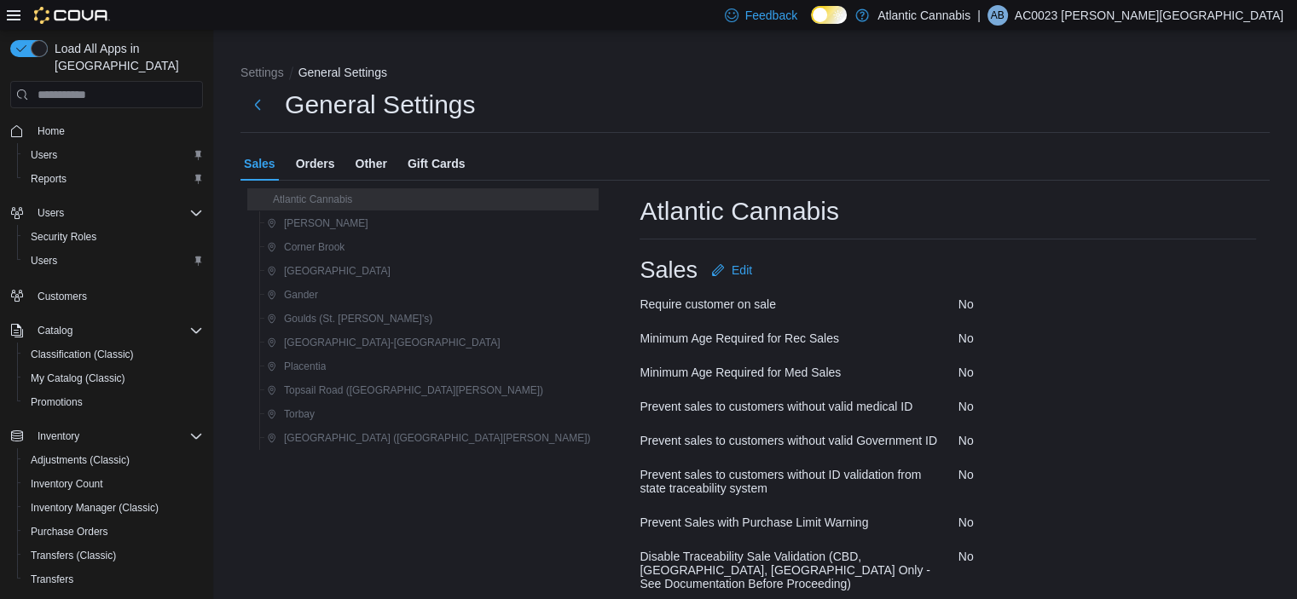
click at [1015, 439] on div "No" at bounding box center [1107, 441] width 298 height 14
click at [329, 167] on span "Orders" at bounding box center [315, 164] width 39 height 34
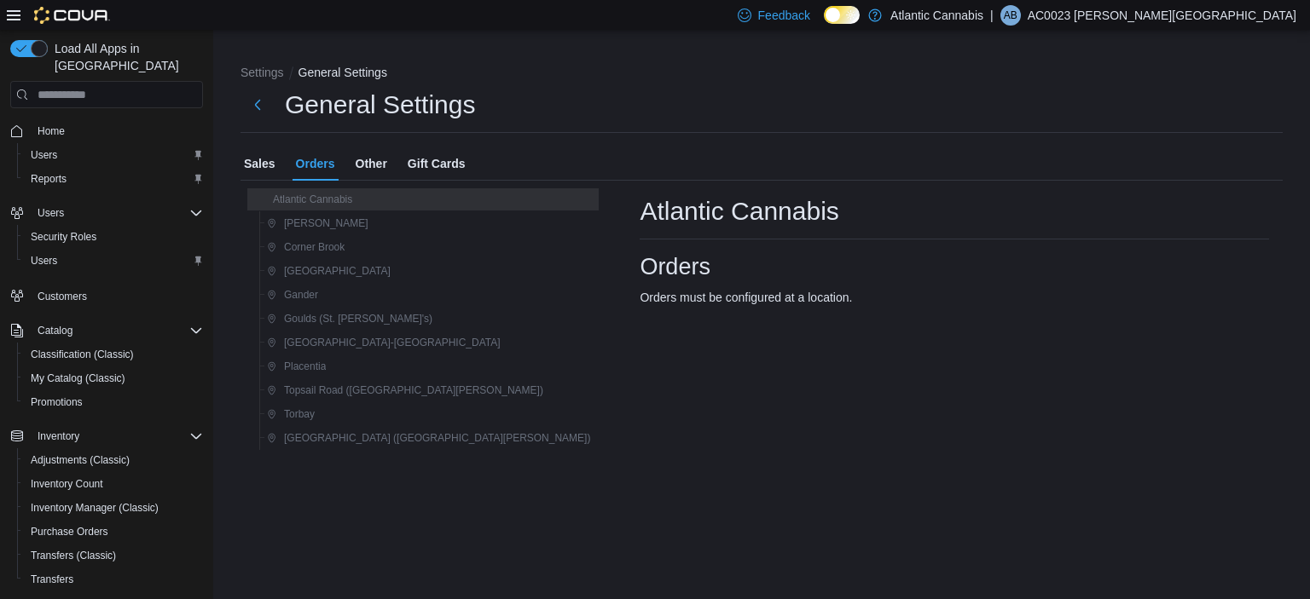
click at [367, 158] on span "Other" at bounding box center [372, 164] width 32 height 34
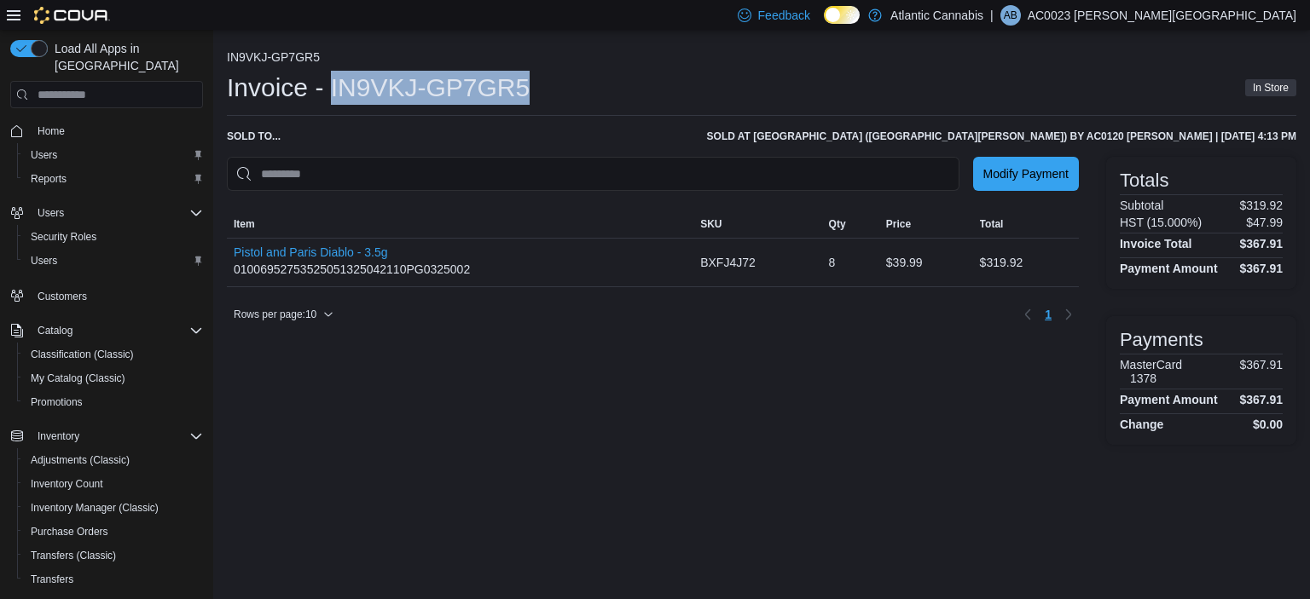
drag, startPoint x: 527, startPoint y: 88, endPoint x: 325, endPoint y: 84, distance: 202.1
click at [329, 85] on h1 "Invoice - IN9VKJ-GP7GR5" at bounding box center [378, 88] width 303 height 34
copy h1 "IN9VKJ-GP7GR5"
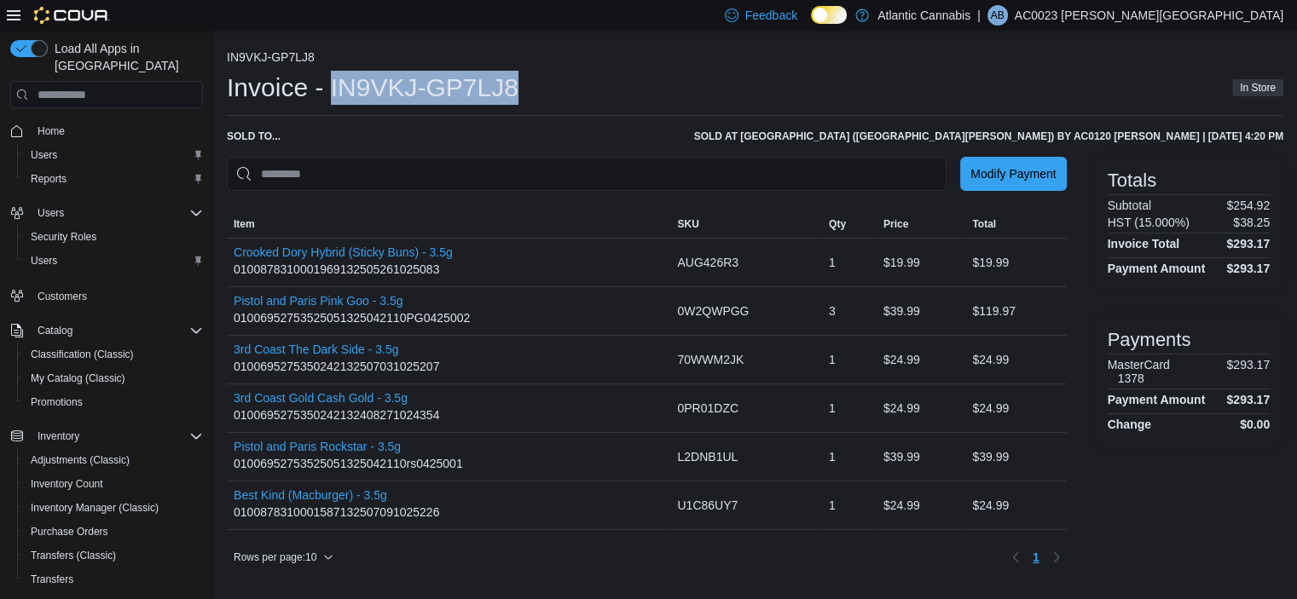
drag, startPoint x: 518, startPoint y: 87, endPoint x: 331, endPoint y: 101, distance: 188.1
click at [331, 101] on div "Invoice - IN9VKJ-GP7LJ8 In Store" at bounding box center [755, 88] width 1056 height 34
copy h1 "IN9VKJ-GP7LJ8"
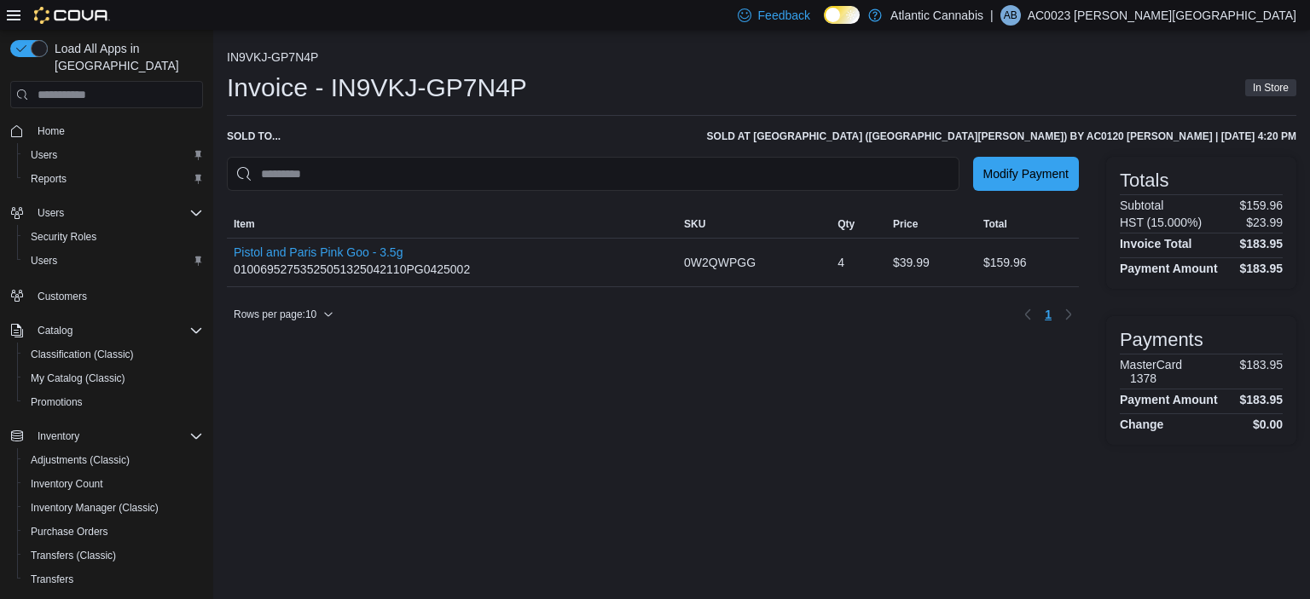
click at [518, 86] on h1 "Invoice - IN9VKJ-GP7N4P" at bounding box center [377, 88] width 300 height 34
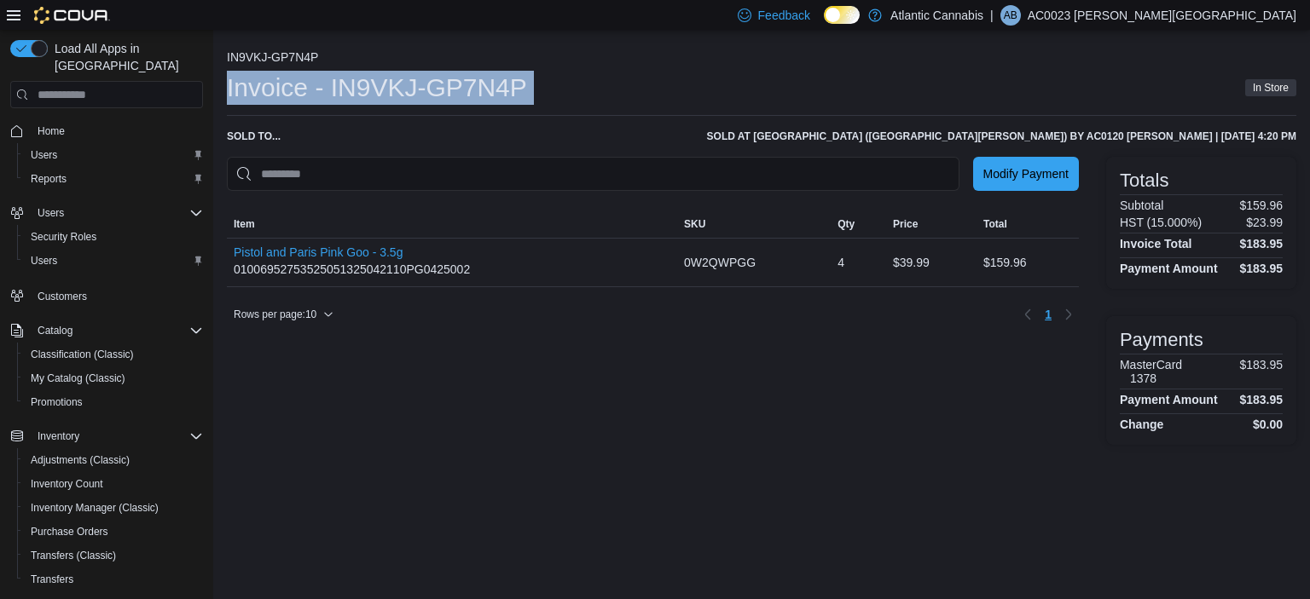
click at [518, 86] on h1 "Invoice - IN9VKJ-GP7N4P" at bounding box center [377, 88] width 300 height 34
drag, startPoint x: 331, startPoint y: 90, endPoint x: 523, endPoint y: 89, distance: 191.8
click at [523, 89] on h1 "Invoice - IN9VKJ-GP7N4P" at bounding box center [377, 88] width 300 height 34
copy h1 "IN9VKJ-GP7N4P"
